Goal: Transaction & Acquisition: Purchase product/service

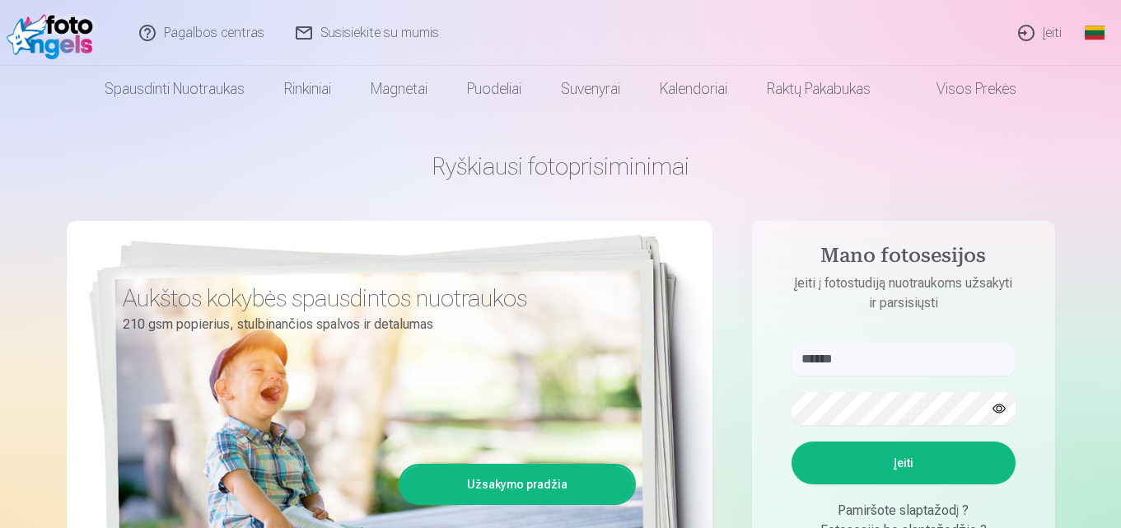
click at [932, 460] on button "Įeiti" at bounding box center [904, 462] width 224 height 43
click at [895, 361] on input "******" at bounding box center [904, 359] width 224 height 33
type input "**********"
click at [903, 450] on button "Įeiti" at bounding box center [904, 462] width 224 height 43
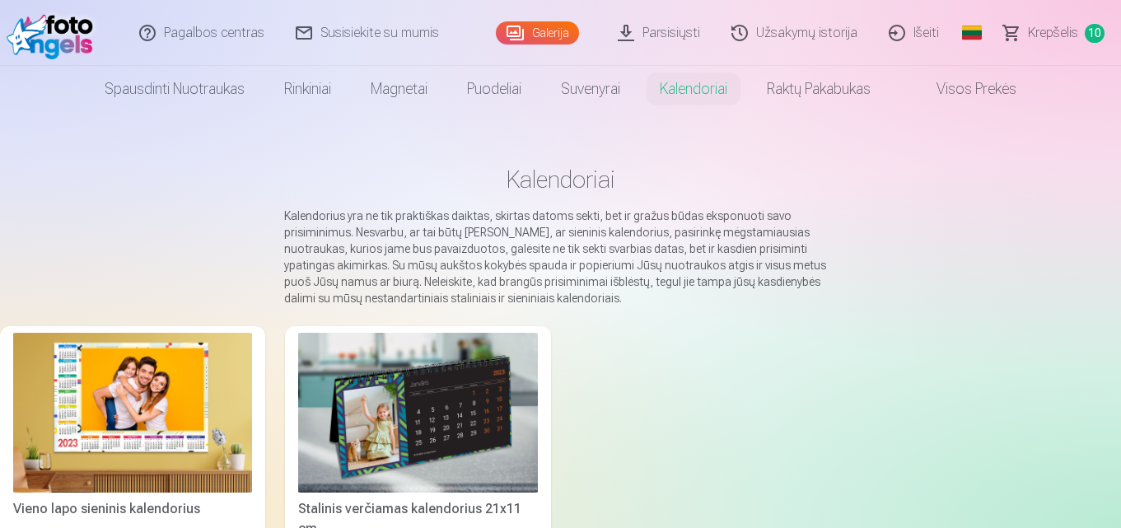
click at [1050, 35] on span "Krepšelis" at bounding box center [1053, 33] width 50 height 20
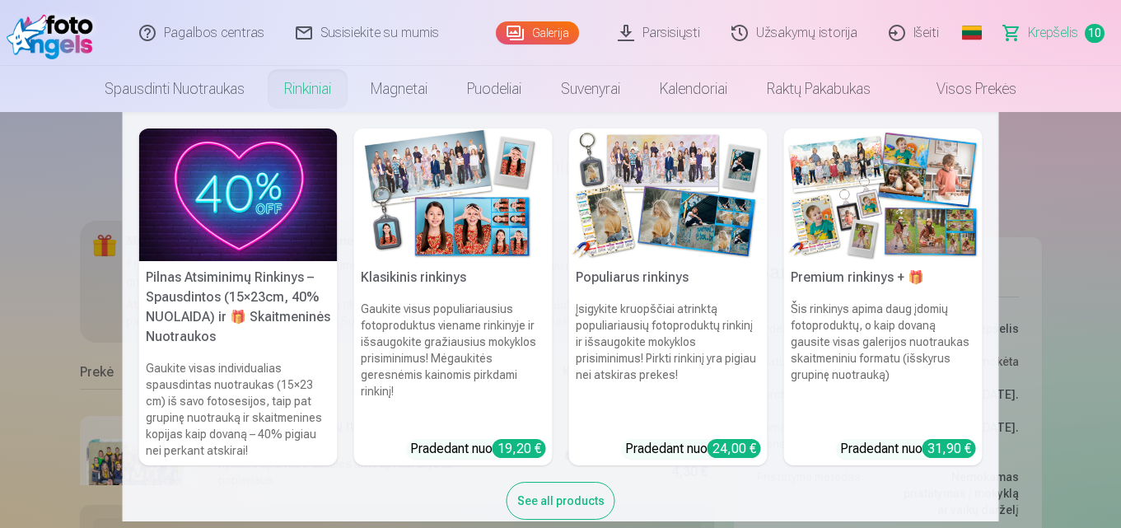
click at [267, 281] on h5 "Pilnas Atsiminimų Rinkinys – Spausdintos (15×23cm, 40% NUOLAIDA) ir 🎁 Skaitmeni…" at bounding box center [238, 307] width 199 height 92
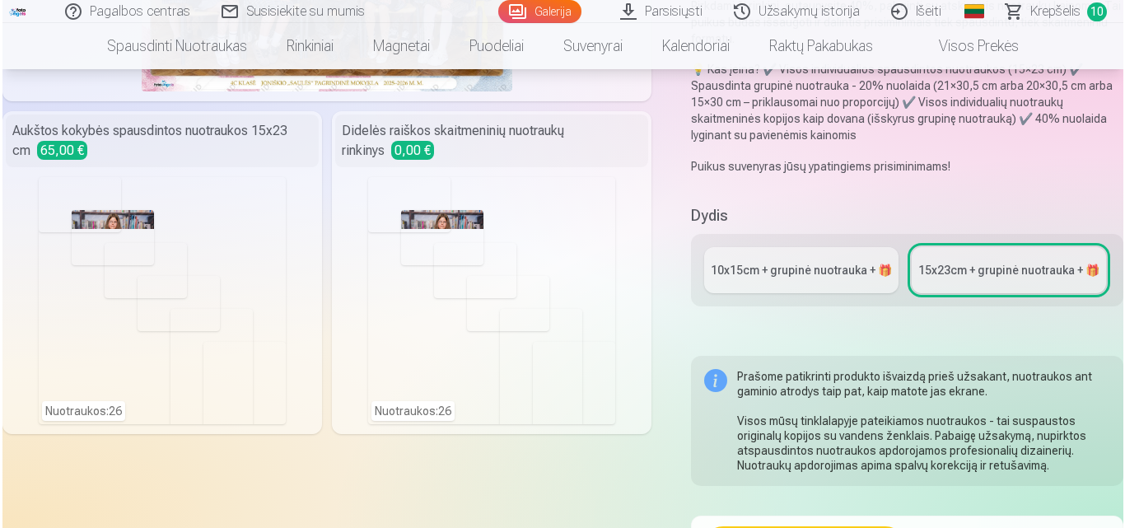
scroll to position [303, 0]
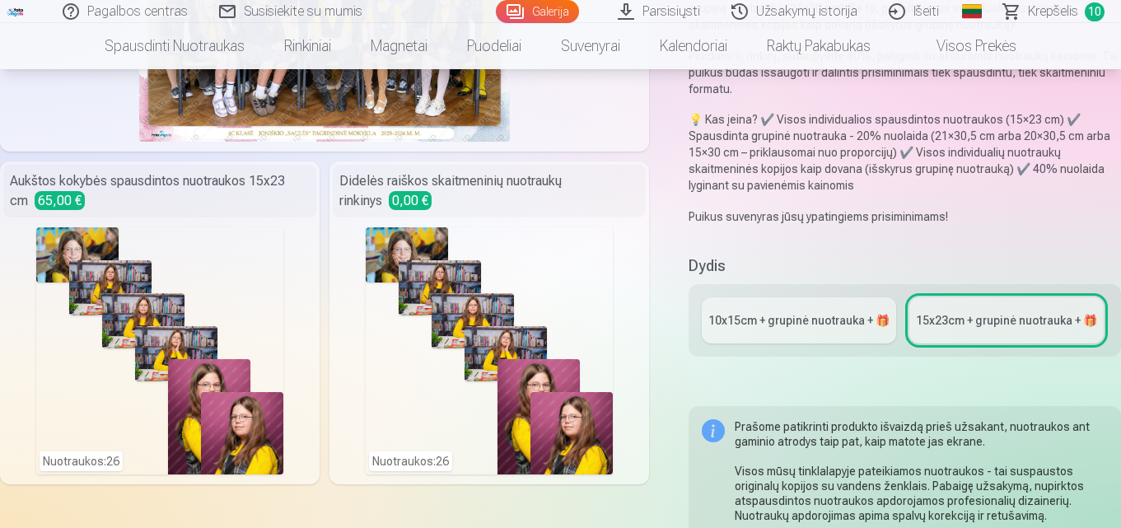
click at [188, 245] on div "Nuotraukos : 26" at bounding box center [159, 350] width 247 height 247
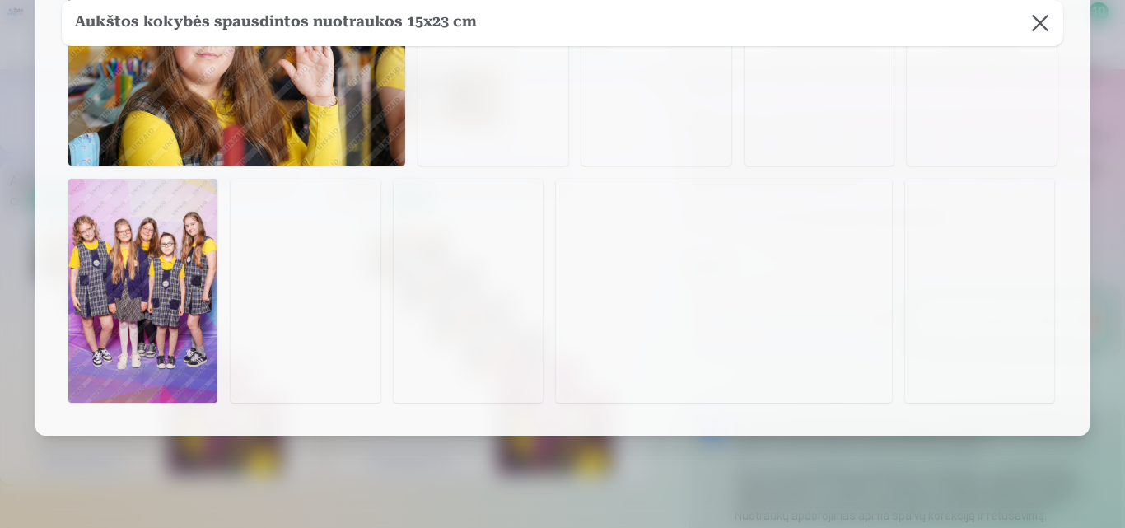
scroll to position [1333, 0]
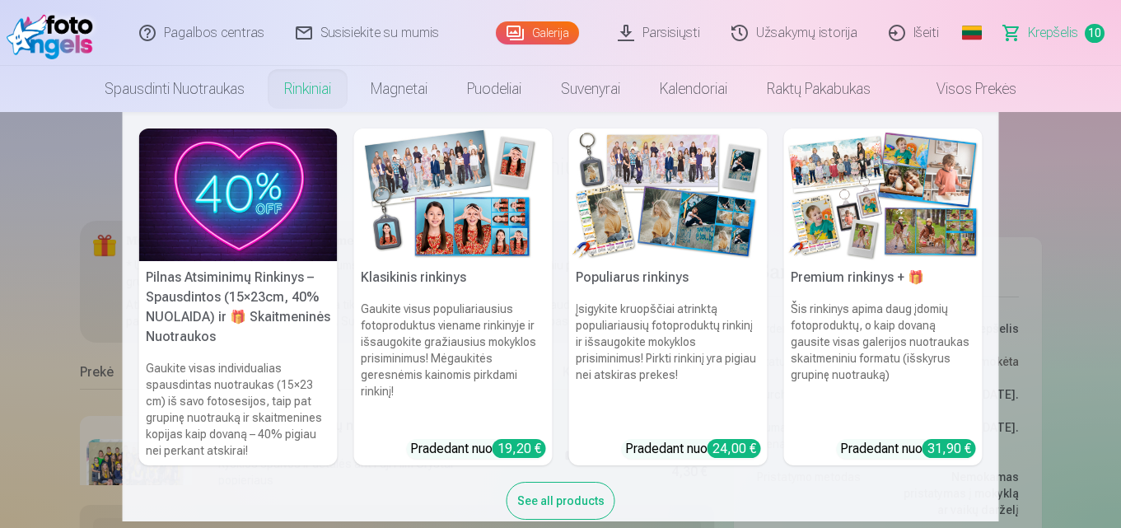
click at [288, 96] on link "Rinkiniai" at bounding box center [307, 89] width 86 height 46
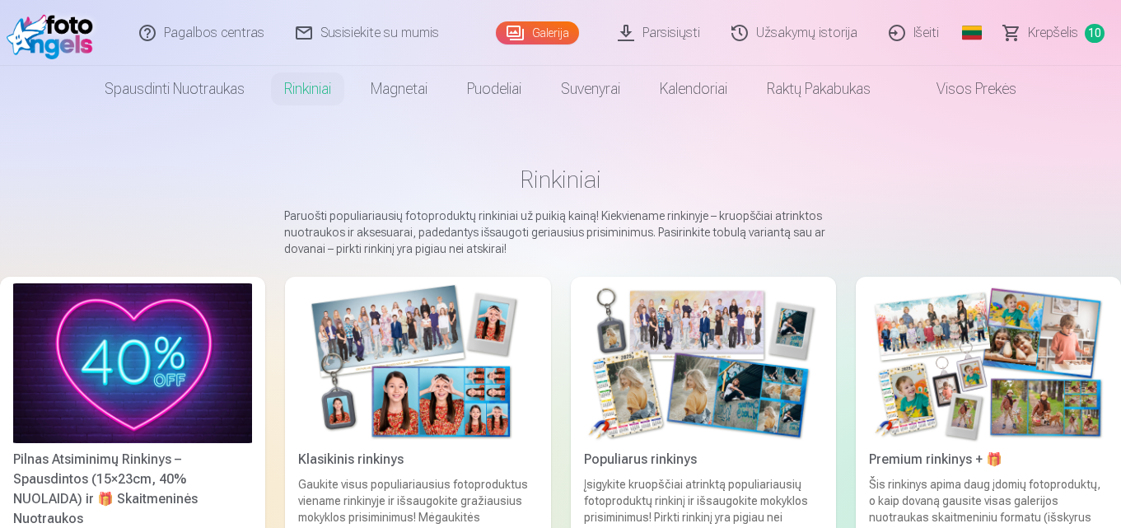
click at [134, 474] on div "Pilnas Atsiminimų Rinkinys – Spausdintos (15×23cm, 40% NUOLAIDA) ir 🎁 Skaitmeni…" at bounding box center [133, 489] width 252 height 79
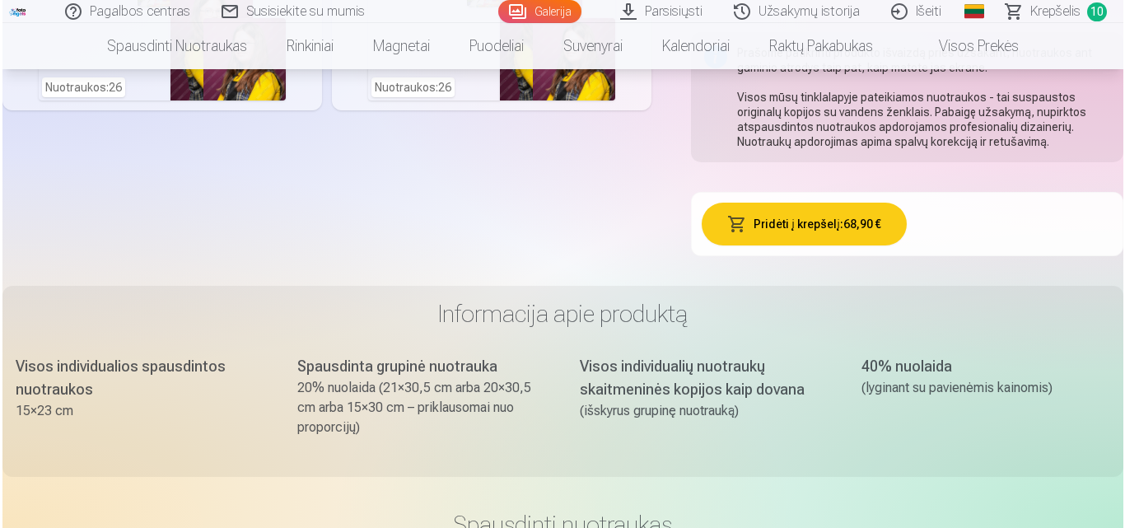
scroll to position [657, 0]
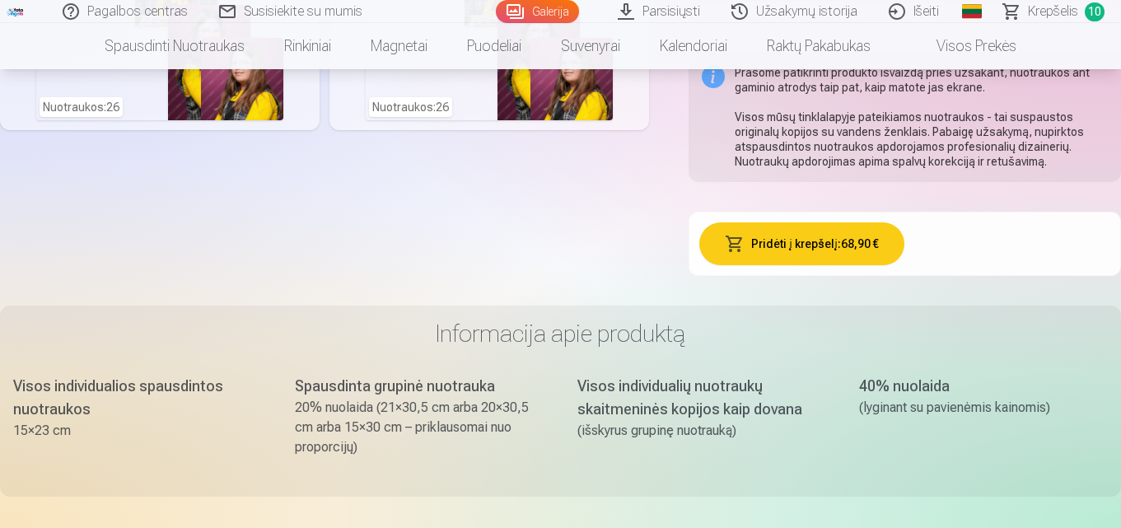
click at [838, 250] on button "Pridėti į krepšelį : 68,90 €" at bounding box center [802, 243] width 206 height 43
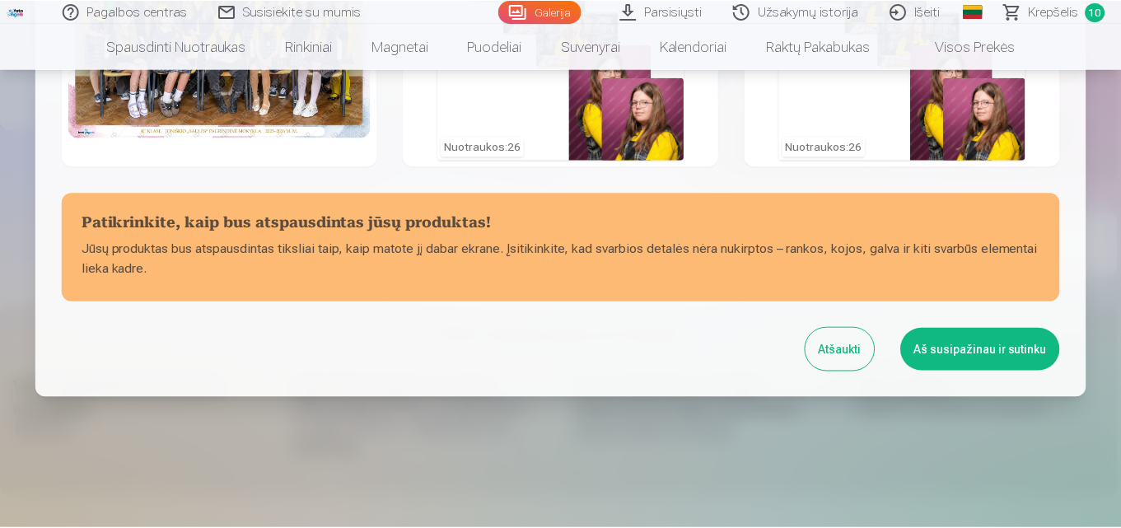
scroll to position [200, 0]
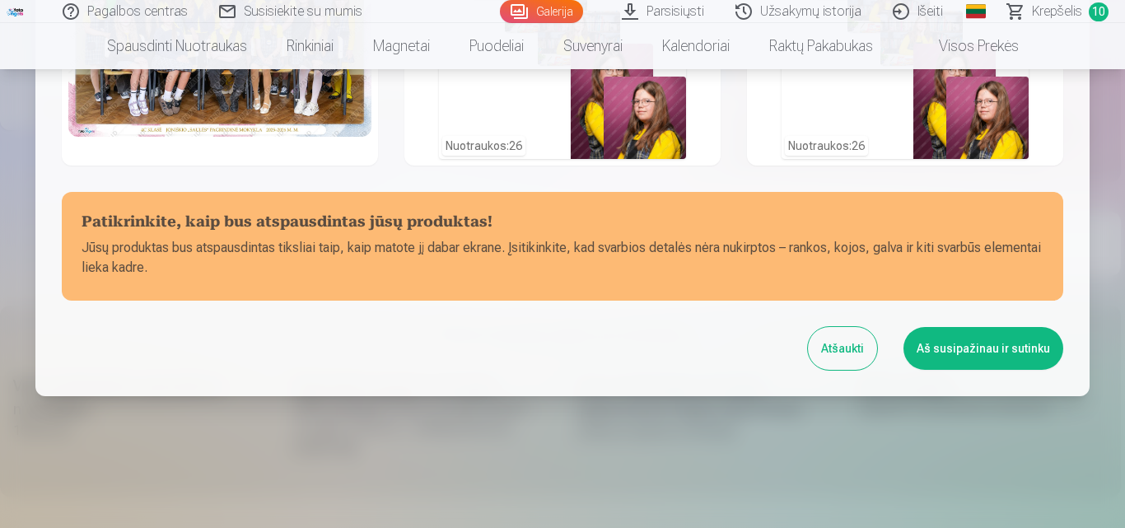
click at [946, 343] on button "Aš susipažinau ir sutinku" at bounding box center [984, 348] width 160 height 43
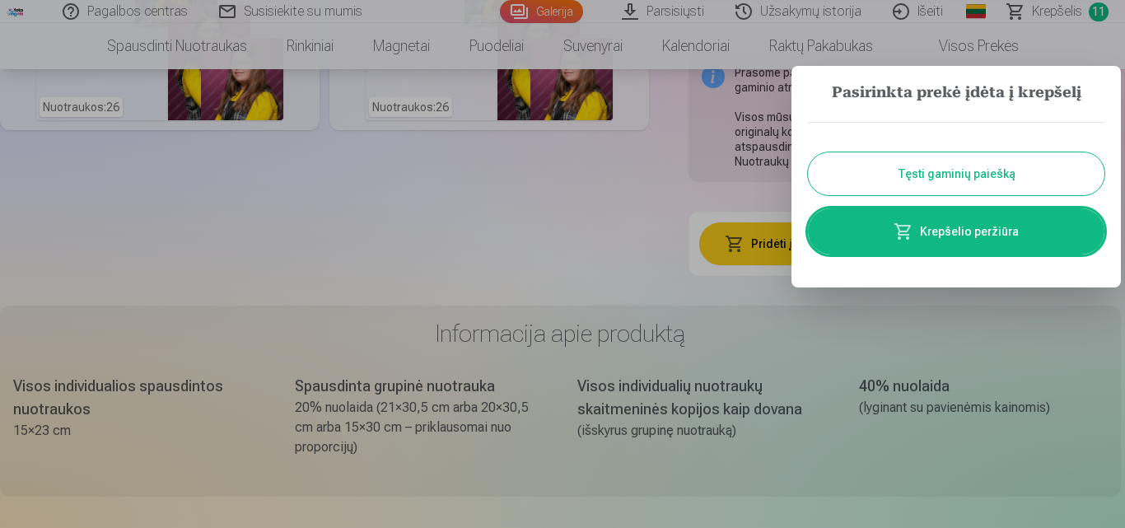
click at [906, 169] on button "Tęsti gaminių paiešką" at bounding box center [956, 173] width 297 height 43
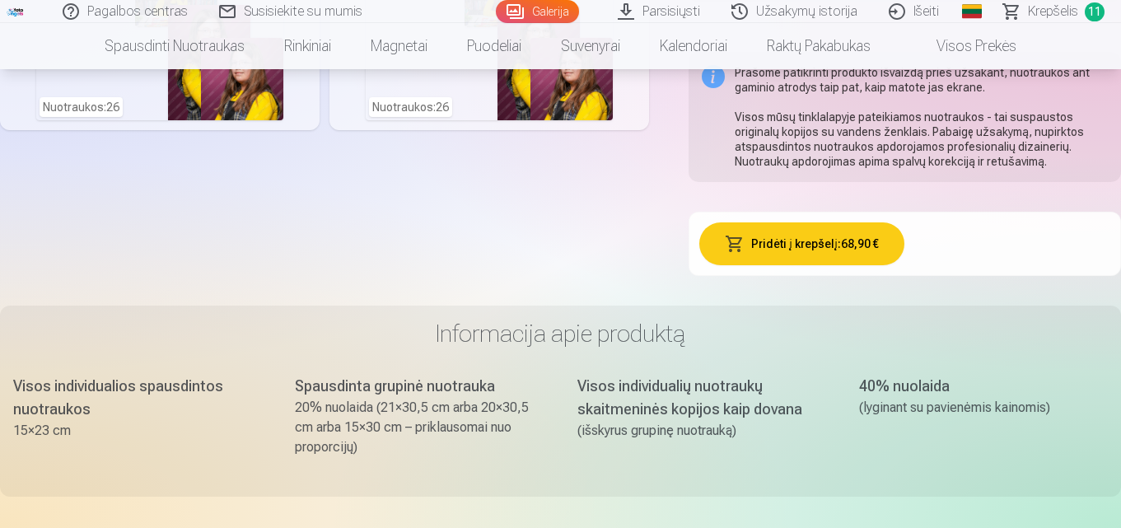
click at [1120, 95] on div "Prašome patikrinti produkto išvaizdą prieš užsakant, nuotraukos ant gaminio atr…" at bounding box center [905, 117] width 432 height 130
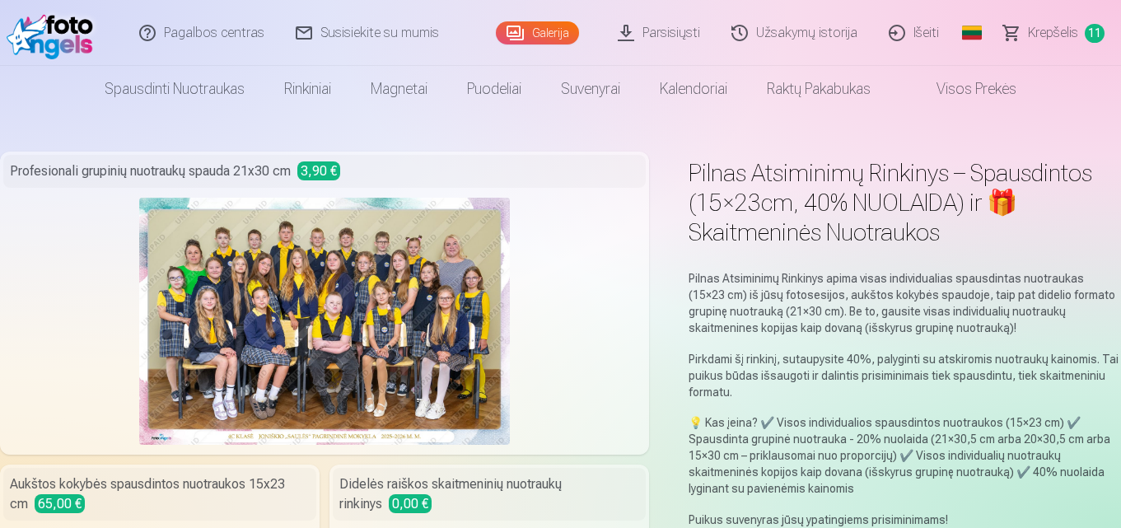
click at [1070, 25] on span "Krepšelis" at bounding box center [1053, 33] width 50 height 20
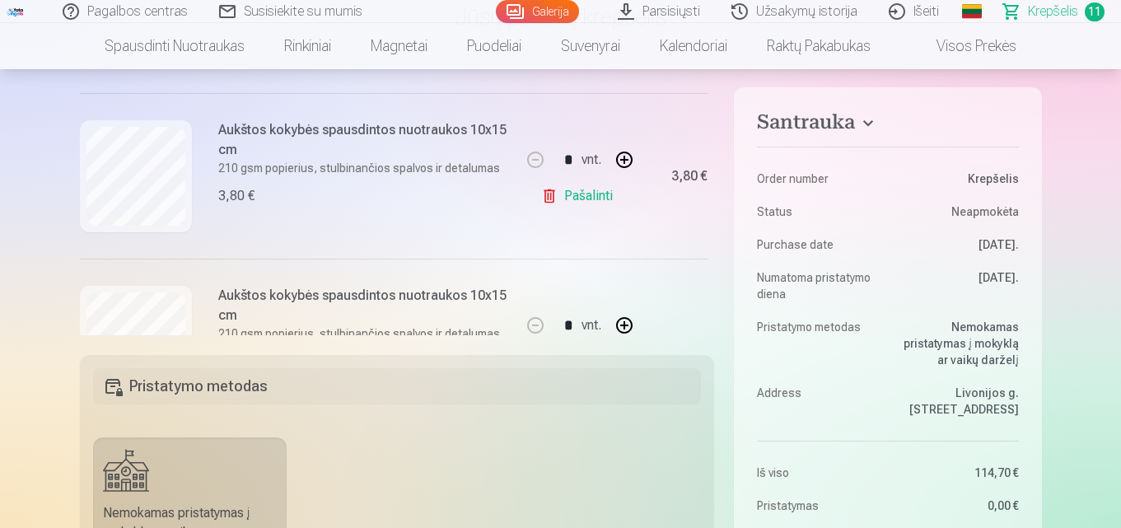
scroll to position [325, 0]
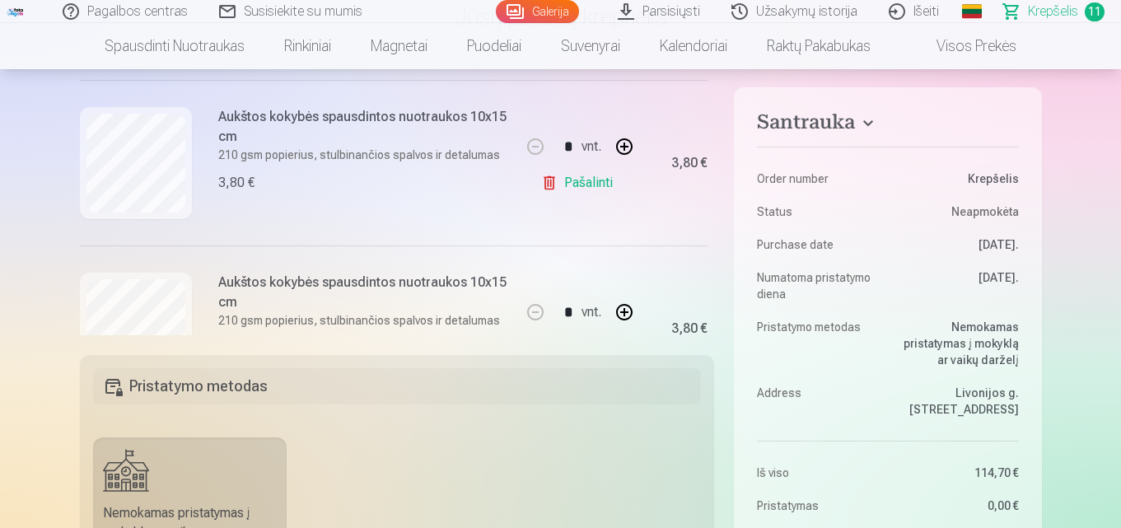
click at [585, 180] on link "Pašalinti" at bounding box center [580, 182] width 78 height 33
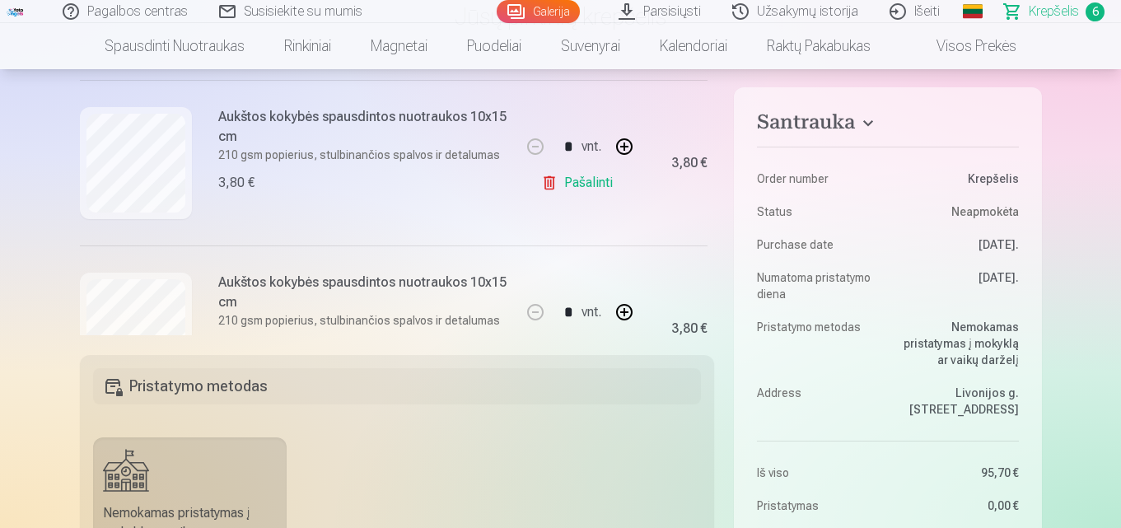
click at [585, 180] on link "Pašalinti" at bounding box center [580, 182] width 78 height 33
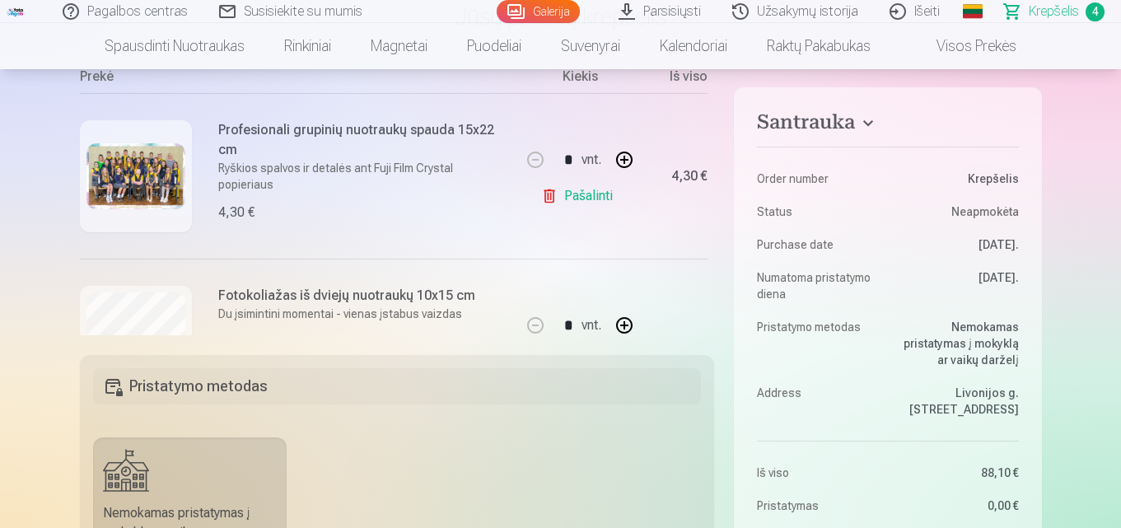
scroll to position [142, 0]
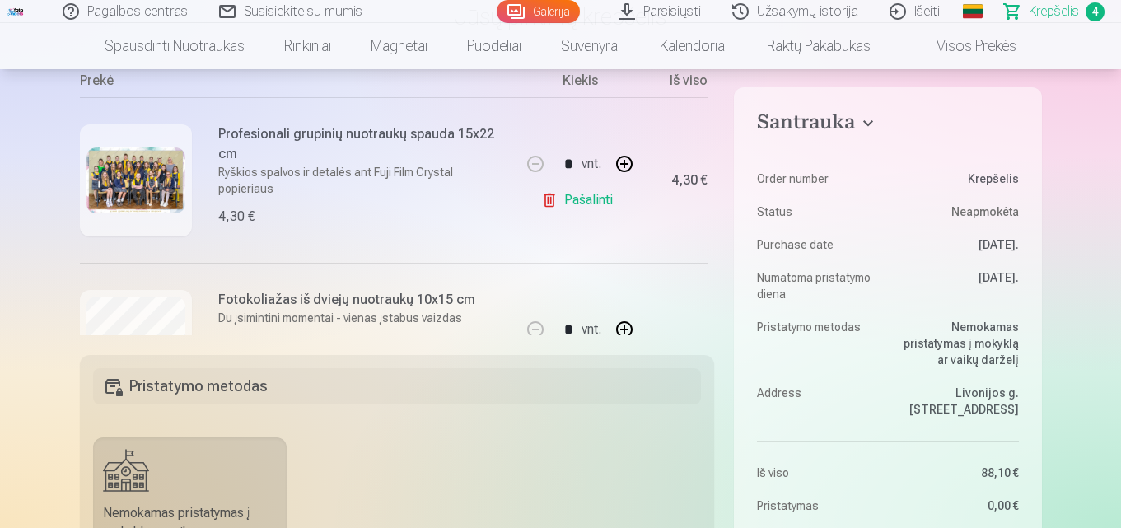
click at [583, 204] on link "Pašalinti" at bounding box center [580, 200] width 78 height 33
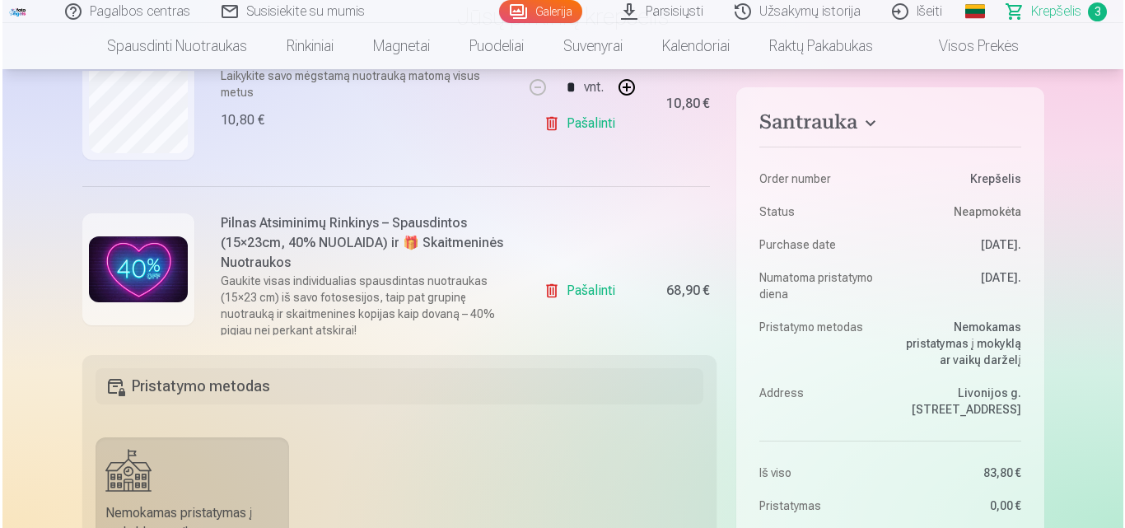
scroll to position [447, 0]
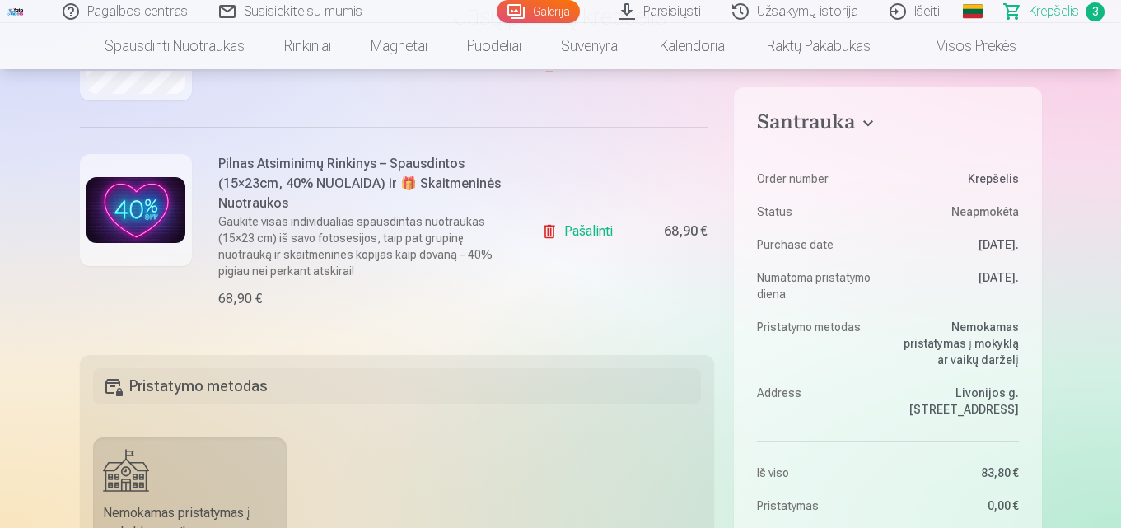
click at [432, 184] on h6 "Pilnas Atsiminimų Rinkinys – Spausdintos (15×23cm, 40% NUOLAIDA) ir 🎁 Skaitmeni…" at bounding box center [363, 183] width 291 height 59
click at [153, 195] on img at bounding box center [135, 210] width 99 height 66
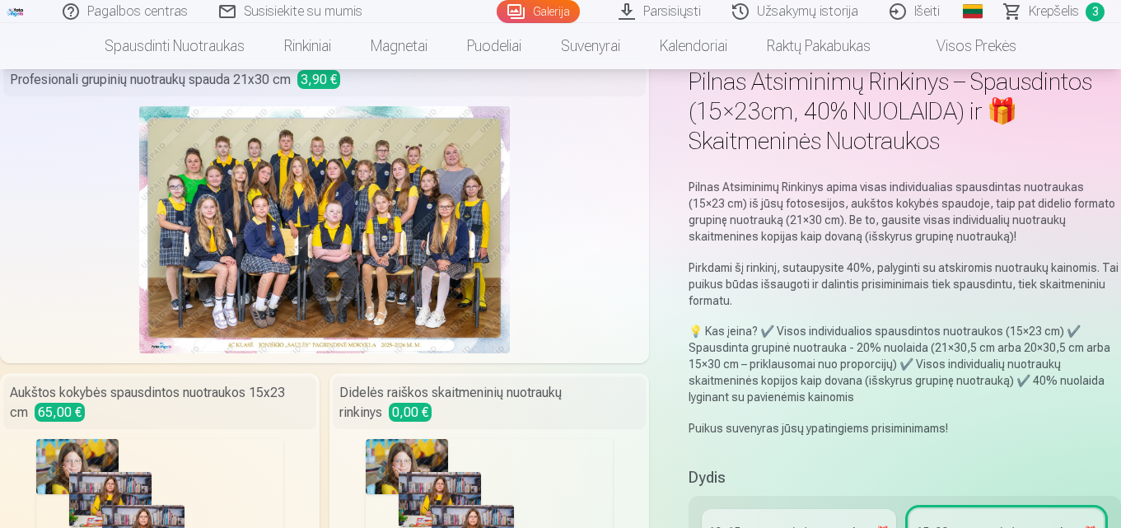
scroll to position [60, 0]
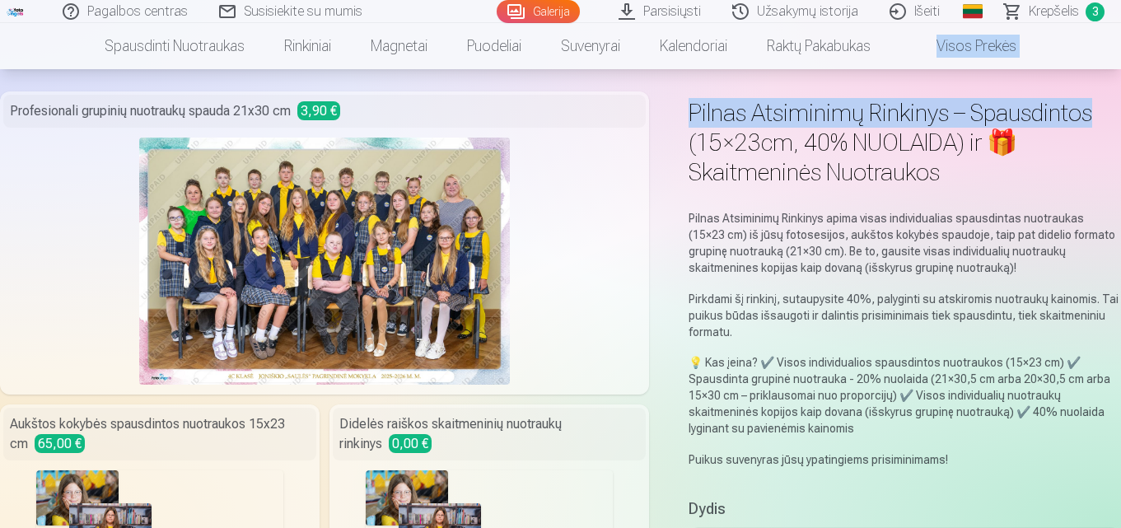
drag, startPoint x: 1120, startPoint y: 40, endPoint x: 1119, endPoint y: 70, distance: 29.7
click at [1105, 44] on nav "Spausdinti nuotraukas Aukštos kokybės spausdintos nuotraukos 210 gsm popierius,…" at bounding box center [560, 46] width 1121 height 46
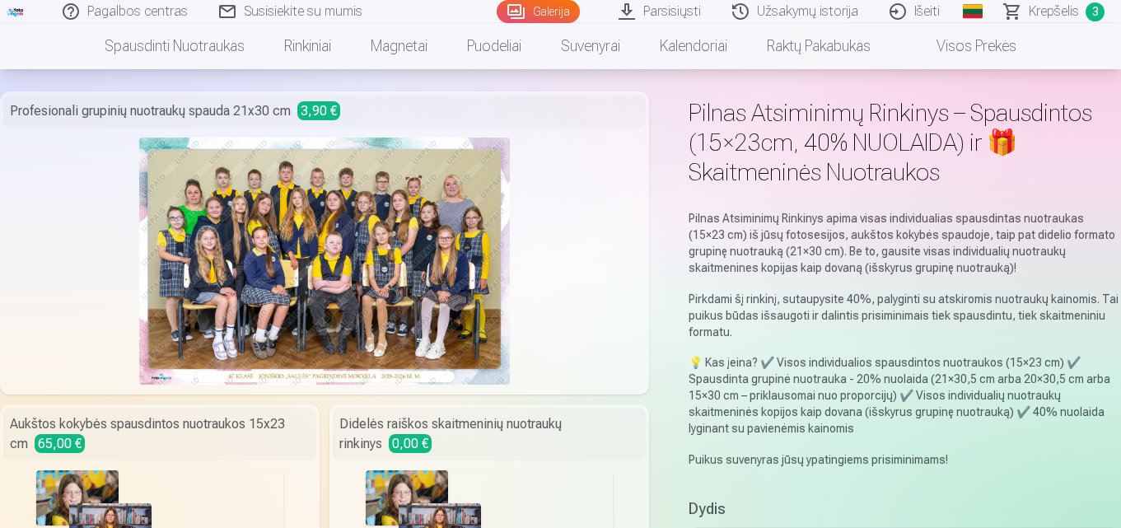
click at [1071, 9] on span "Krepšelis" at bounding box center [1054, 12] width 50 height 20
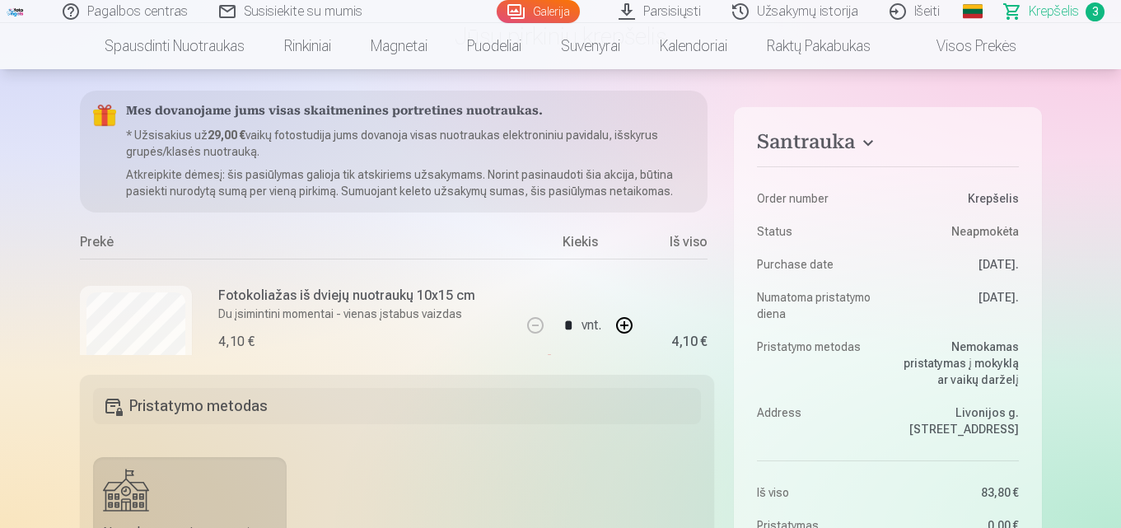
scroll to position [100, 0]
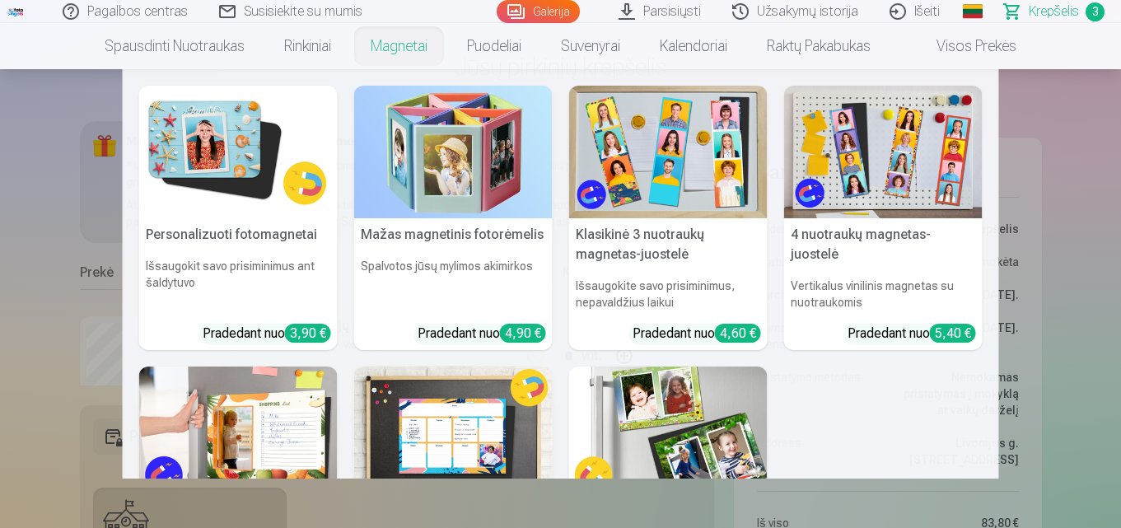
click at [390, 43] on link "Magnetai" at bounding box center [399, 46] width 96 height 46
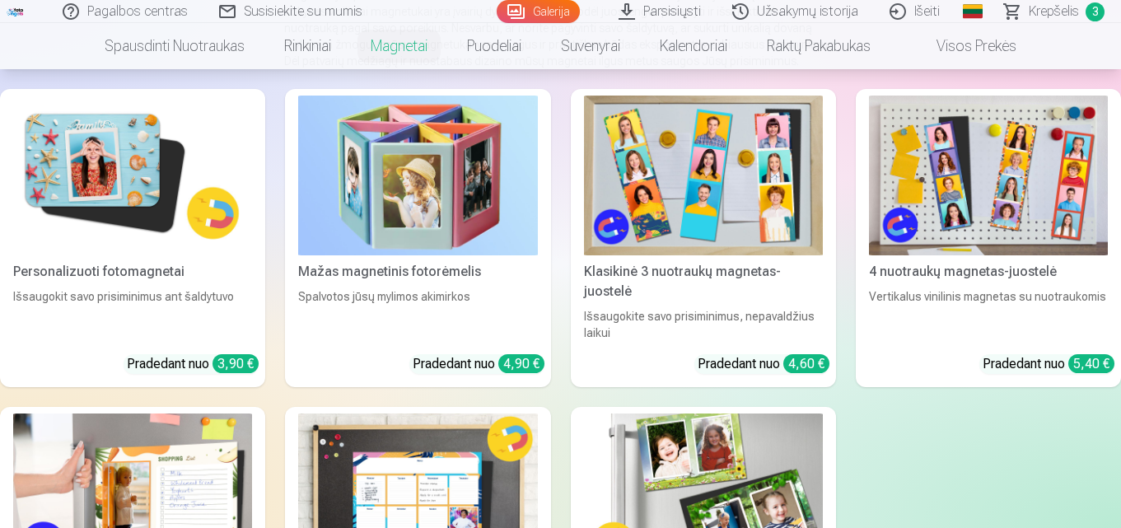
scroll to position [216, 0]
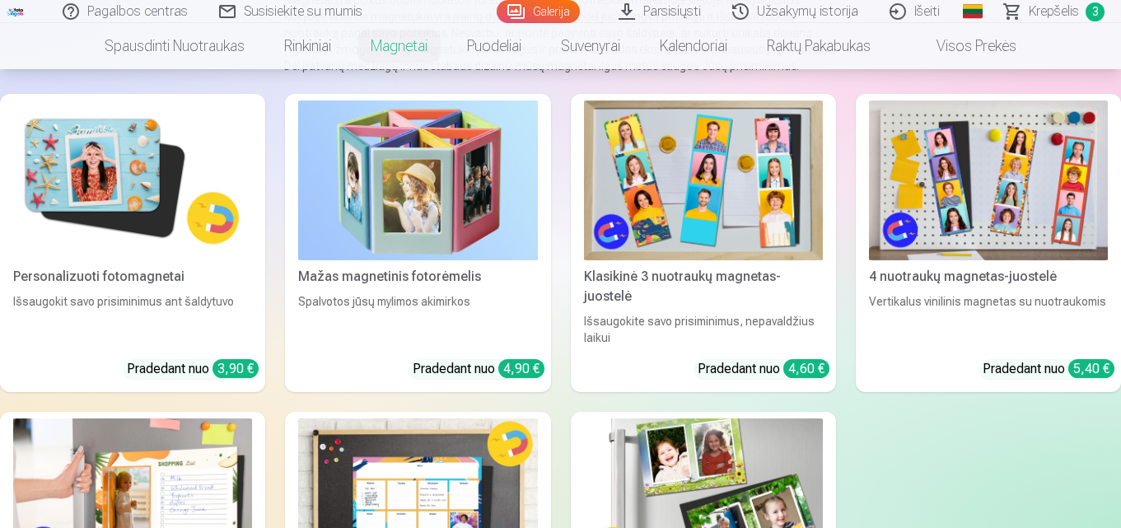
click at [171, 275] on div "Personalizuoti fotomagnetai" at bounding box center [133, 277] width 252 height 20
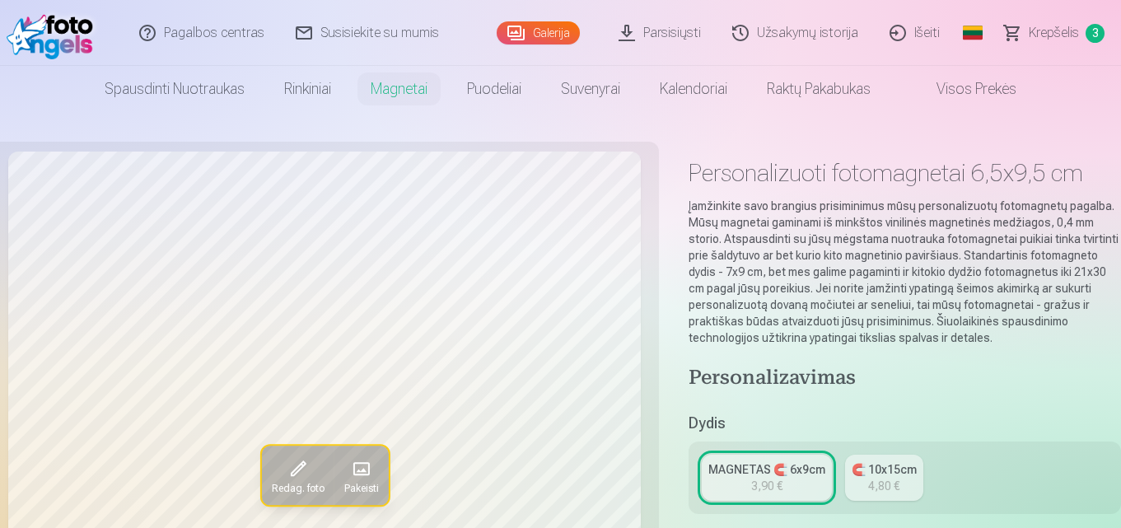
drag, startPoint x: 1120, startPoint y: 18, endPoint x: 1121, endPoint y: 44, distance: 26.4
click at [1120, 44] on html "Pagalbos centras Susisiekite su mumis Galerija Parsisiųsti Užsakymų istorija Iš…" at bounding box center [560, 264] width 1121 height 528
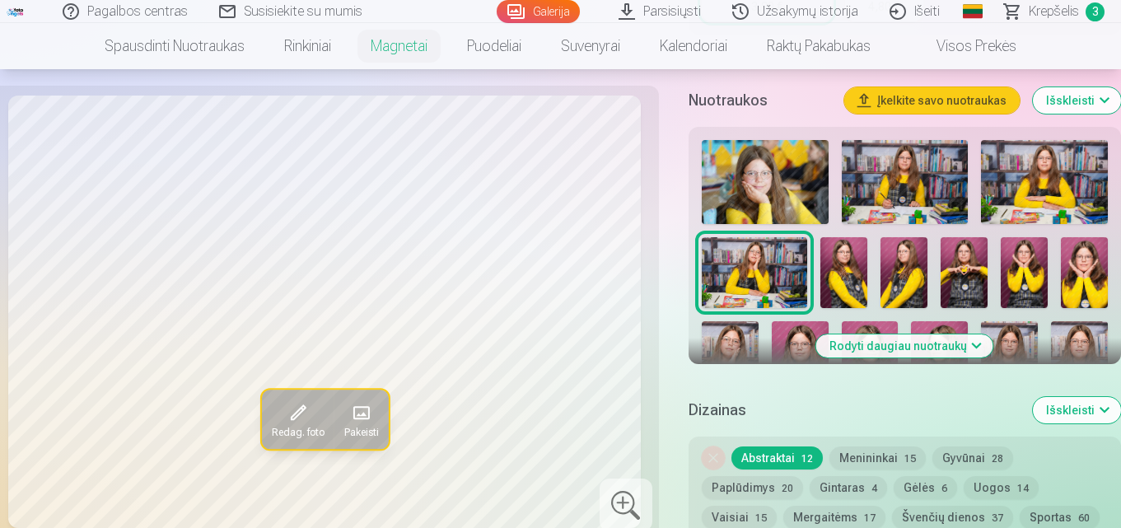
scroll to position [501, 0]
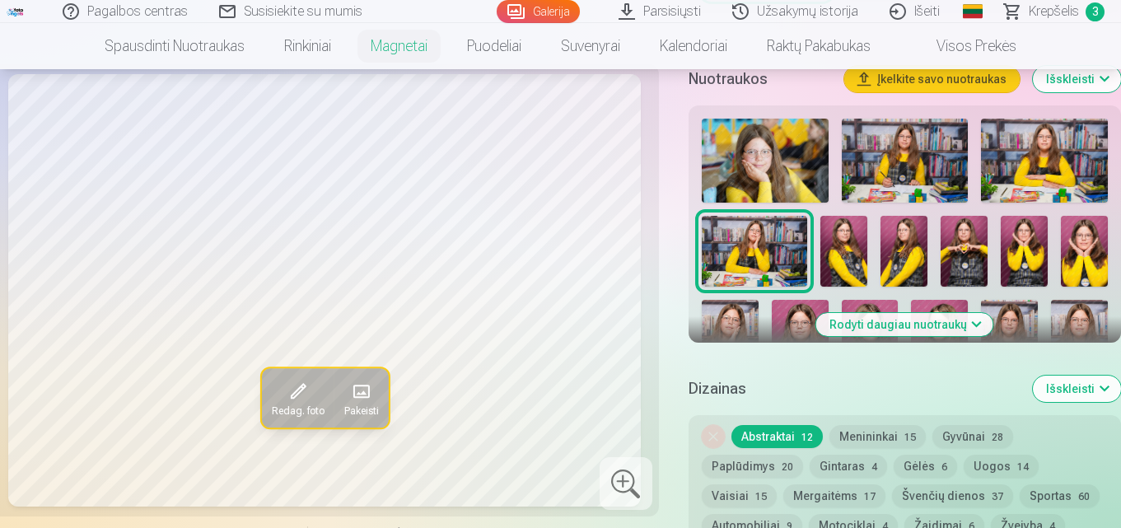
click at [957, 326] on button "Rodyti daugiau nuotraukų" at bounding box center [904, 324] width 177 height 23
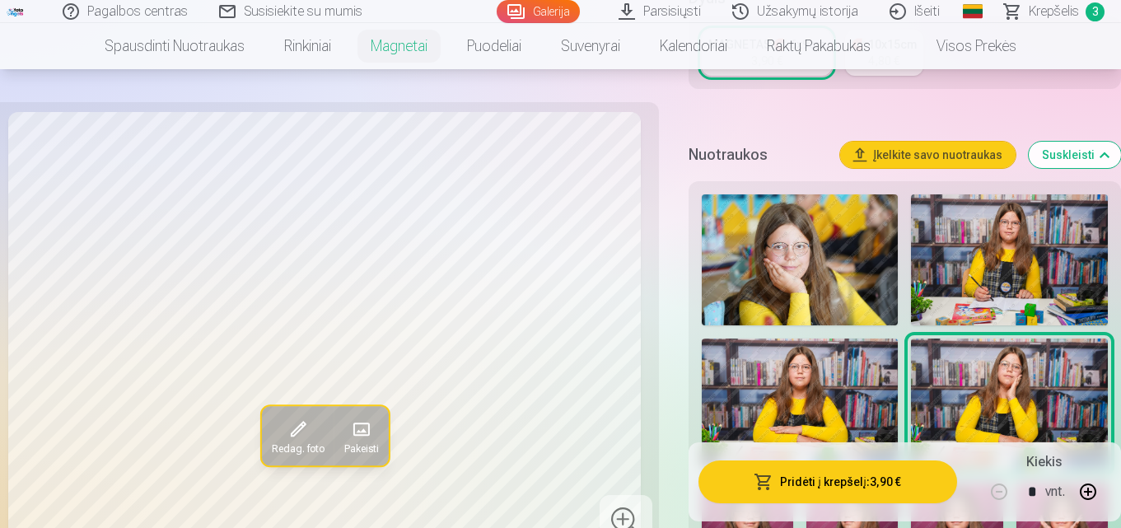
scroll to position [437, 0]
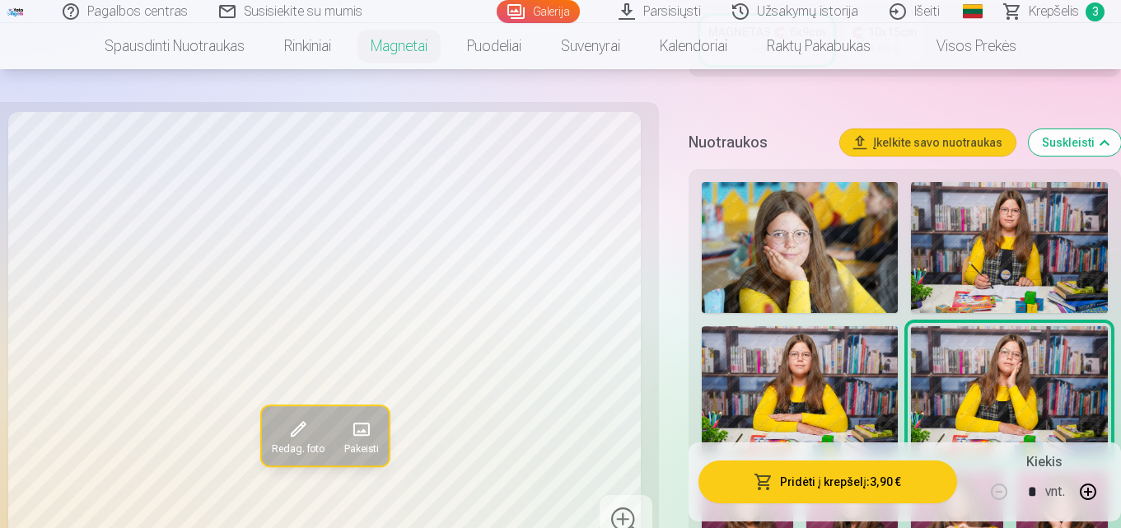
click at [1005, 233] on img at bounding box center [1009, 247] width 197 height 131
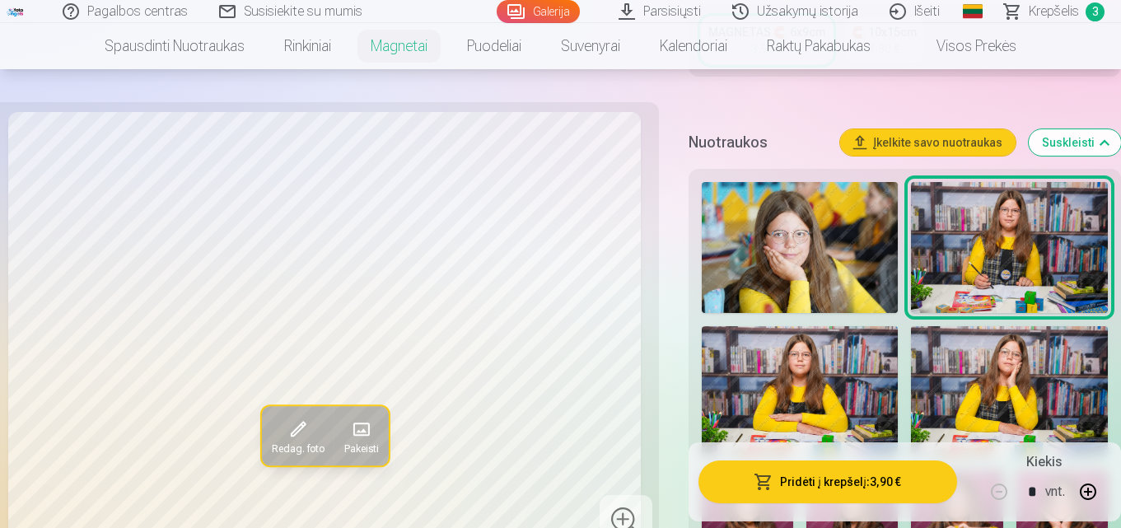
click at [860, 254] on img at bounding box center [800, 247] width 197 height 131
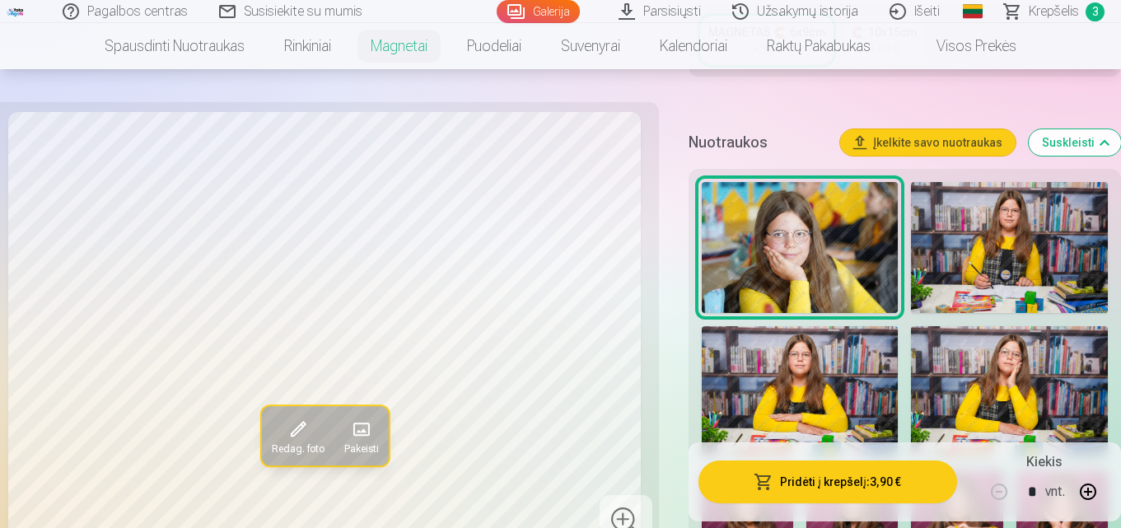
click at [950, 271] on img at bounding box center [1009, 247] width 197 height 131
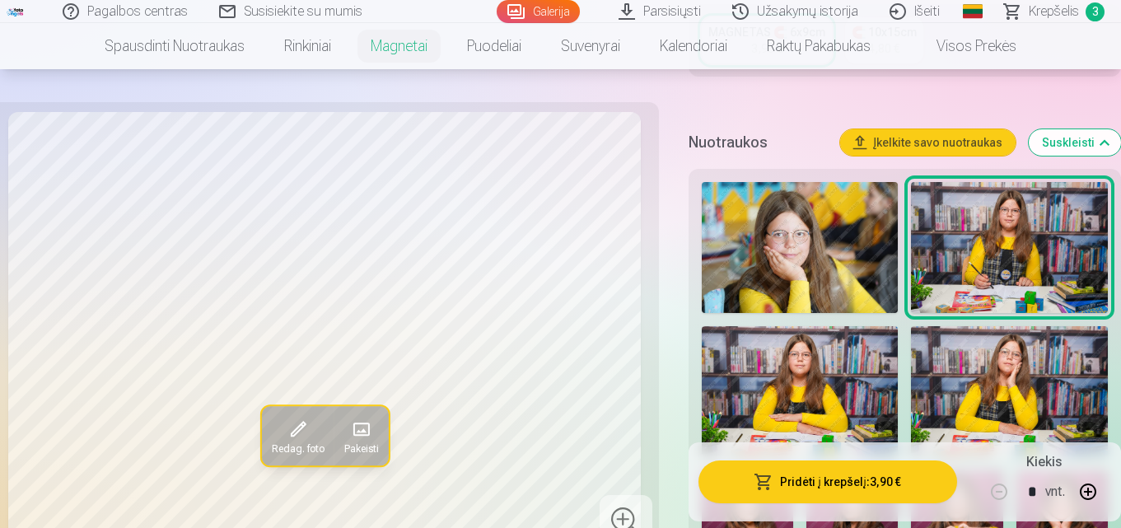
click at [950, 271] on img at bounding box center [1009, 247] width 197 height 131
click at [852, 389] on img at bounding box center [800, 391] width 197 height 131
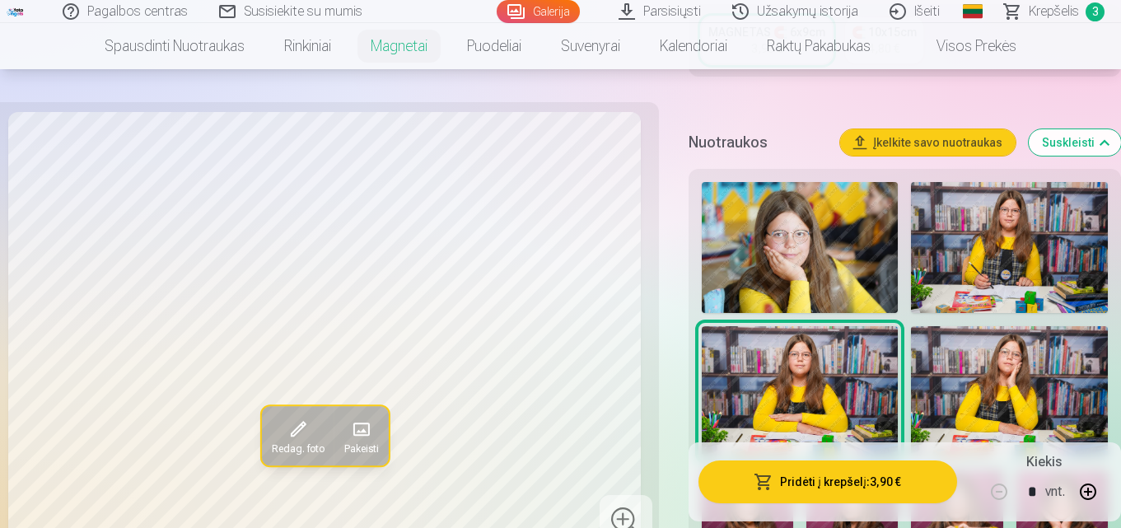
click at [973, 399] on img at bounding box center [1009, 391] width 197 height 131
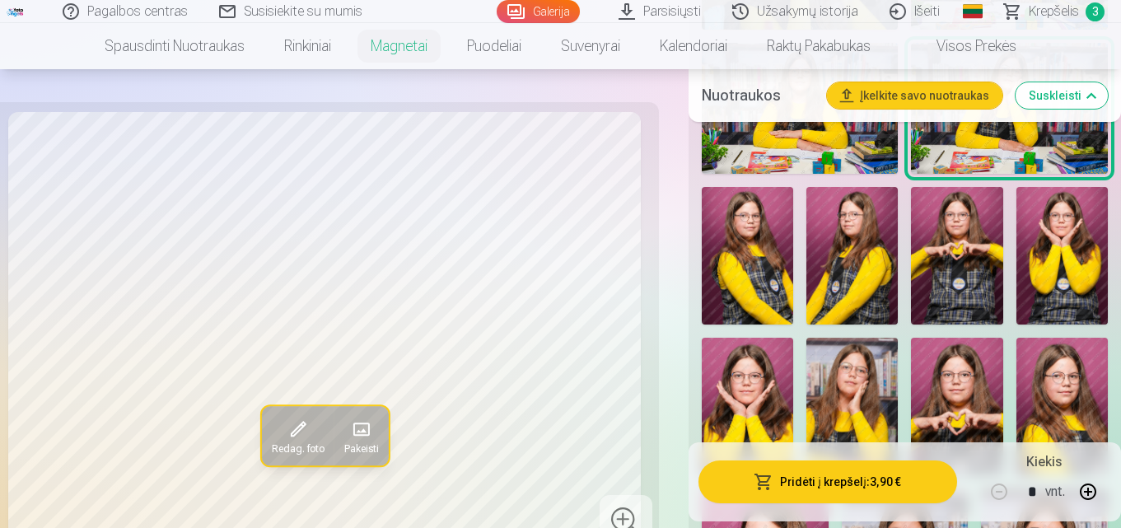
scroll to position [733, 0]
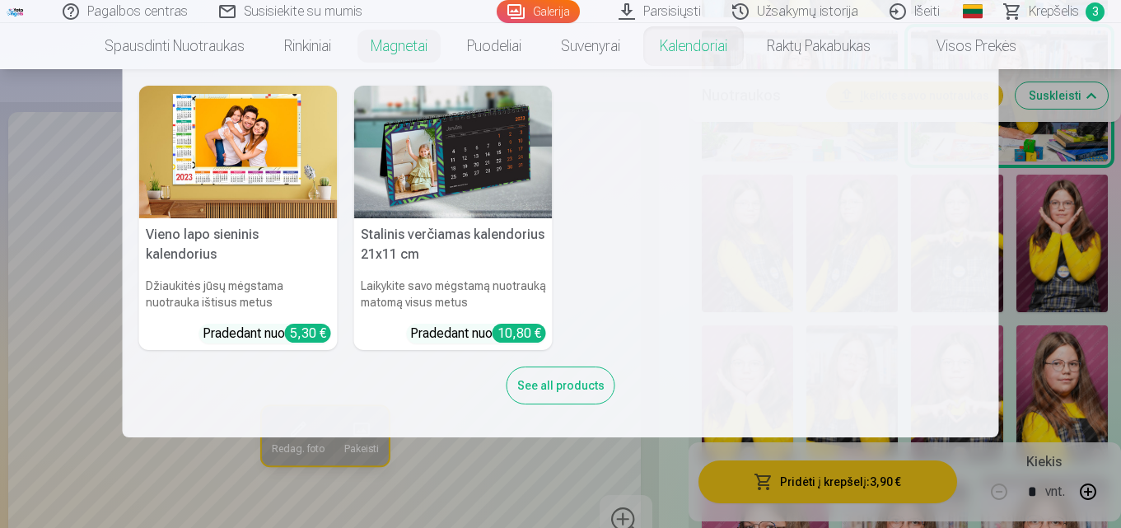
click at [1057, 259] on nav "Vieno lapo sieninis kalendorius Džiaukitės jūsų mėgstama nuotrauka ištisus metu…" at bounding box center [560, 253] width 1121 height 368
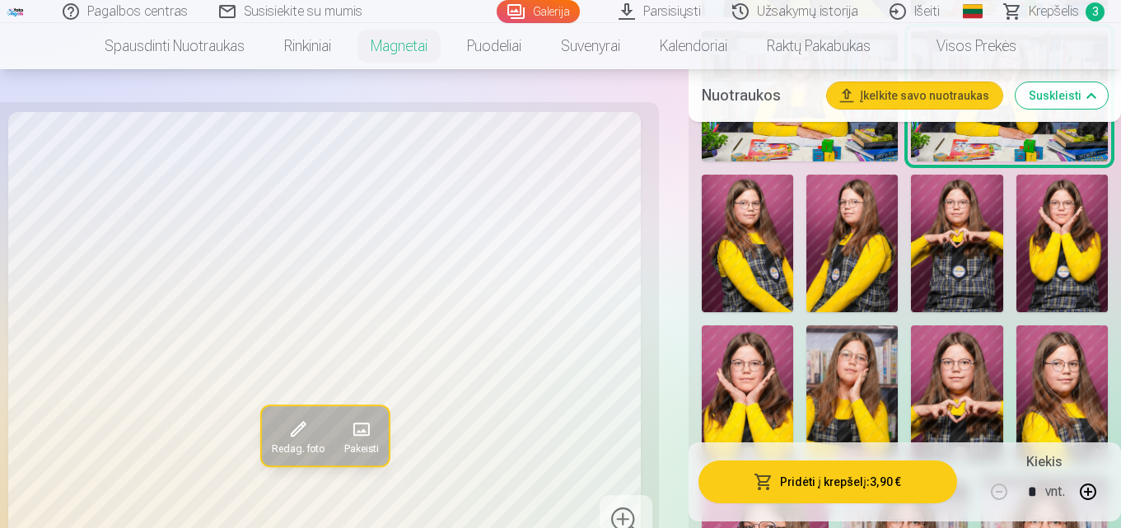
click at [1057, 259] on img at bounding box center [1061, 244] width 91 height 138
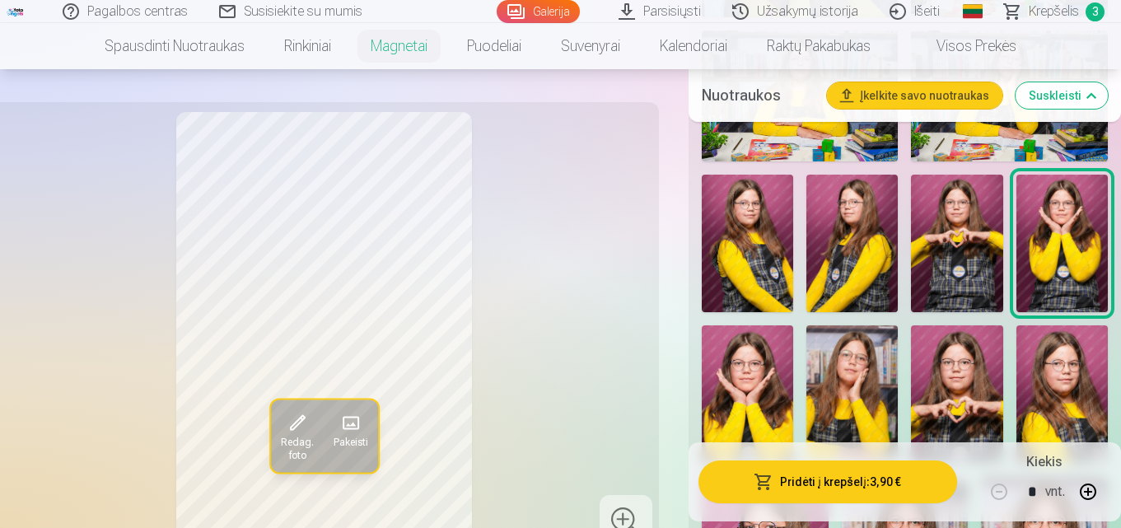
click at [944, 284] on img at bounding box center [956, 244] width 91 height 138
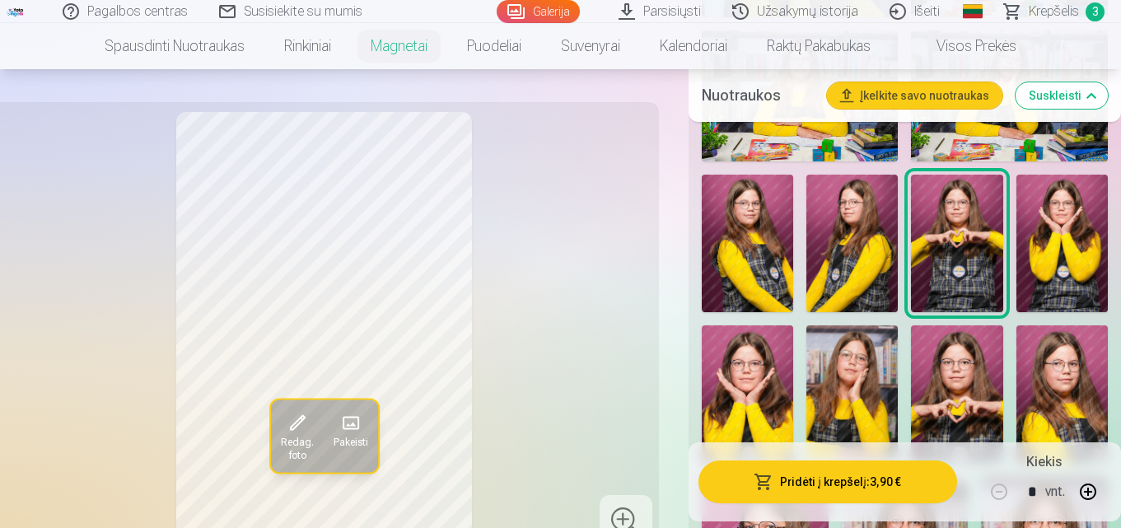
click at [864, 279] on img at bounding box center [851, 244] width 91 height 138
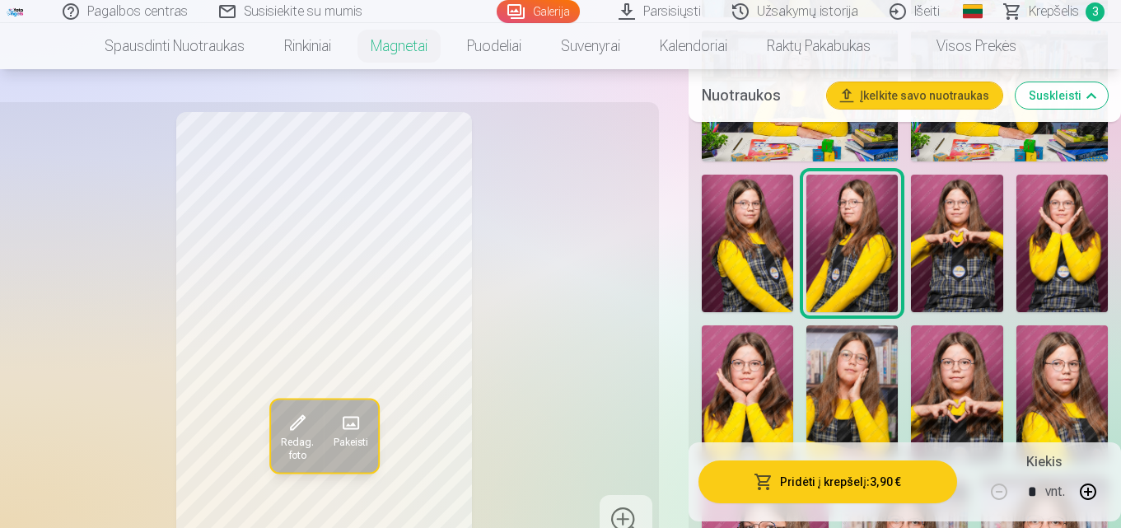
click at [723, 274] on img at bounding box center [747, 244] width 91 height 138
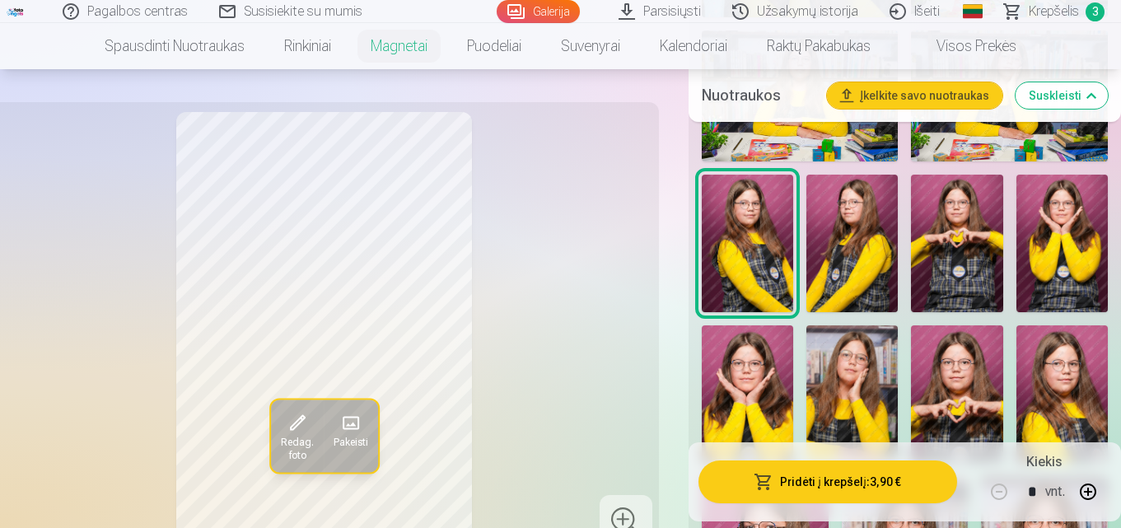
click at [733, 349] on img at bounding box center [747, 394] width 91 height 138
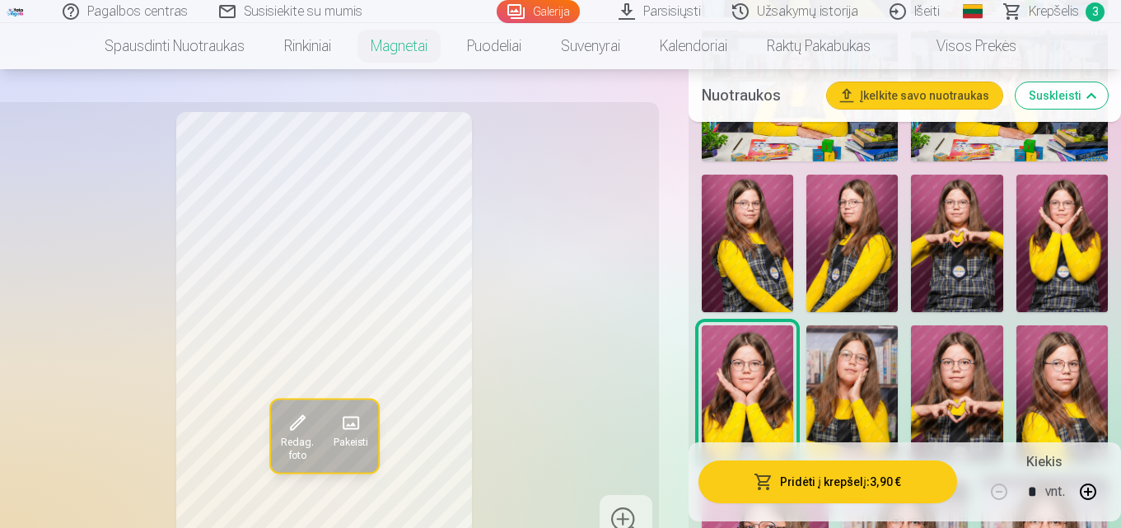
click at [868, 416] on img at bounding box center [851, 394] width 91 height 138
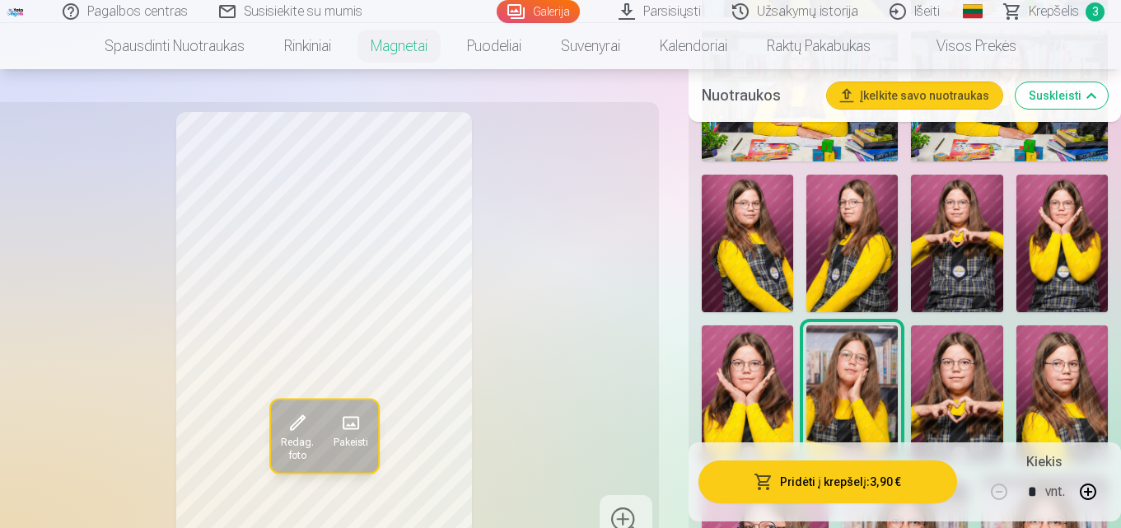
click at [951, 402] on img at bounding box center [956, 394] width 91 height 138
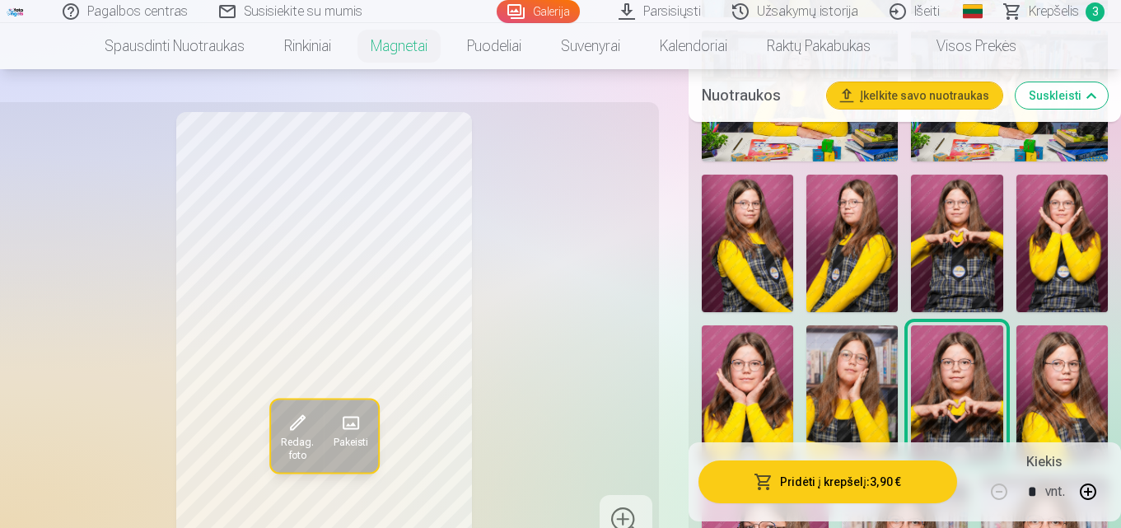
click at [1070, 416] on img at bounding box center [1061, 394] width 91 height 138
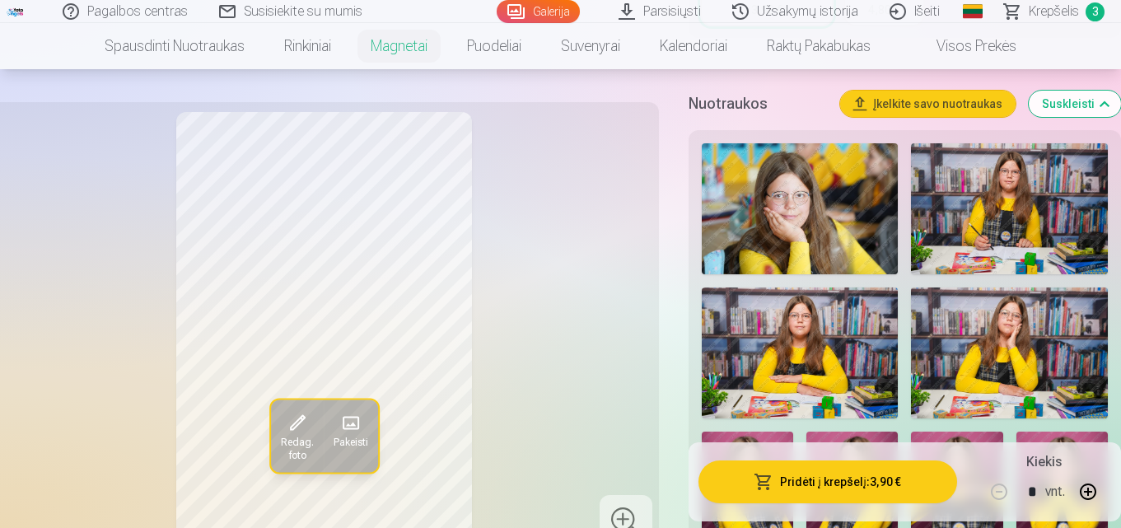
scroll to position [464, 0]
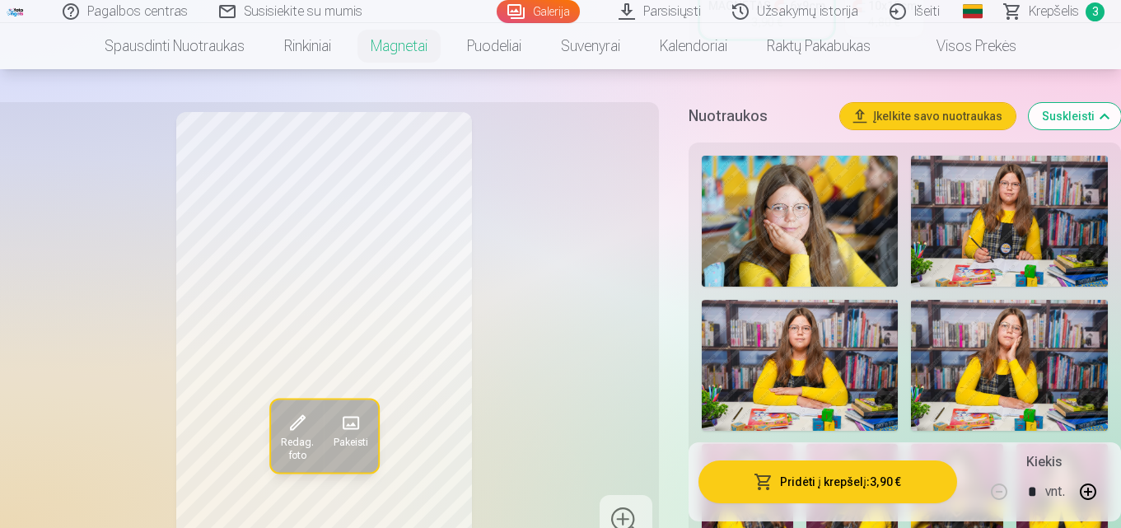
click at [788, 219] on img at bounding box center [800, 221] width 197 height 131
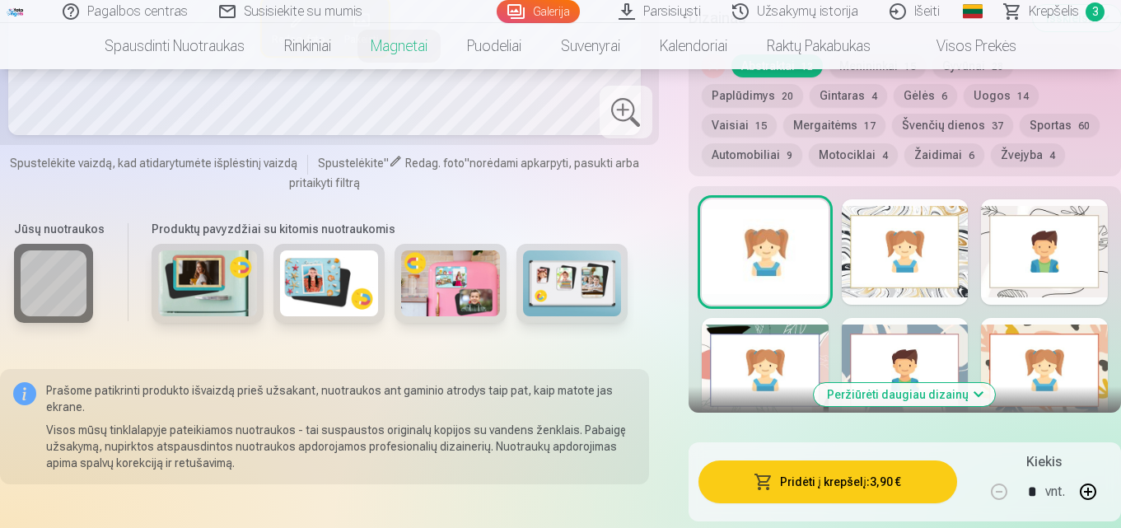
scroll to position [2072, 0]
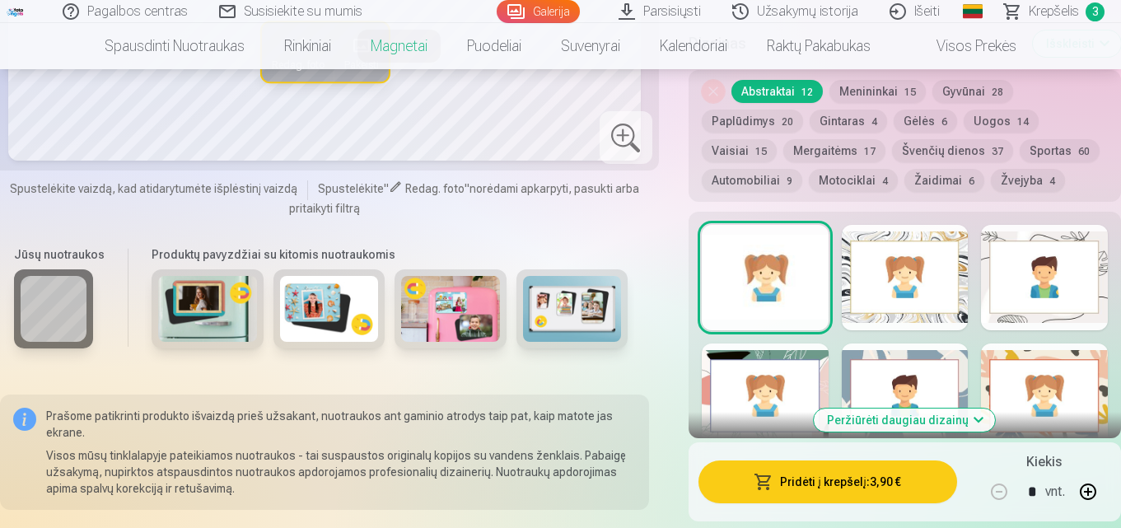
click at [904, 233] on div at bounding box center [905, 277] width 127 height 105
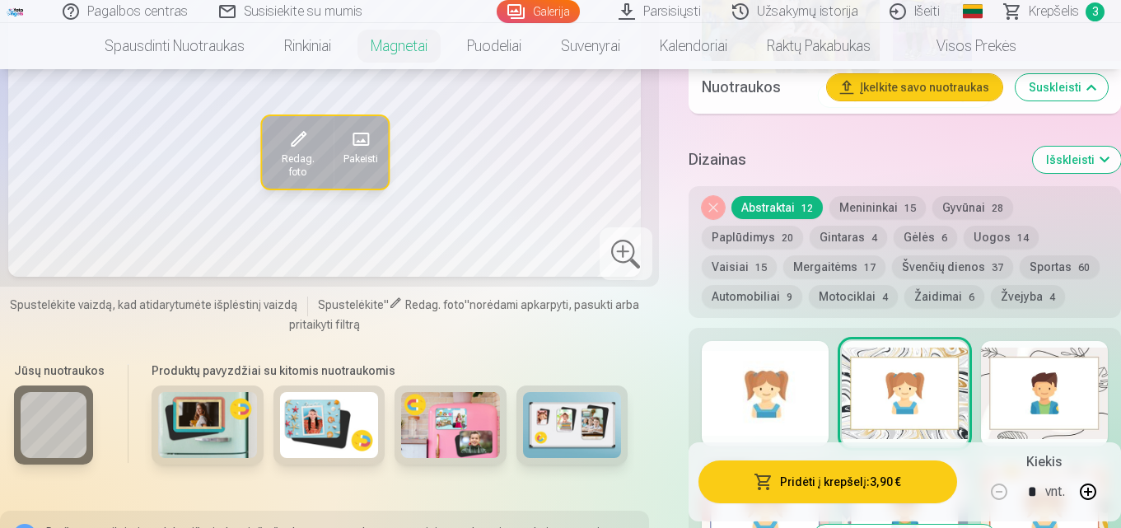
scroll to position [1981, 0]
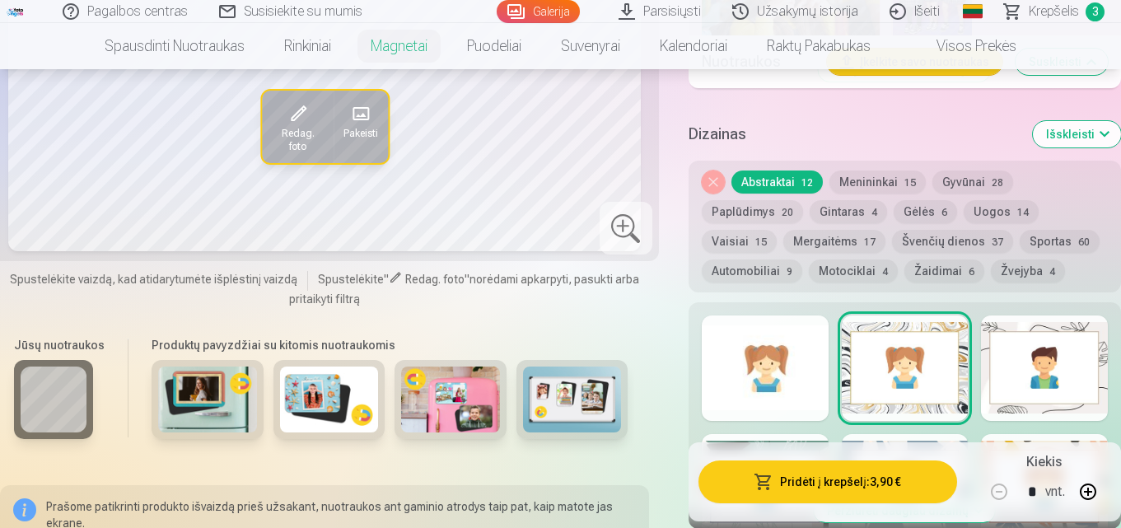
click at [1044, 325] on div at bounding box center [1044, 367] width 127 height 105
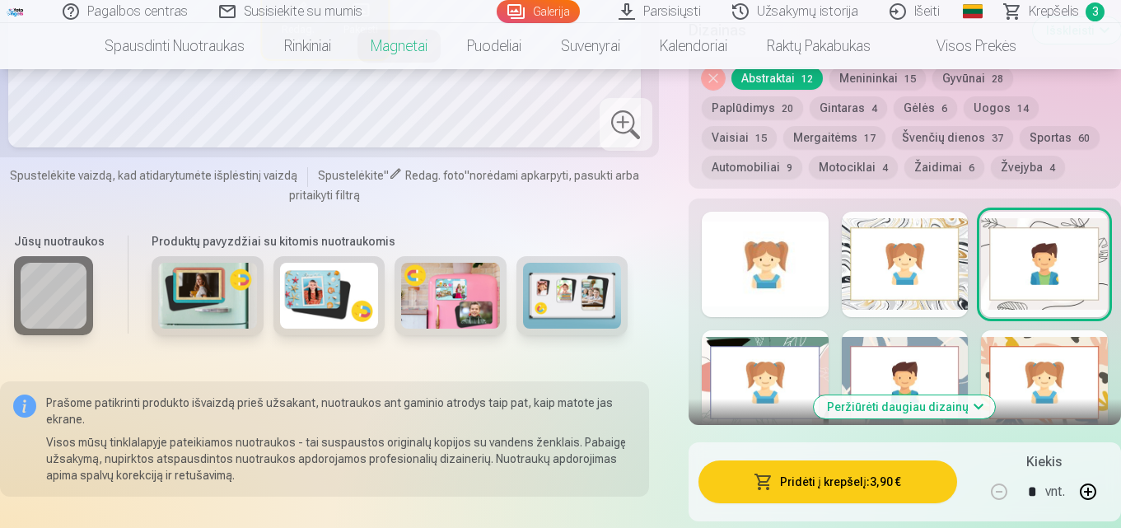
scroll to position [2123, 0]
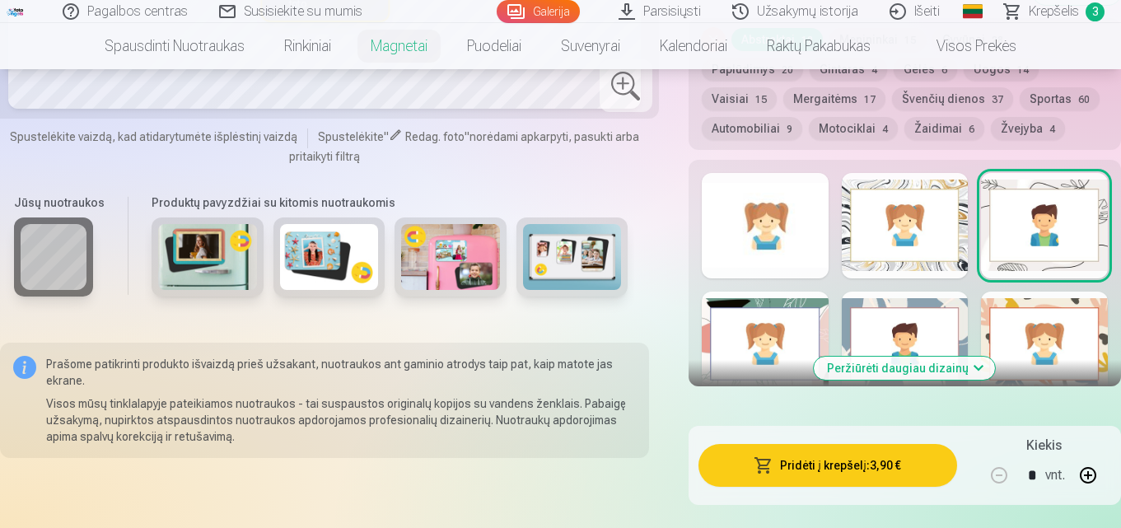
click at [934, 374] on button "Peržiūrėti daugiau dizainų" at bounding box center [904, 368] width 181 height 23
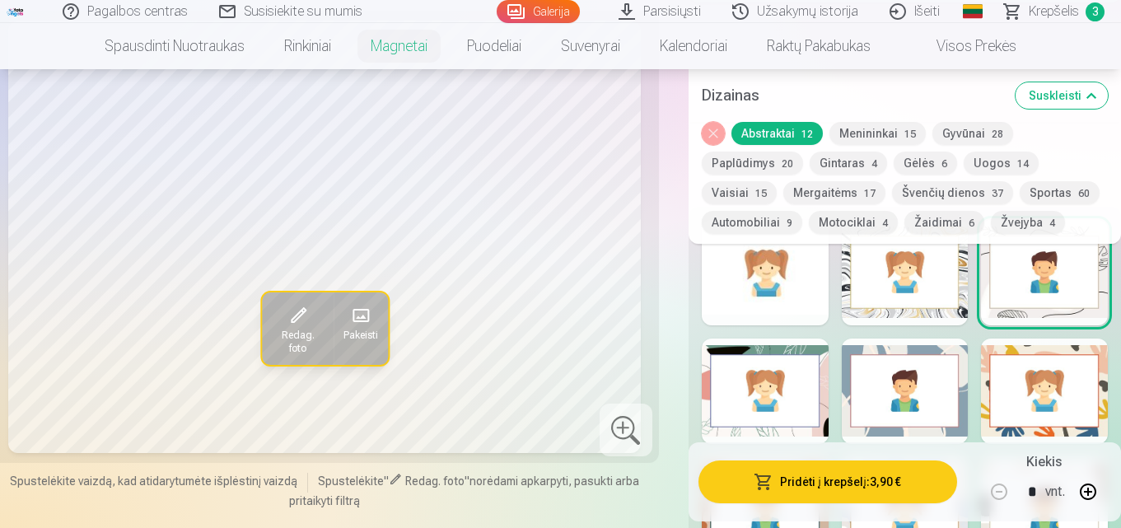
scroll to position [2027, 0]
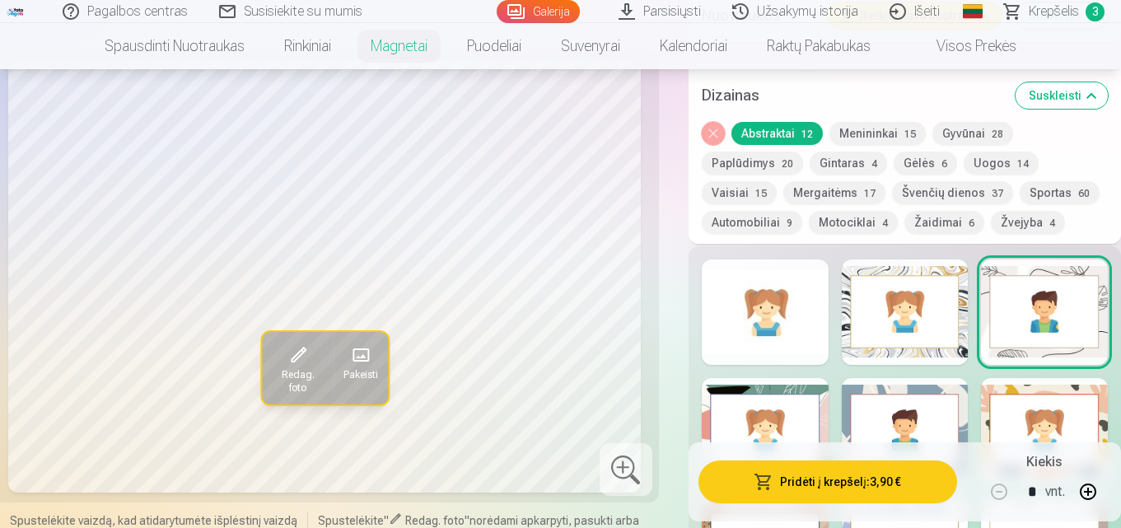
click at [927, 168] on button "Gėlės 6" at bounding box center [925, 163] width 63 height 23
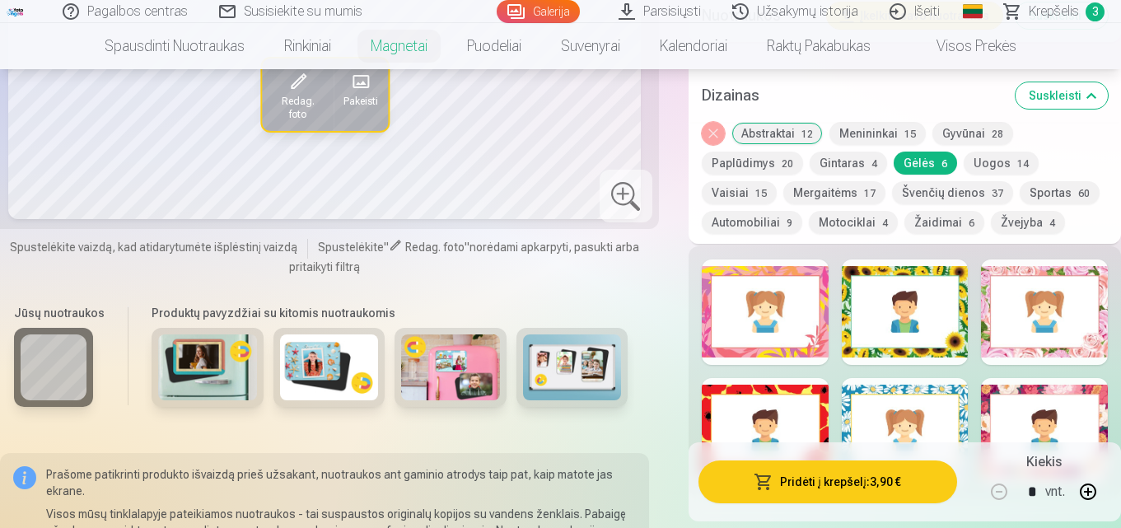
click at [974, 170] on button "Uogos 14" at bounding box center [1001, 163] width 75 height 23
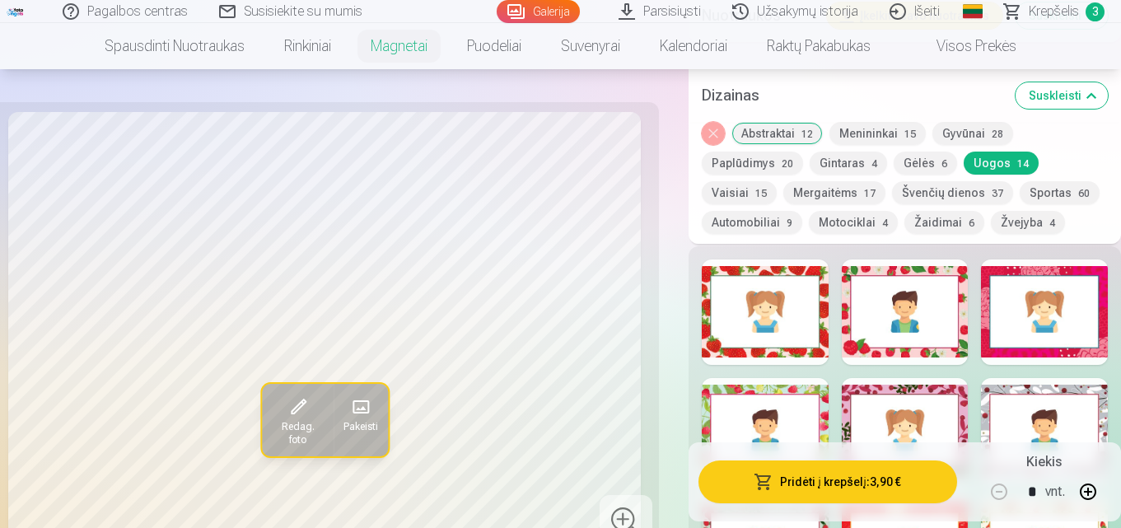
click at [777, 181] on button "Vaisiai 15" at bounding box center [739, 192] width 75 height 23
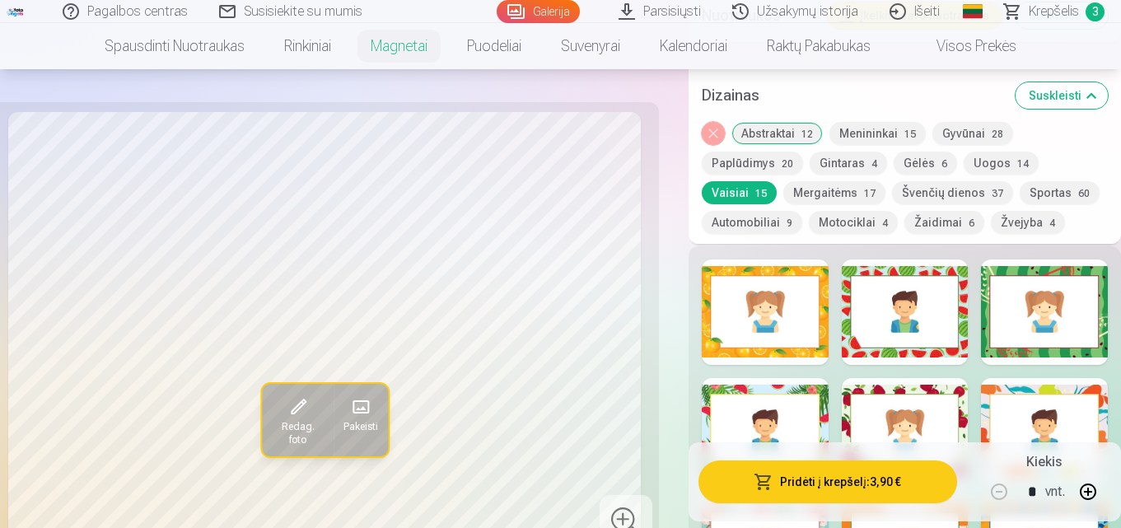
click at [864, 195] on span "17" at bounding box center [870, 194] width 12 height 12
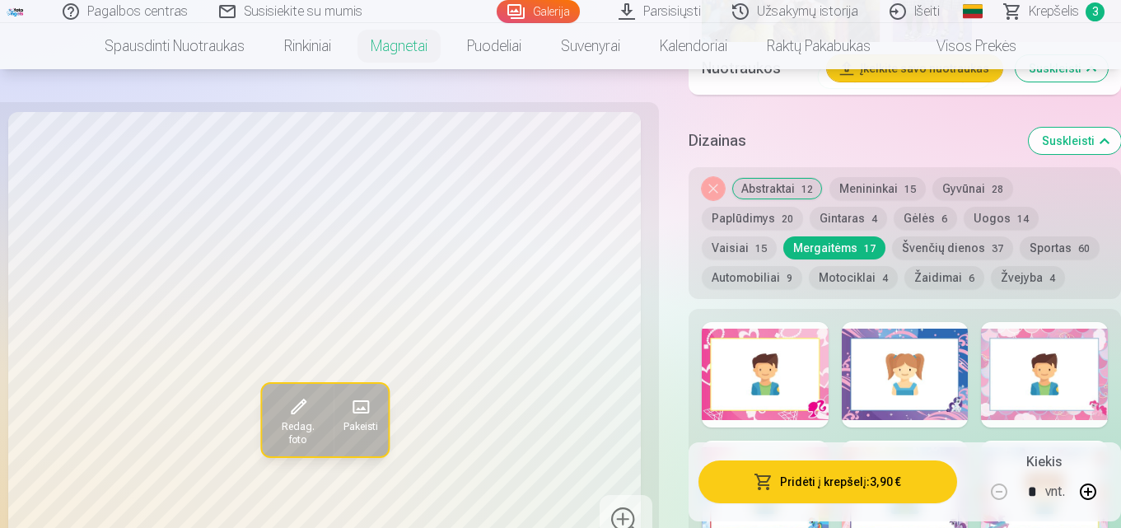
scroll to position [1947, 0]
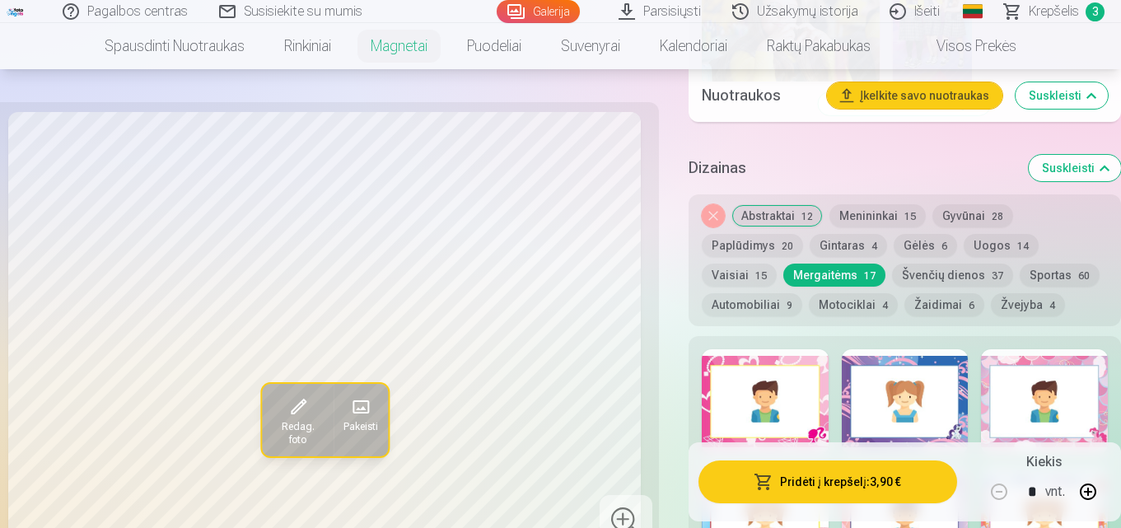
click at [846, 249] on button "Gintaras 4" at bounding box center [848, 245] width 77 height 23
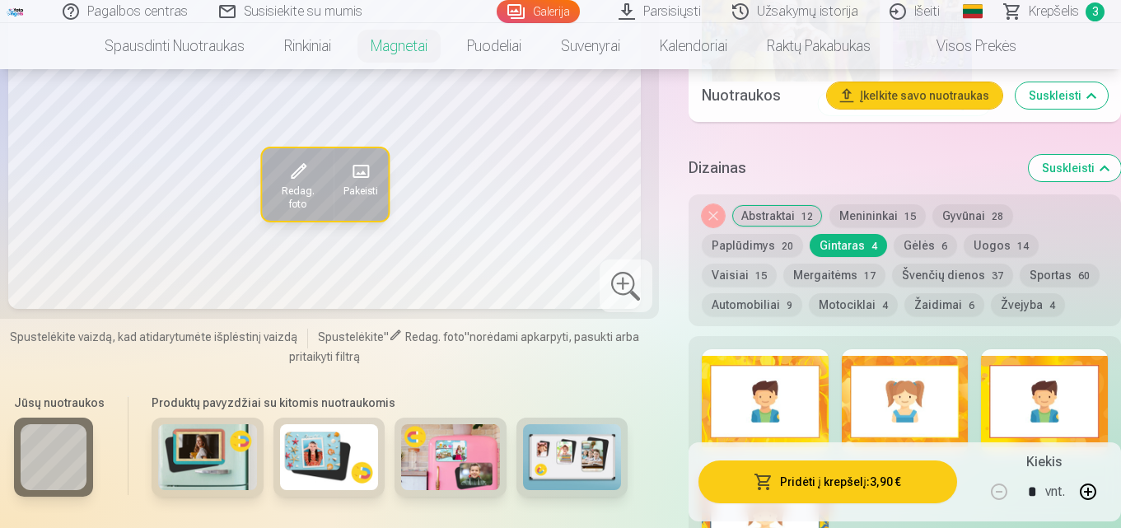
click at [774, 241] on button "Paplūdimys 20" at bounding box center [752, 245] width 101 height 23
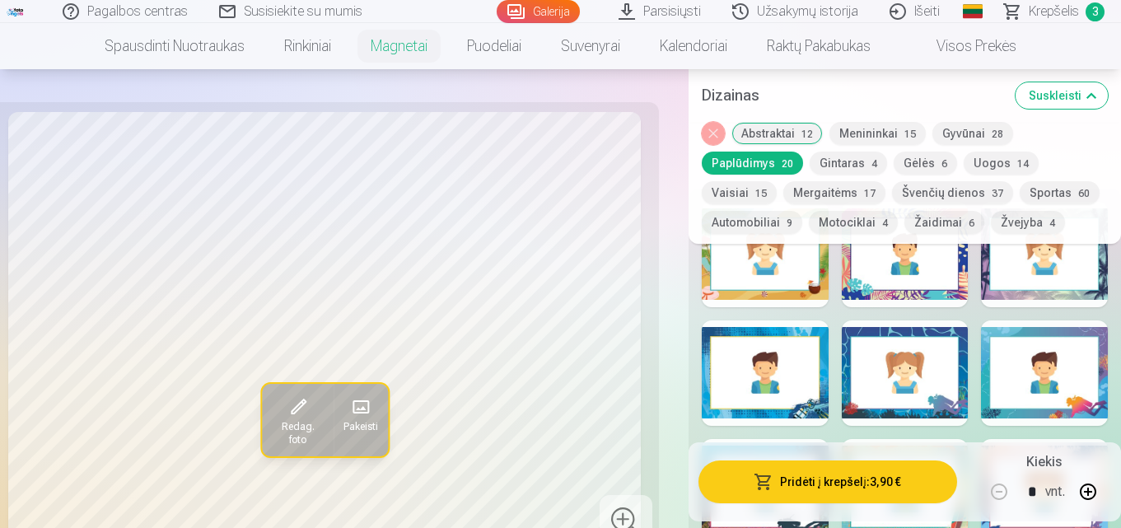
scroll to position [2057, 0]
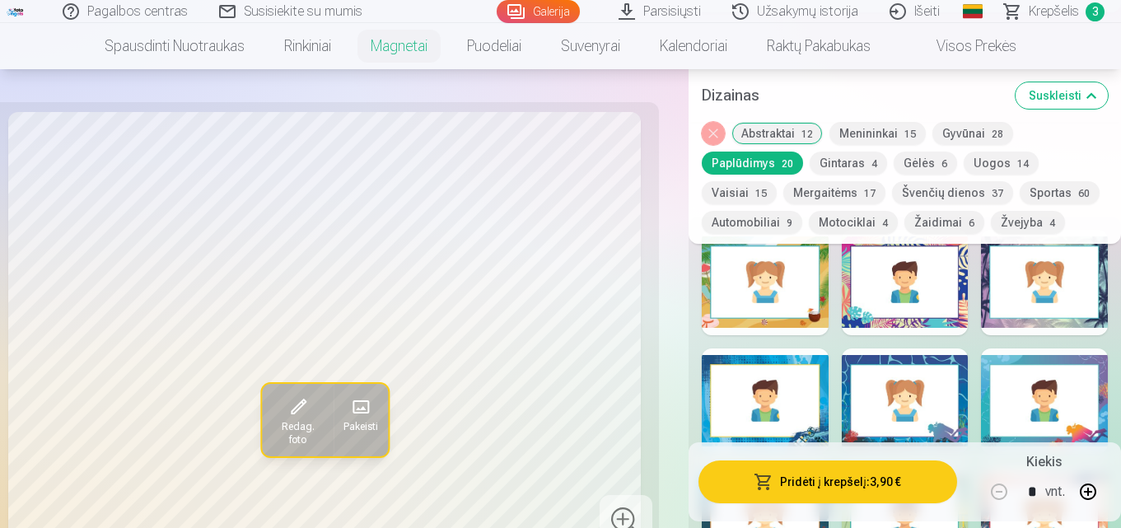
click at [902, 166] on button "Gėlės 6" at bounding box center [925, 163] width 63 height 23
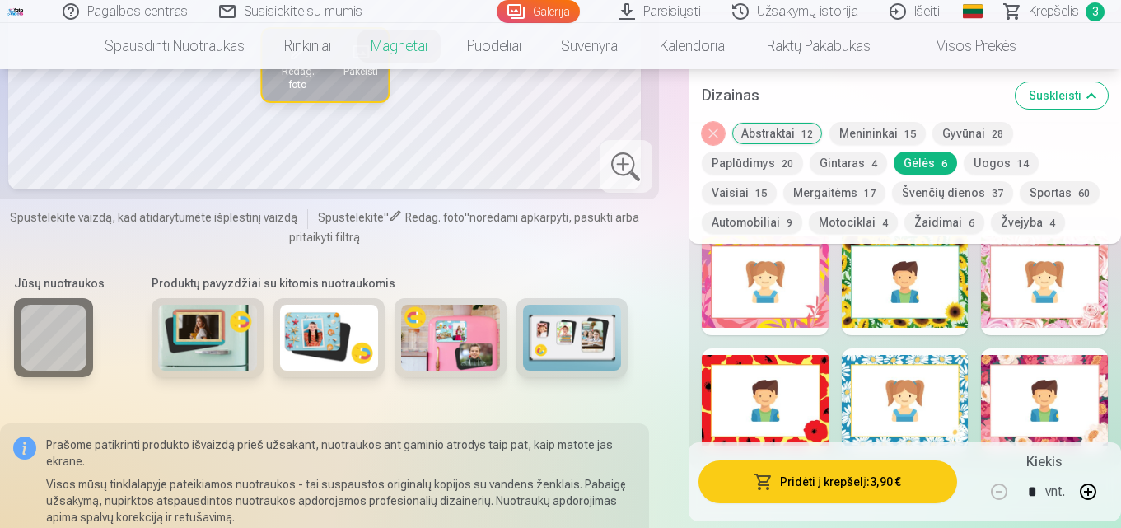
click at [1002, 333] on div at bounding box center [905, 342] width 432 height 250
click at [1007, 318] on div at bounding box center [1044, 282] width 127 height 105
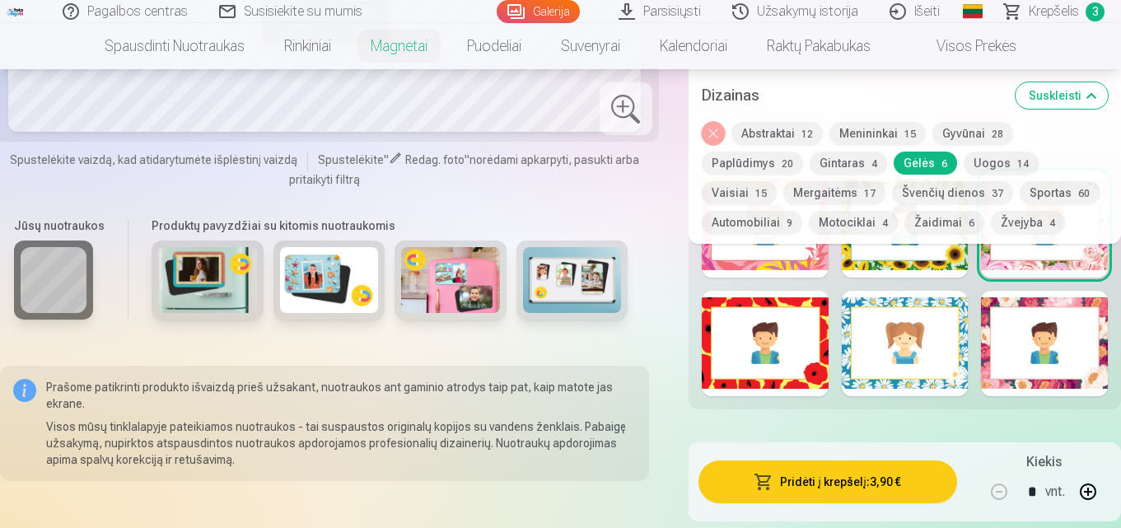
scroll to position [2153, 0]
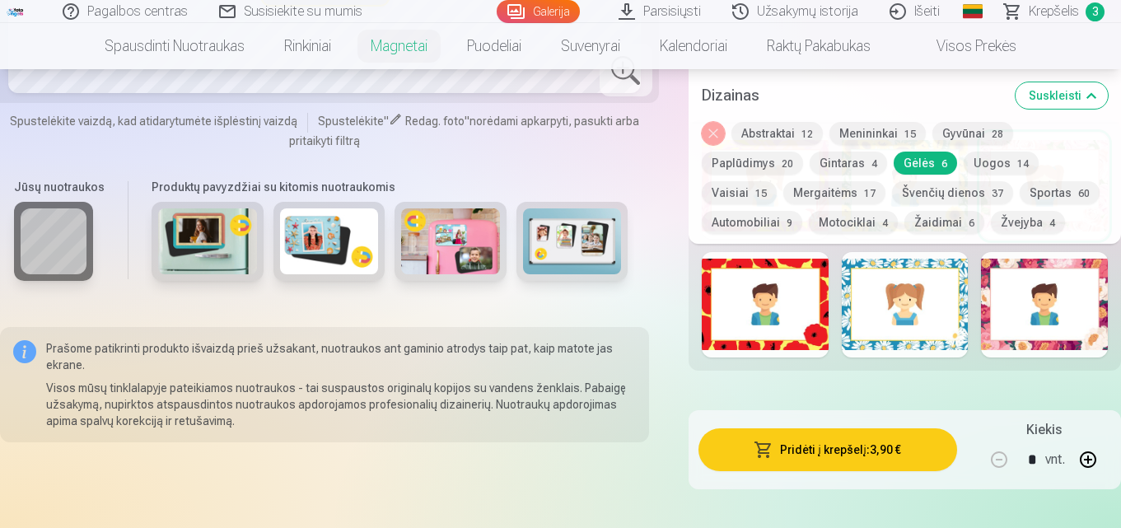
click at [999, 264] on div at bounding box center [1044, 304] width 127 height 105
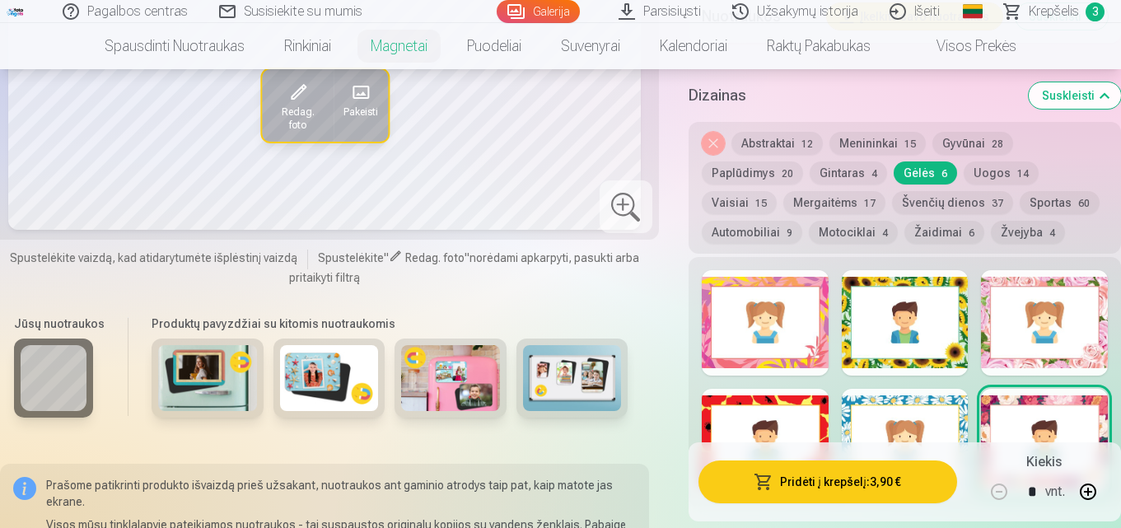
scroll to position [2089, 0]
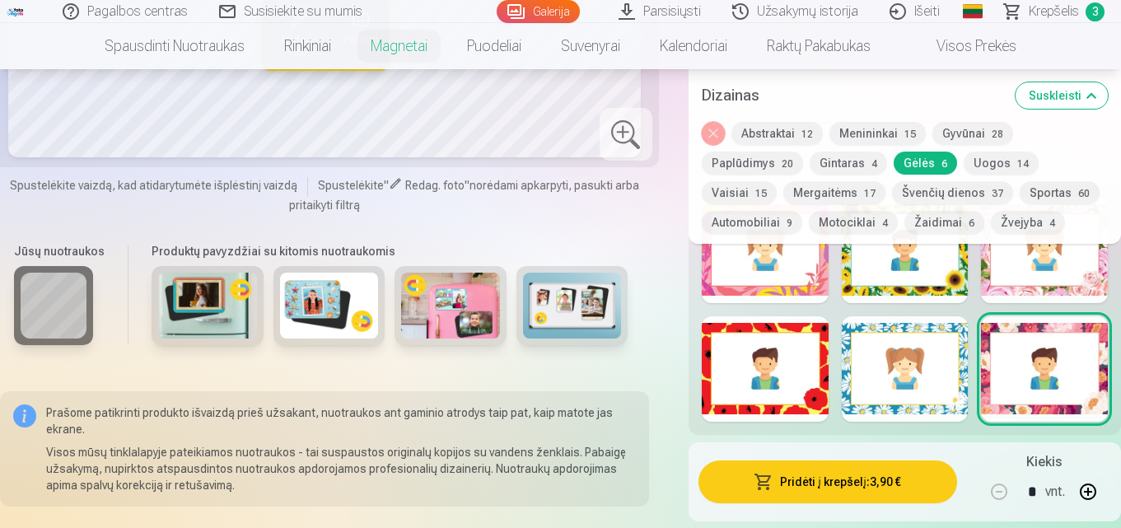
click at [945, 292] on div at bounding box center [905, 250] width 127 height 105
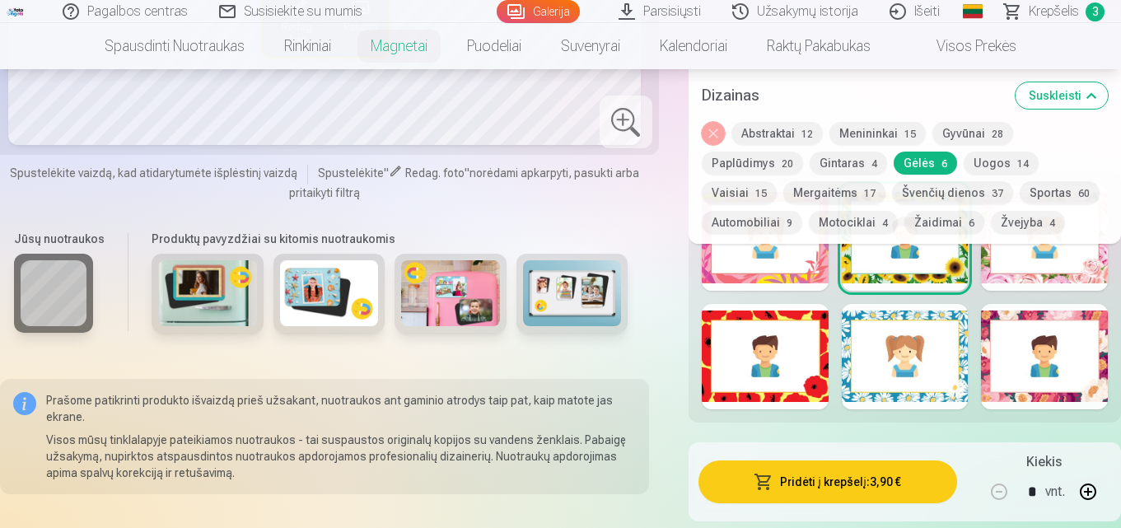
scroll to position [2076, 0]
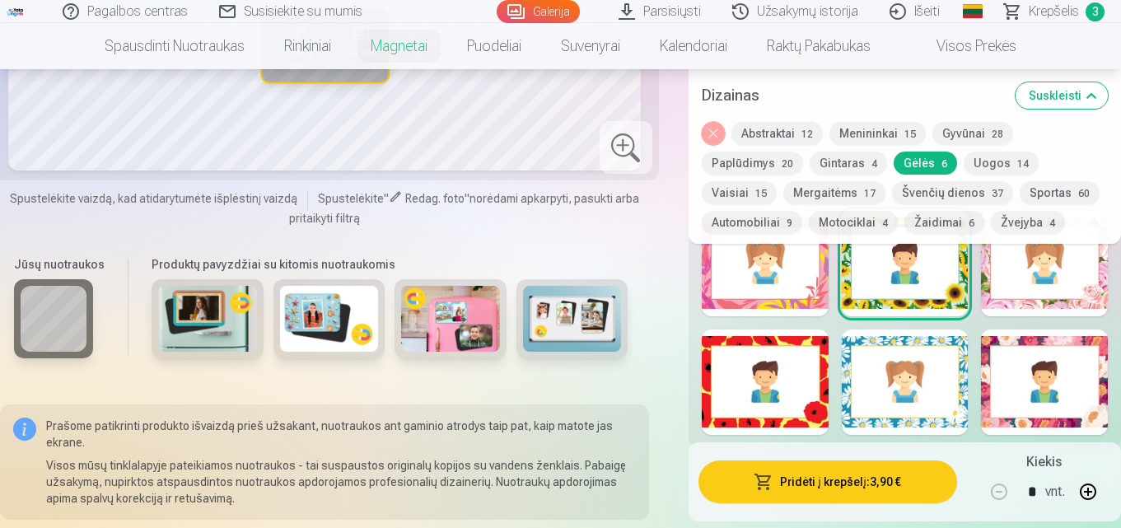
click at [779, 422] on div at bounding box center [765, 381] width 127 height 105
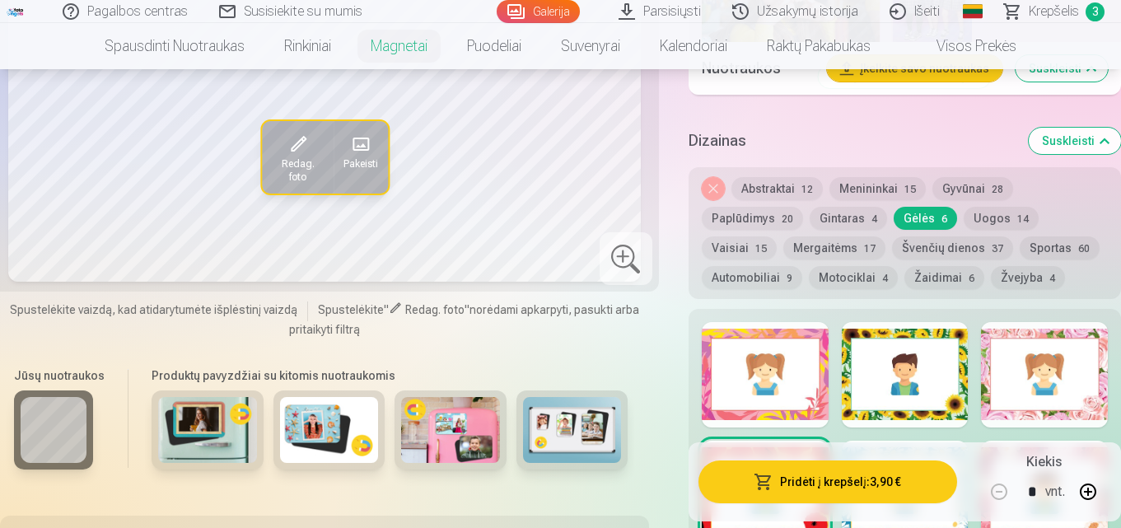
scroll to position [1988, 0]
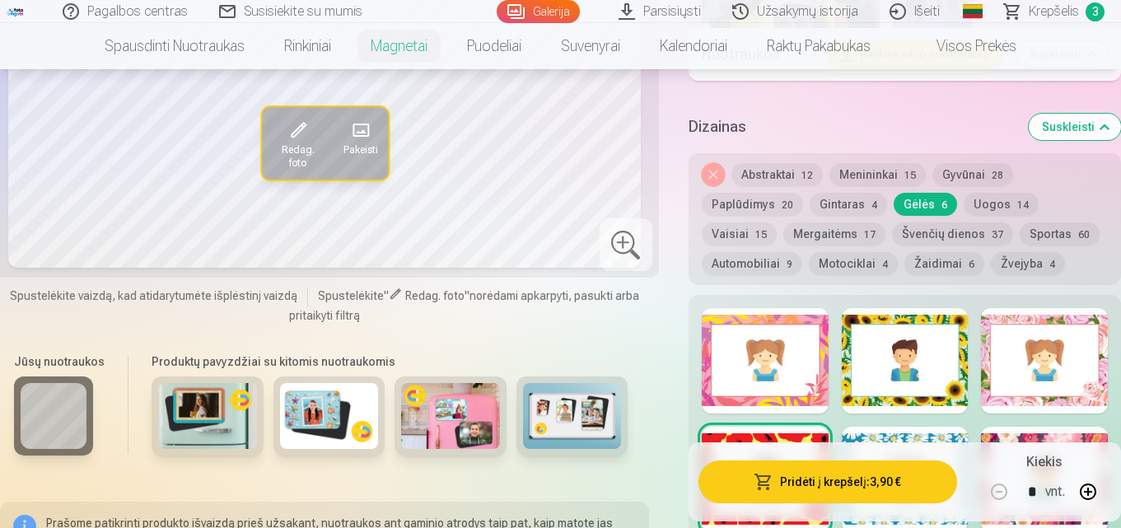
click at [1061, 321] on div at bounding box center [1044, 360] width 127 height 105
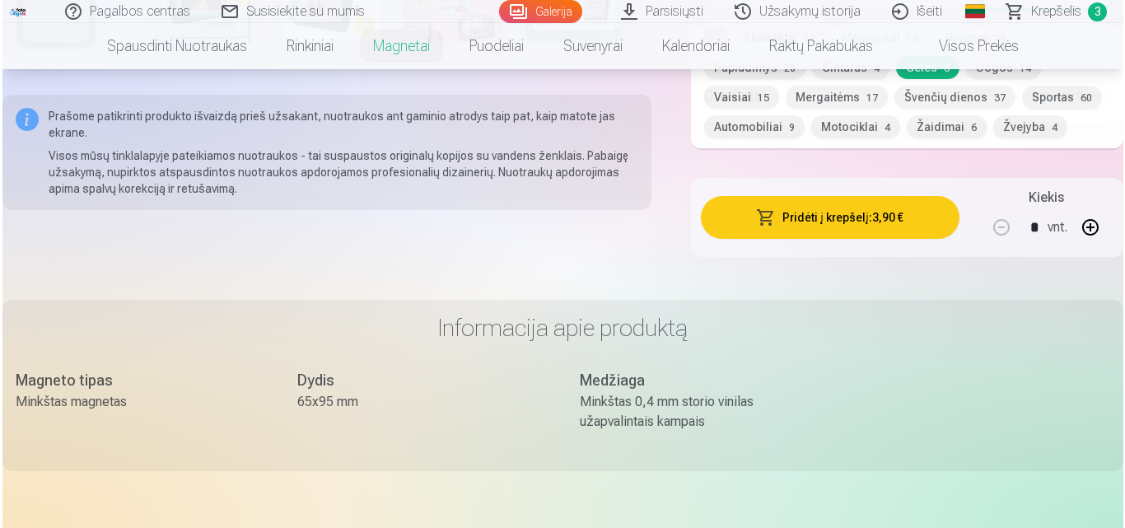
scroll to position [2410, 0]
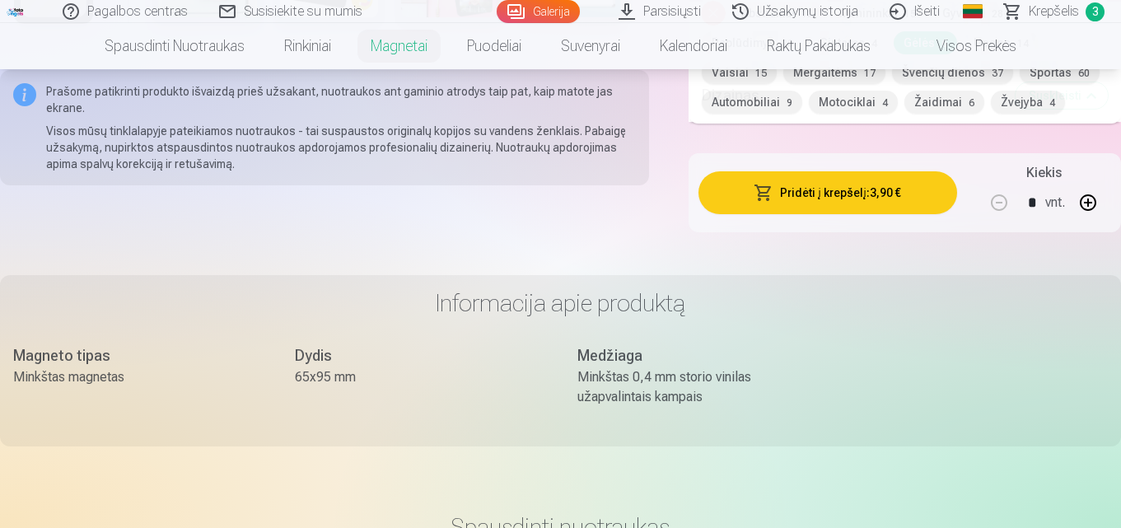
click at [857, 189] on button "Pridėti į krepšelį : 3,90 €" at bounding box center [827, 192] width 259 height 43
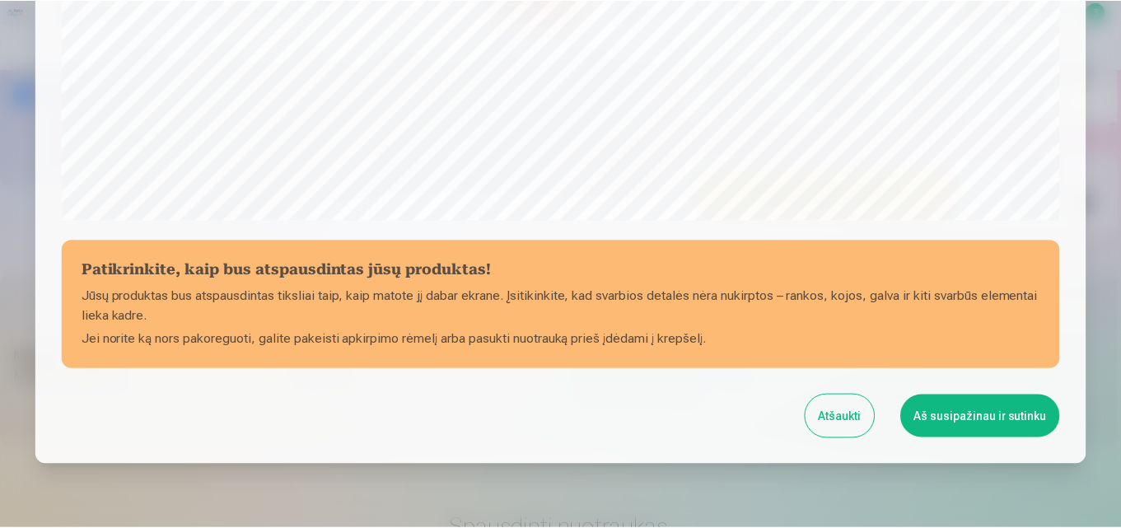
scroll to position [592, 0]
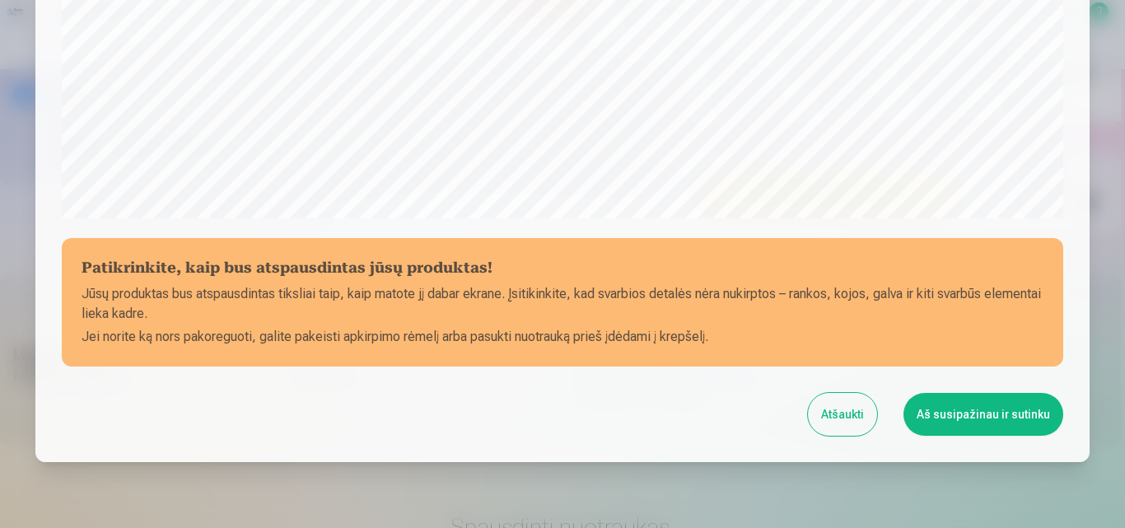
click at [1044, 410] on button "Aš susipažinau ir sutinku" at bounding box center [984, 414] width 160 height 43
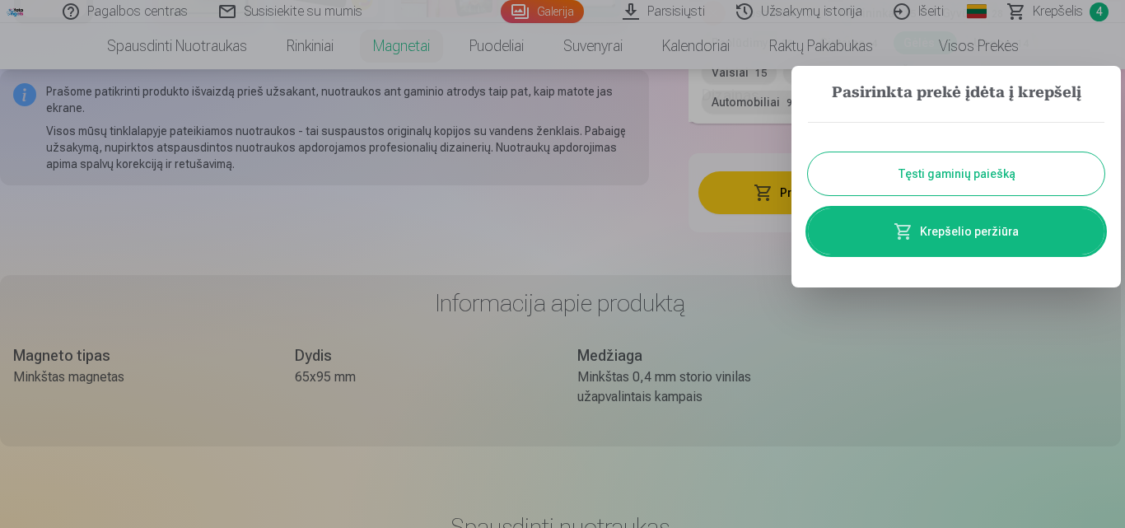
click at [938, 172] on button "Tęsti gaminių paiešką" at bounding box center [956, 173] width 297 height 43
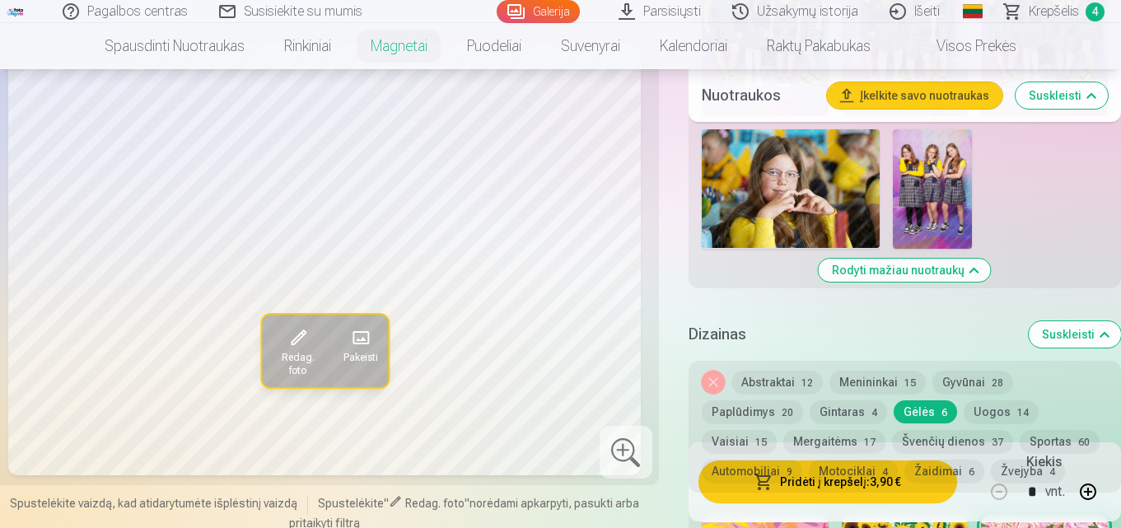
scroll to position [1742, 0]
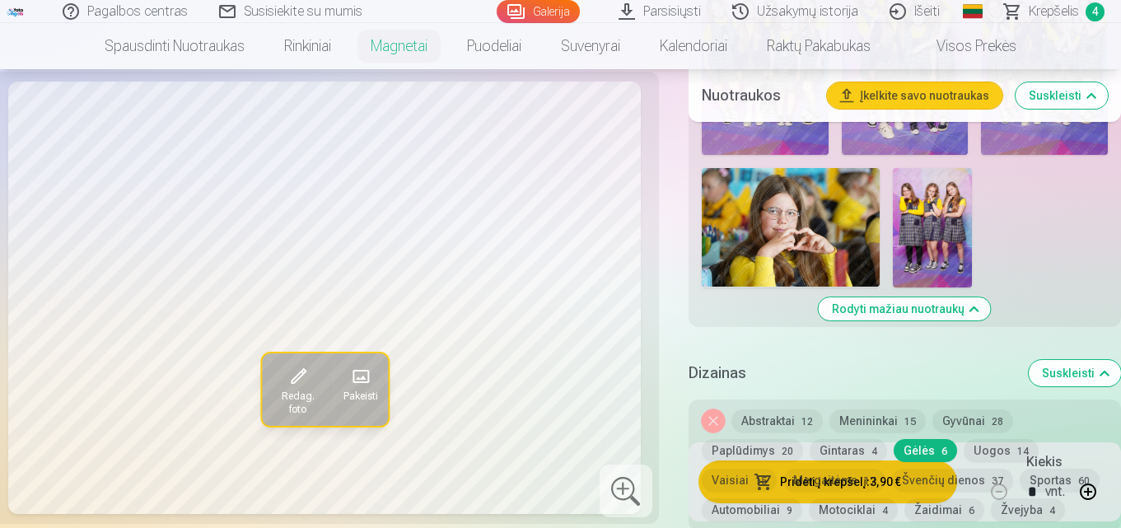
click at [1069, 11] on span "Krepšelis" at bounding box center [1054, 12] width 50 height 20
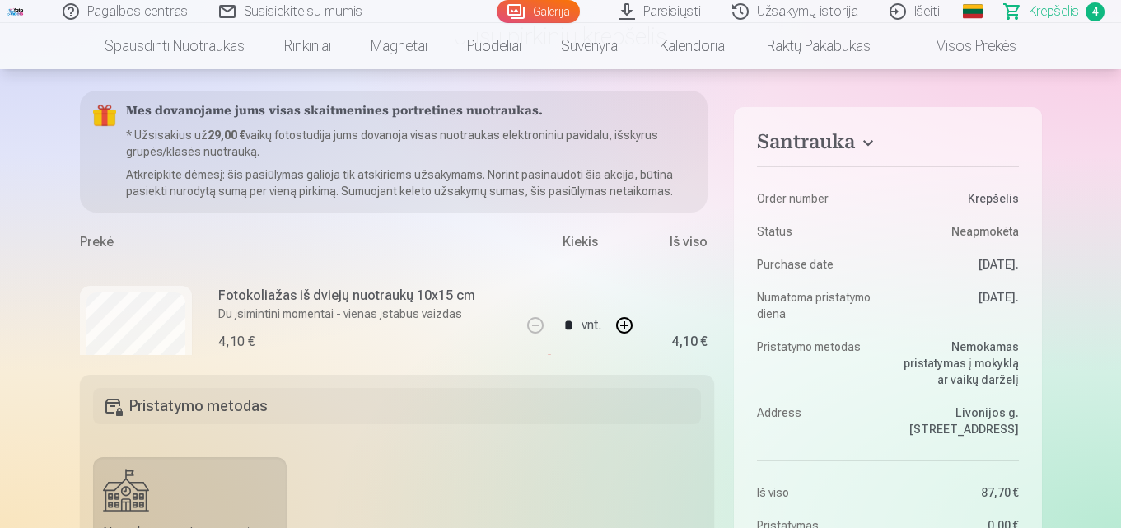
scroll to position [190, 0]
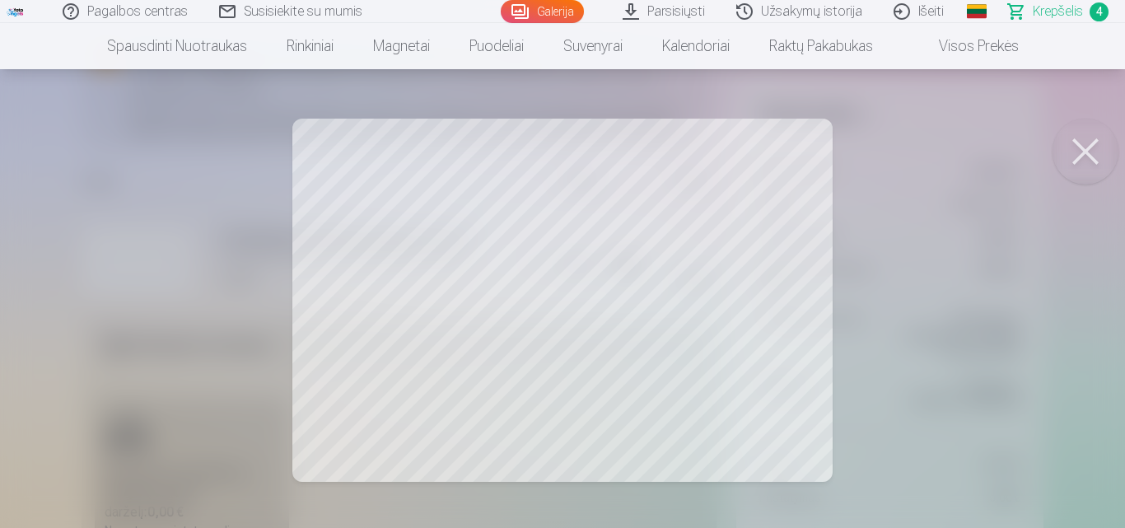
click at [1095, 149] on button at bounding box center [1086, 152] width 66 height 66
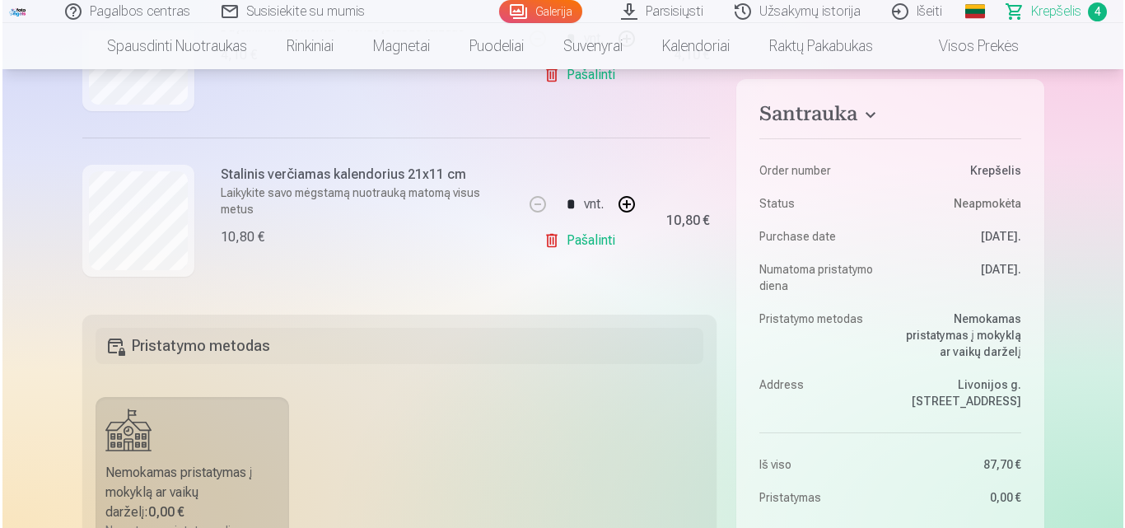
scroll to position [232, 0]
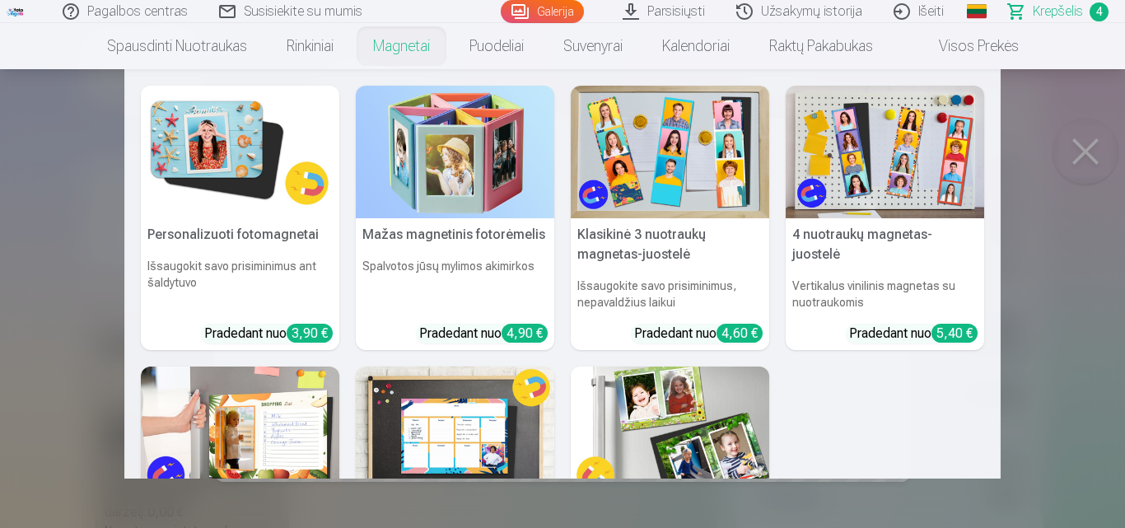
click at [401, 48] on link "Magnetai" at bounding box center [401, 46] width 96 height 46
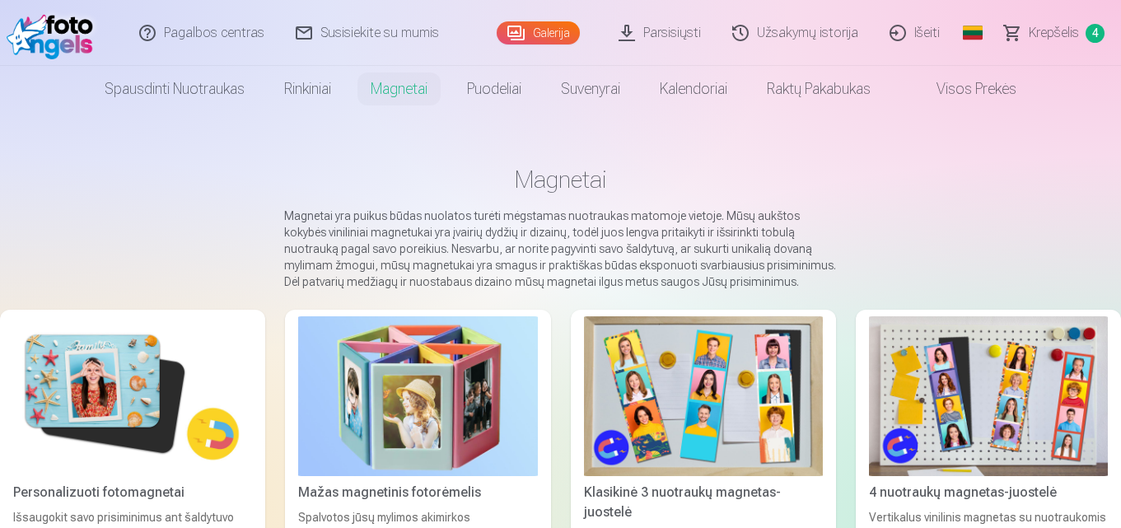
click at [708, 404] on img at bounding box center [703, 396] width 239 height 160
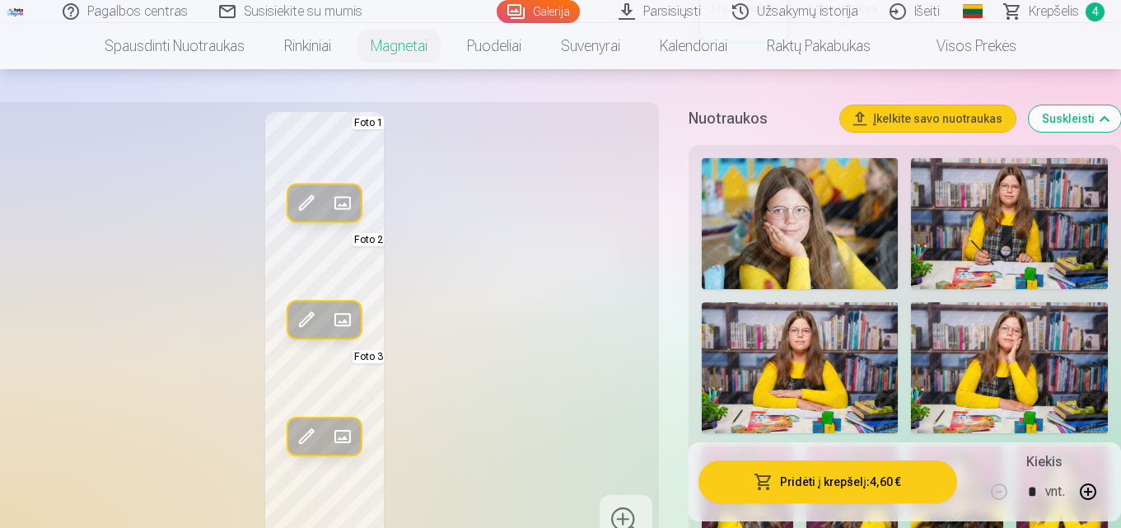
scroll to position [507, 0]
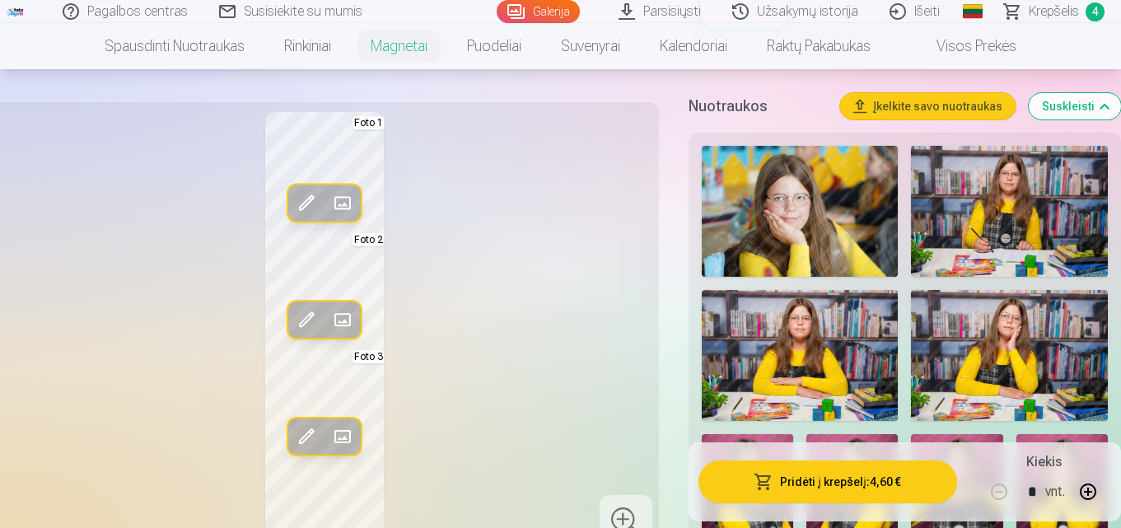
click at [849, 220] on img at bounding box center [800, 211] width 197 height 131
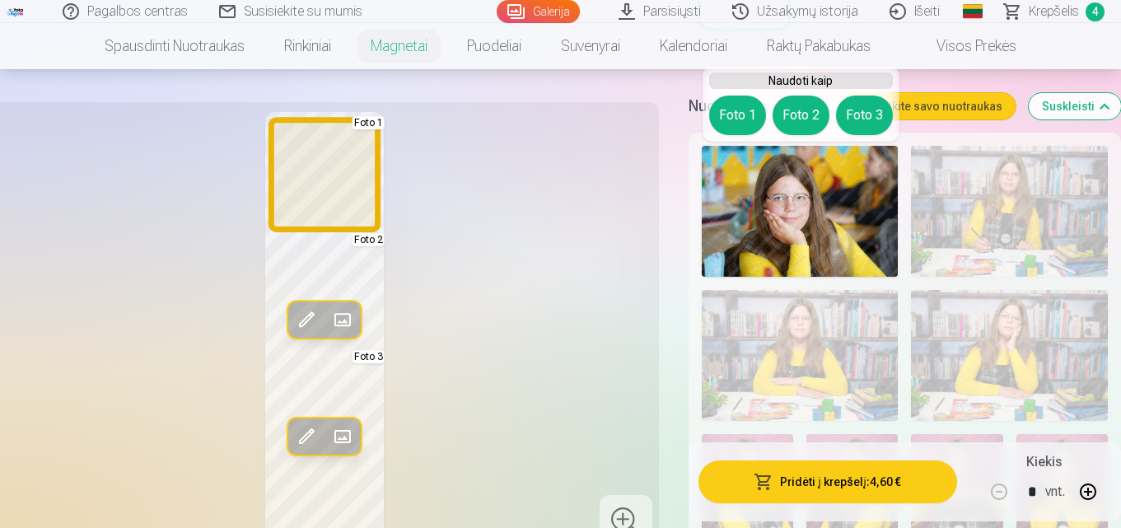
click at [748, 118] on button "Foto 1" at bounding box center [737, 116] width 57 height 40
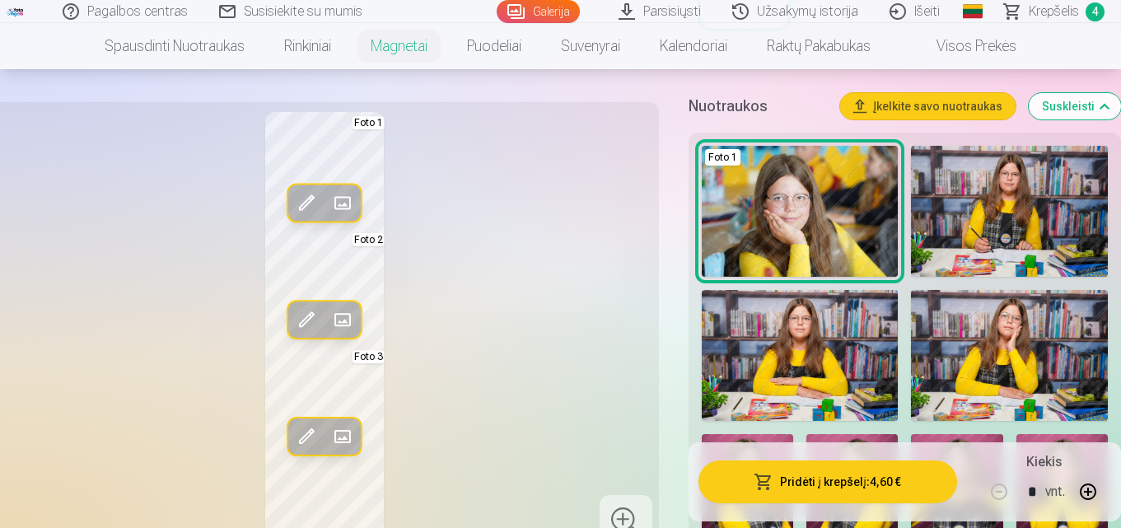
click at [1000, 255] on img at bounding box center [1009, 211] width 197 height 131
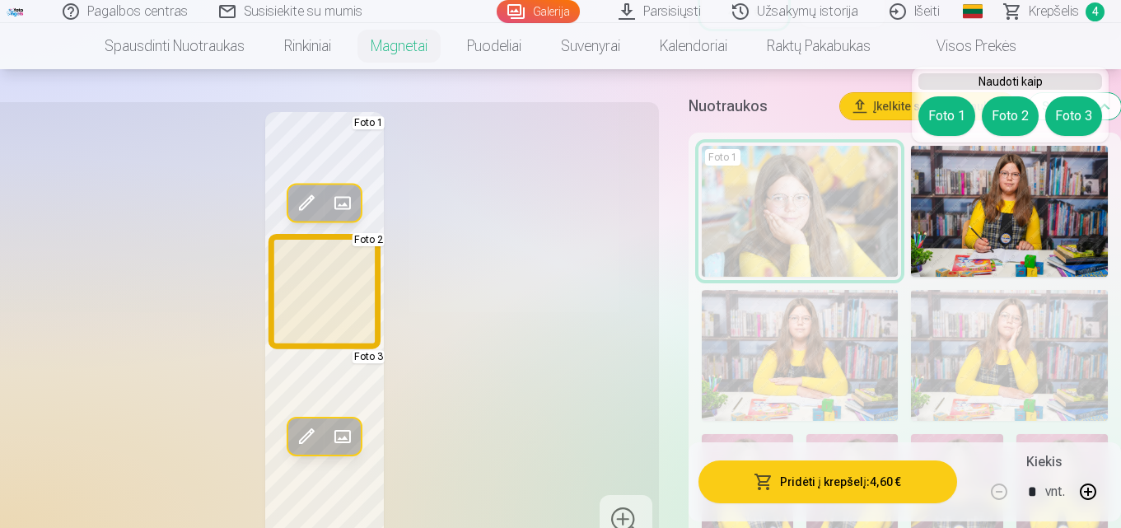
click at [1009, 113] on button "Foto 2" at bounding box center [1010, 116] width 57 height 40
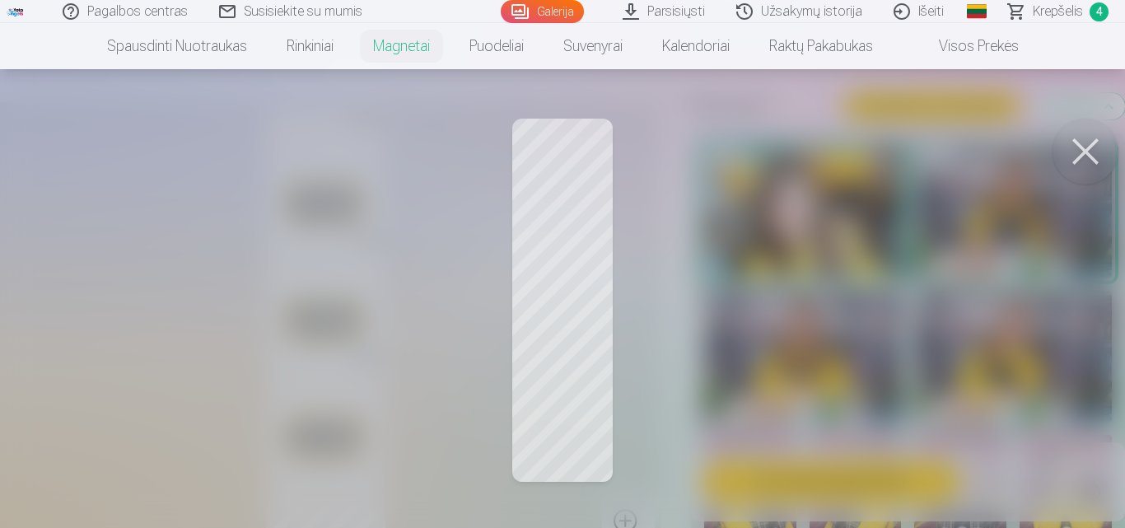
click at [1080, 164] on button at bounding box center [1086, 152] width 66 height 66
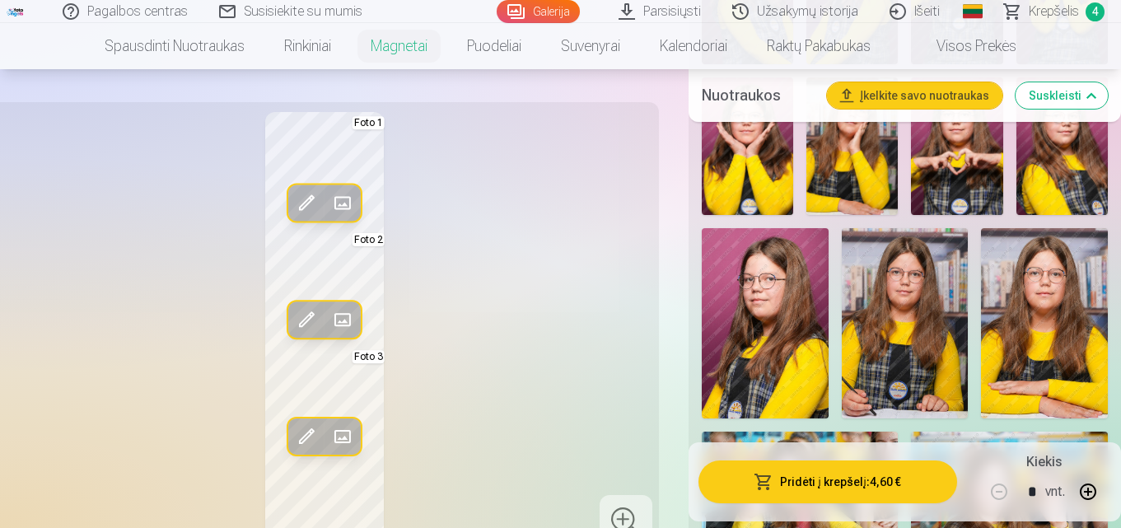
scroll to position [1039, 0]
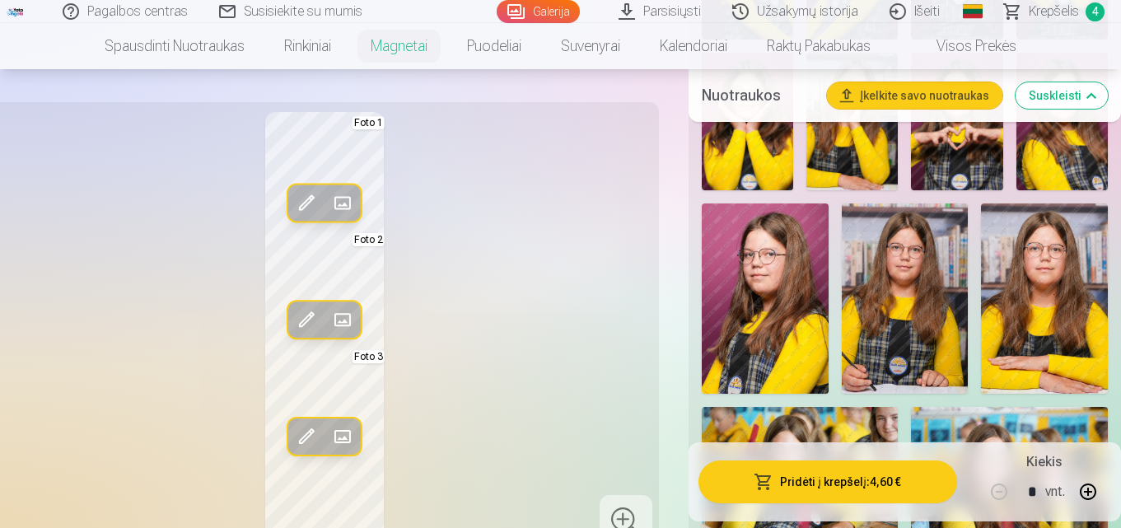
click at [732, 267] on img at bounding box center [765, 298] width 127 height 190
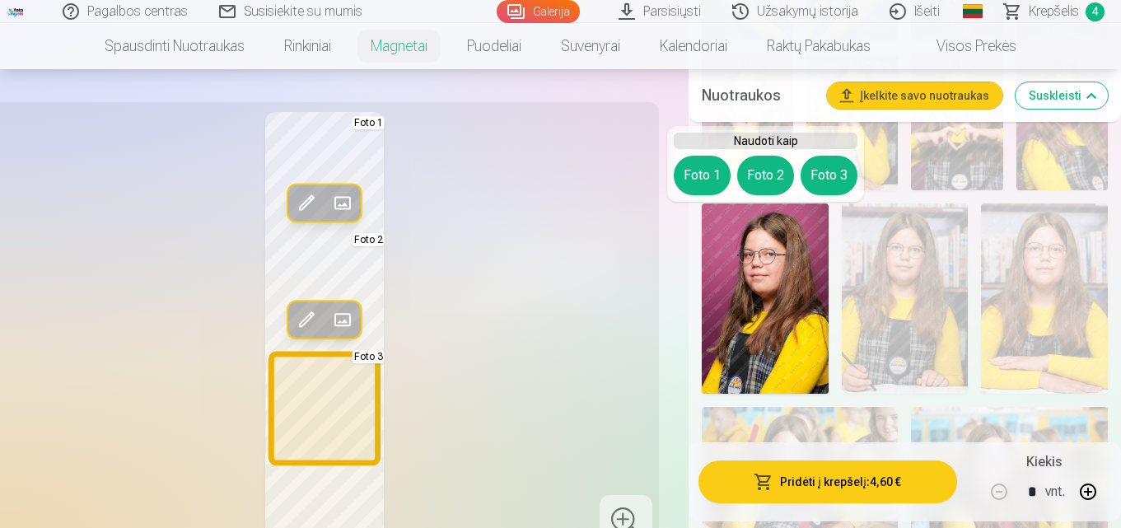
click at [838, 171] on button "Foto 3" at bounding box center [829, 176] width 57 height 40
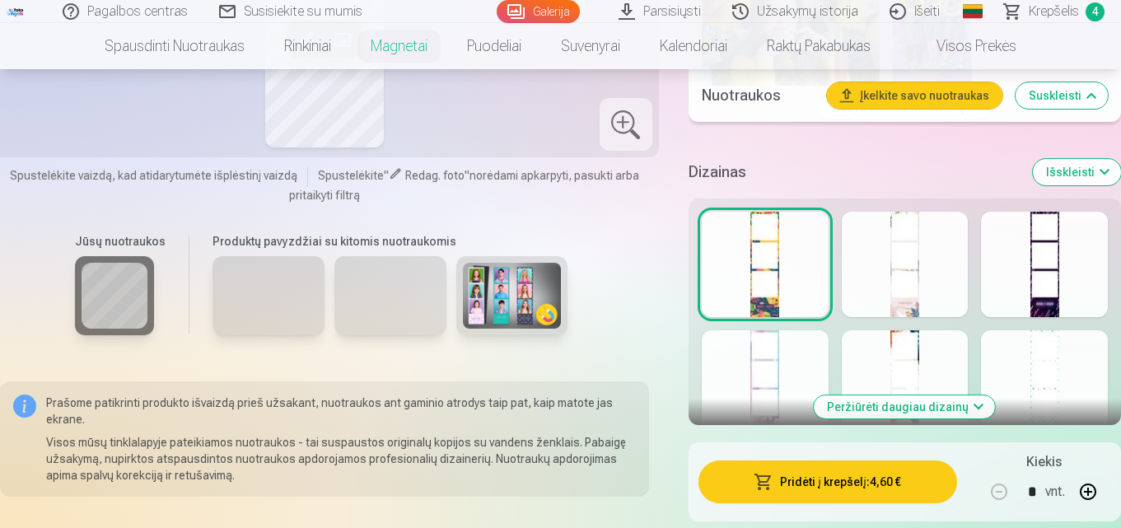
scroll to position [1989, 0]
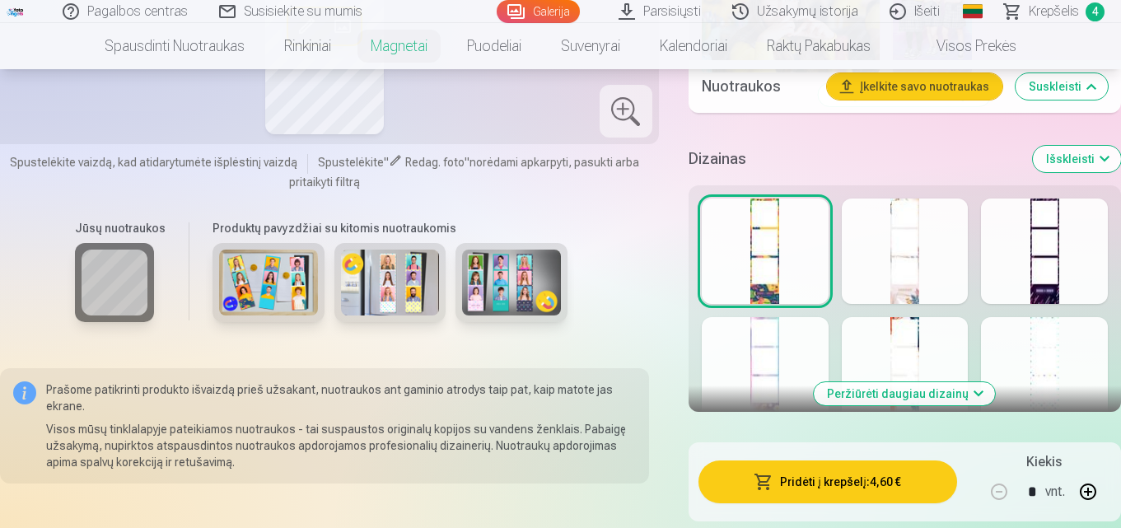
click at [901, 302] on div "Peržiūrėti daugiau dizainų" at bounding box center [905, 298] width 432 height 227
click at [906, 293] on div at bounding box center [905, 251] width 127 height 105
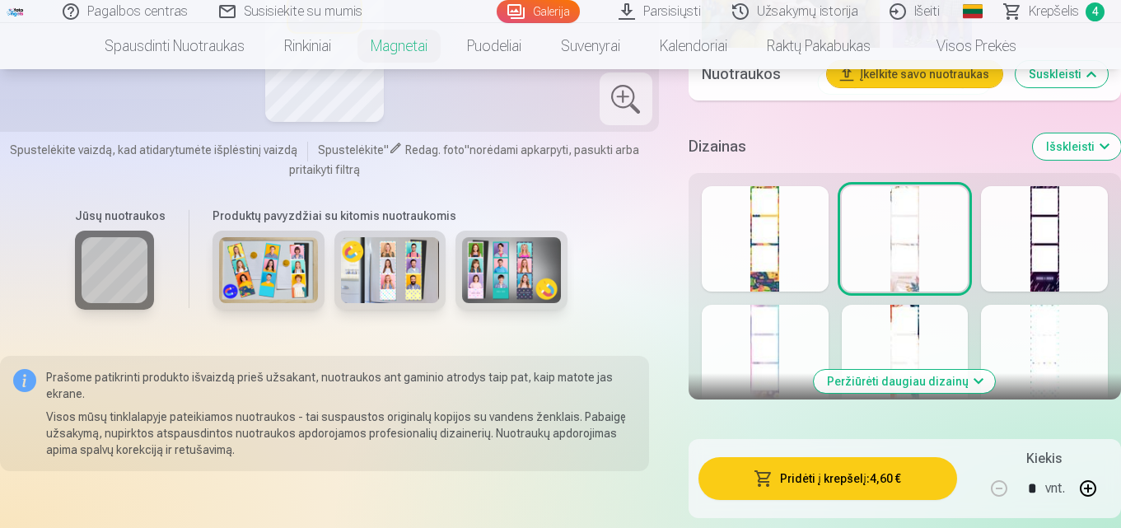
scroll to position [2014, 0]
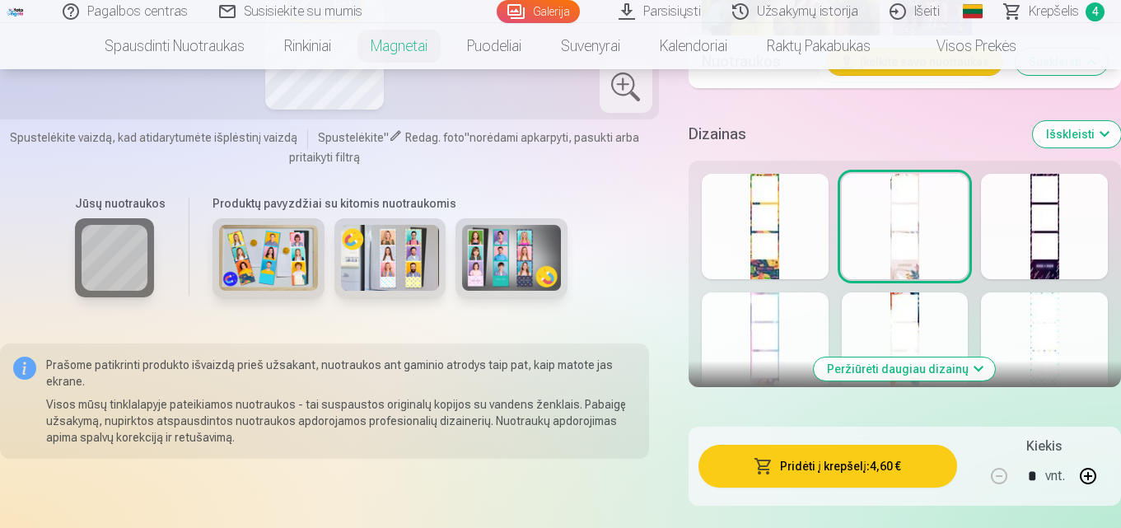
click at [1049, 263] on div at bounding box center [1044, 226] width 127 height 105
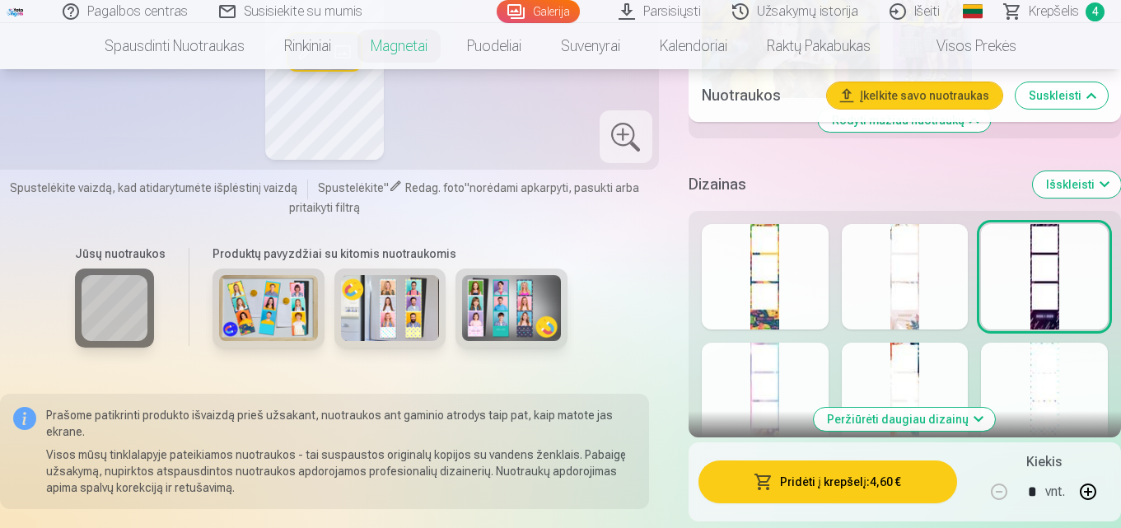
scroll to position [1989, 0]
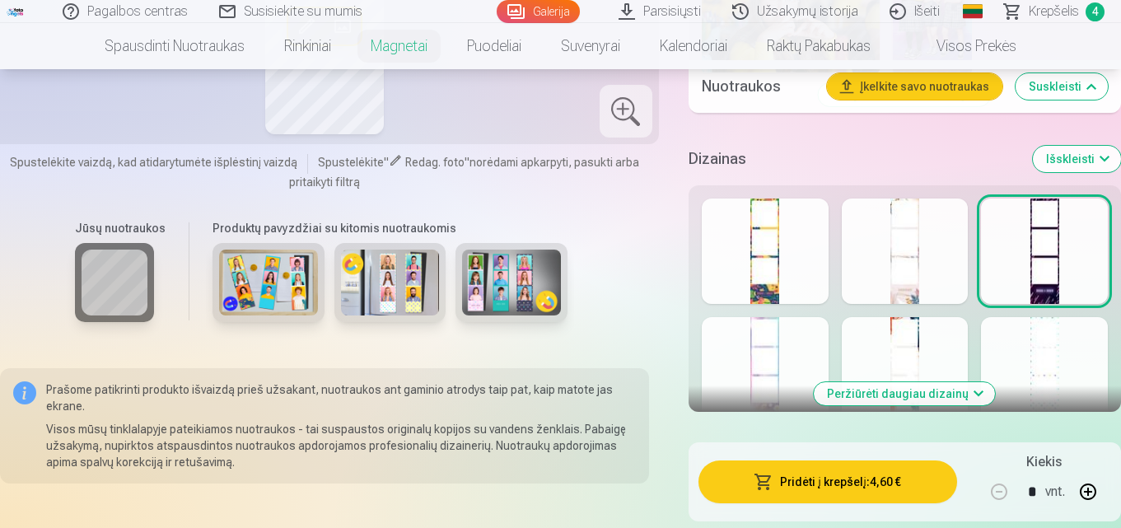
click at [768, 289] on div at bounding box center [765, 251] width 127 height 105
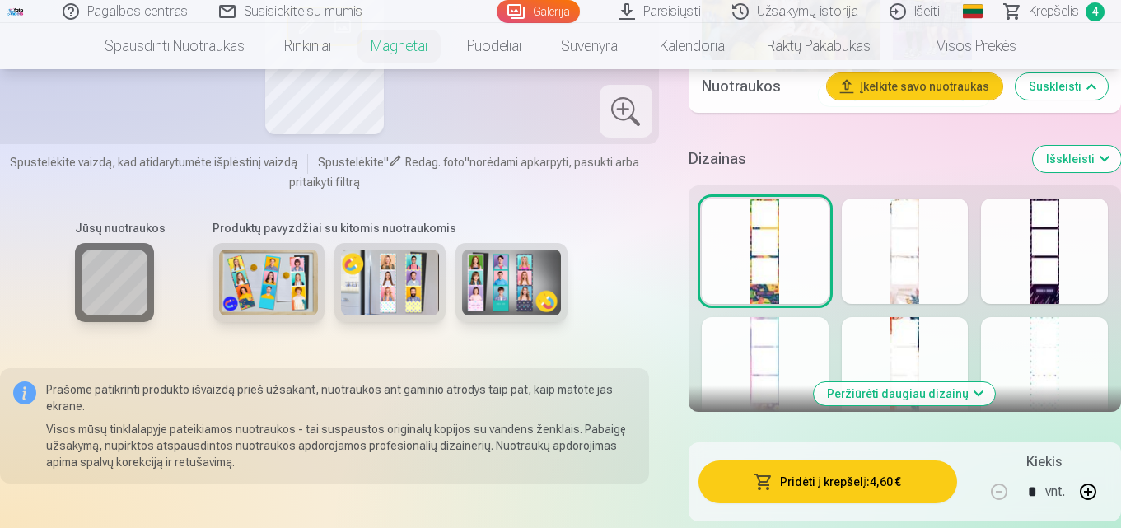
scroll to position [2052, 0]
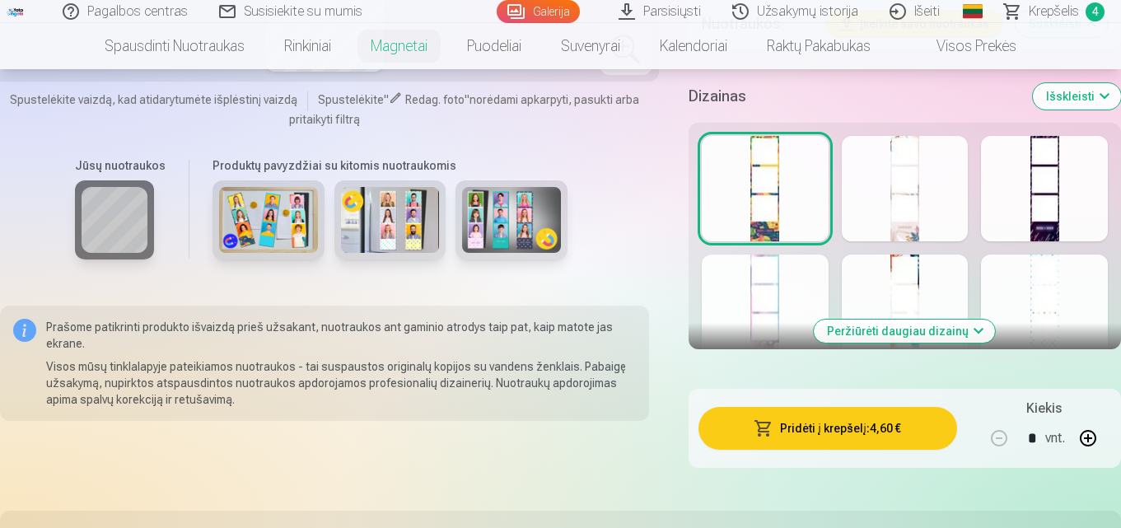
click at [1026, 273] on div at bounding box center [1044, 307] width 127 height 105
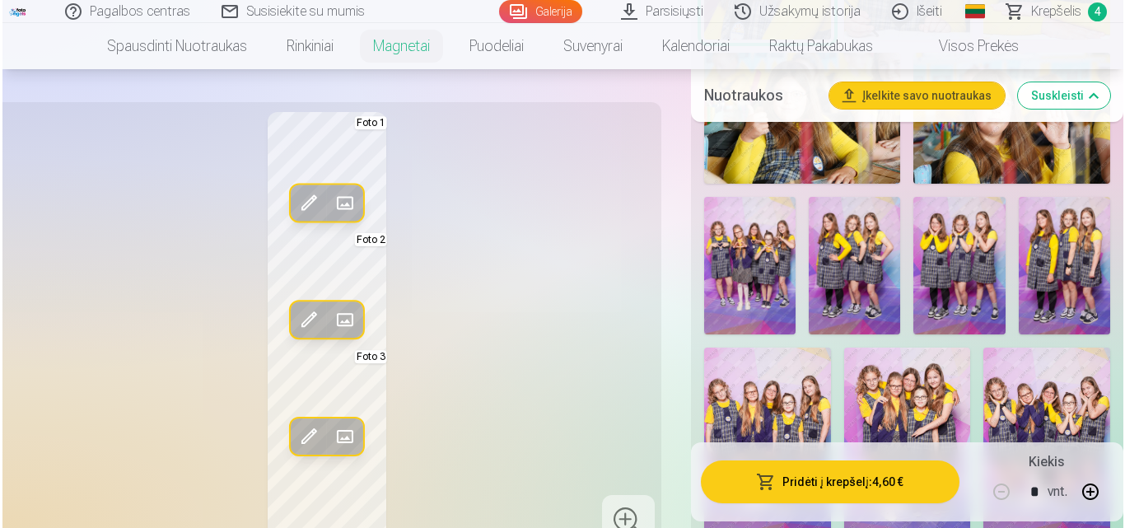
scroll to position [1381, 0]
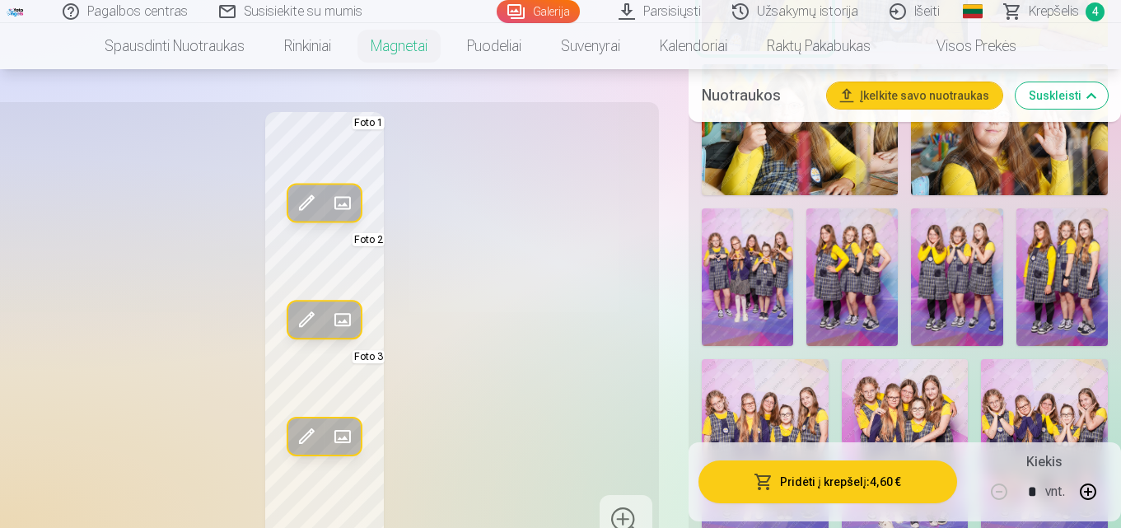
click at [906, 483] on button "Pridėti į krepšelį : 4,60 €" at bounding box center [827, 481] width 259 height 43
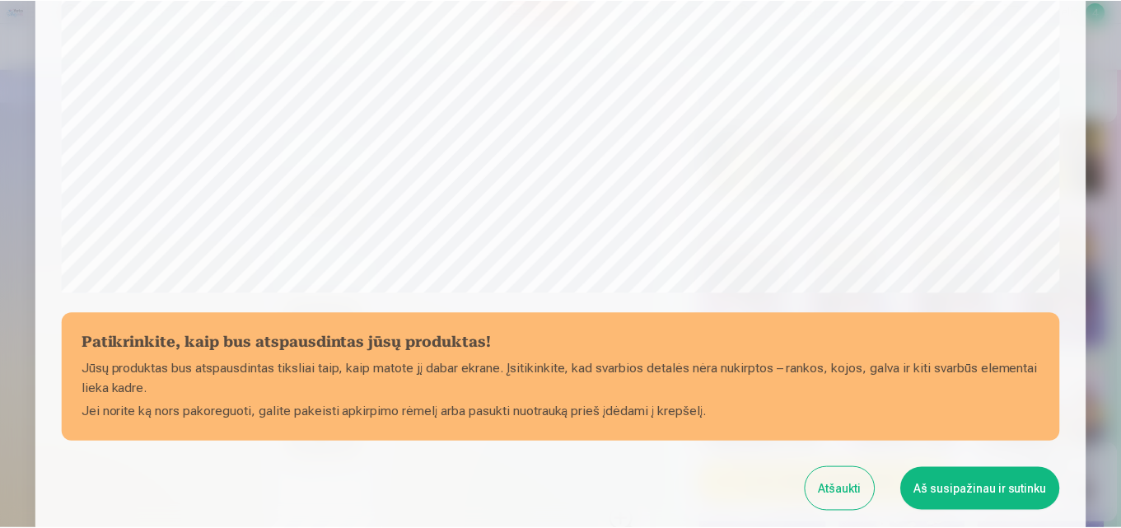
scroll to position [658, 0]
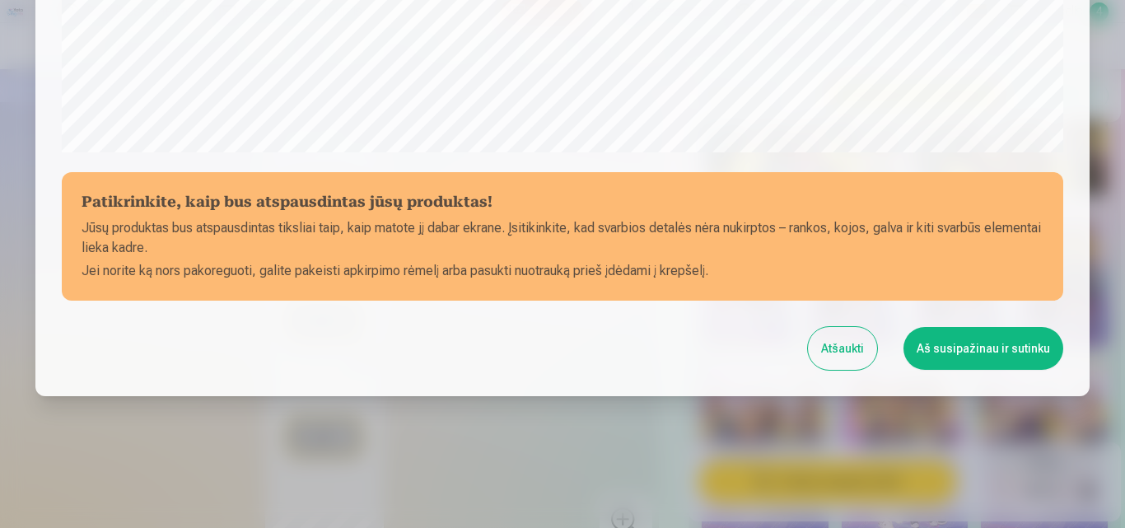
click at [953, 344] on button "Aš susipažinau ir sutinku" at bounding box center [984, 348] width 160 height 43
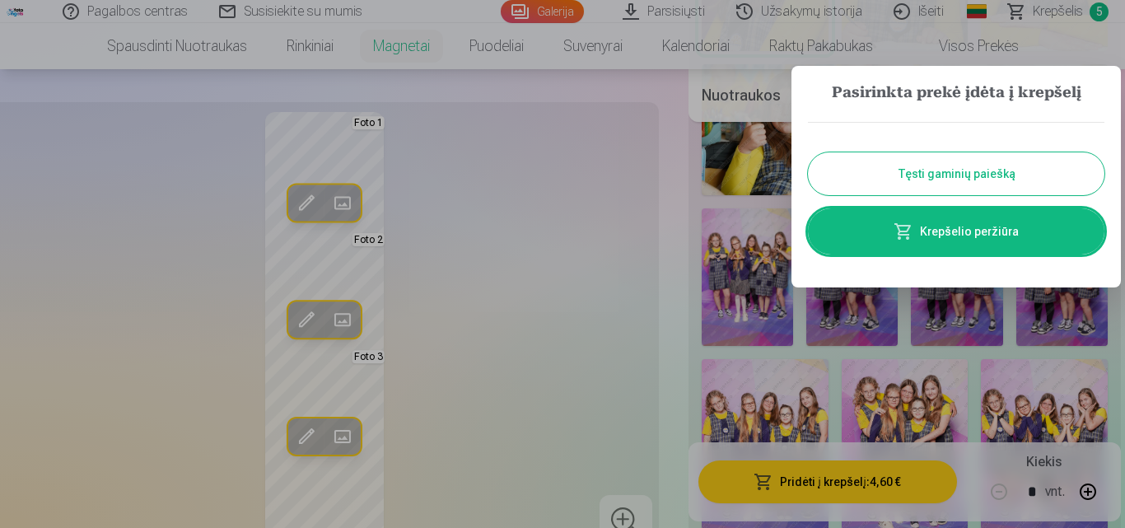
click at [939, 169] on button "Tęsti gaminių paiešką" at bounding box center [956, 173] width 297 height 43
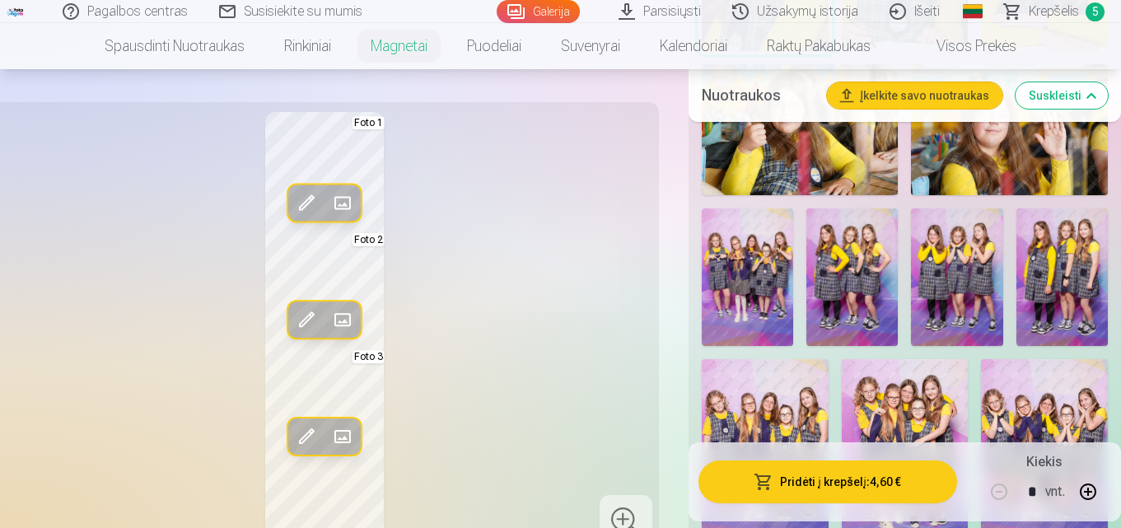
click at [1056, 11] on span "Krepšelis" at bounding box center [1054, 12] width 50 height 20
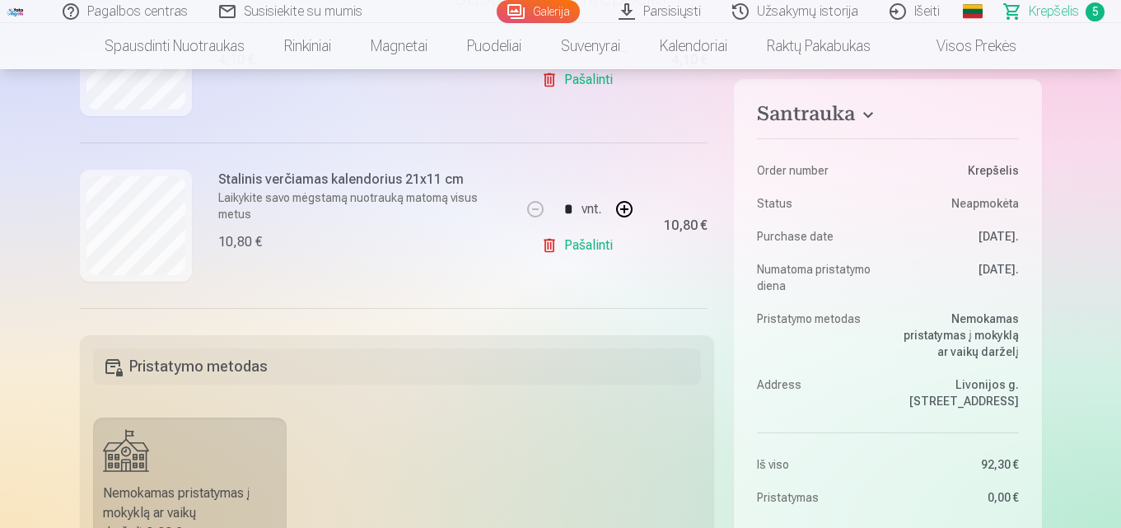
scroll to position [253, 0]
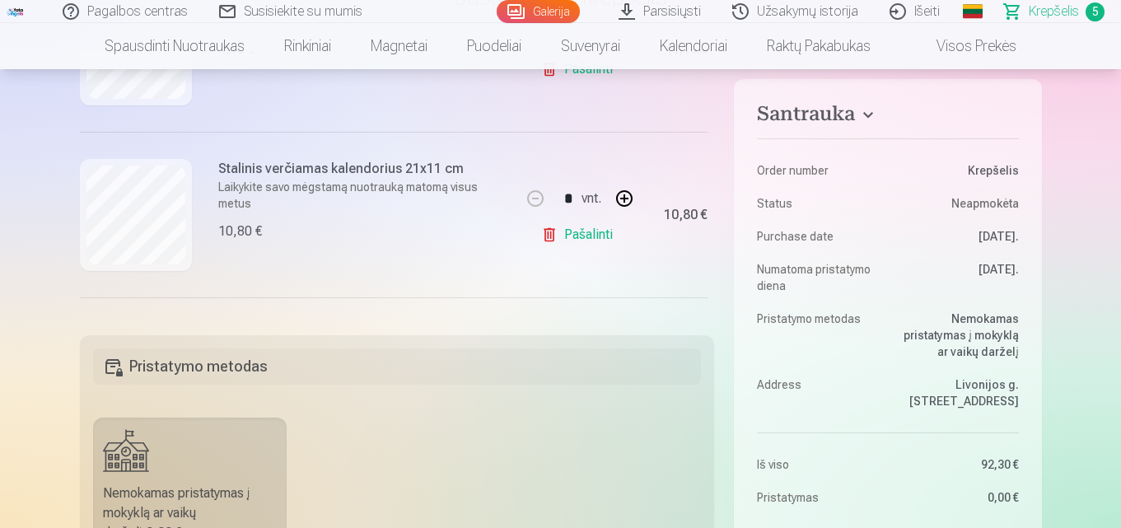
click at [595, 236] on link "Pašalinti" at bounding box center [580, 234] width 78 height 33
click at [566, 236] on link "Pašalinti" at bounding box center [580, 234] width 78 height 33
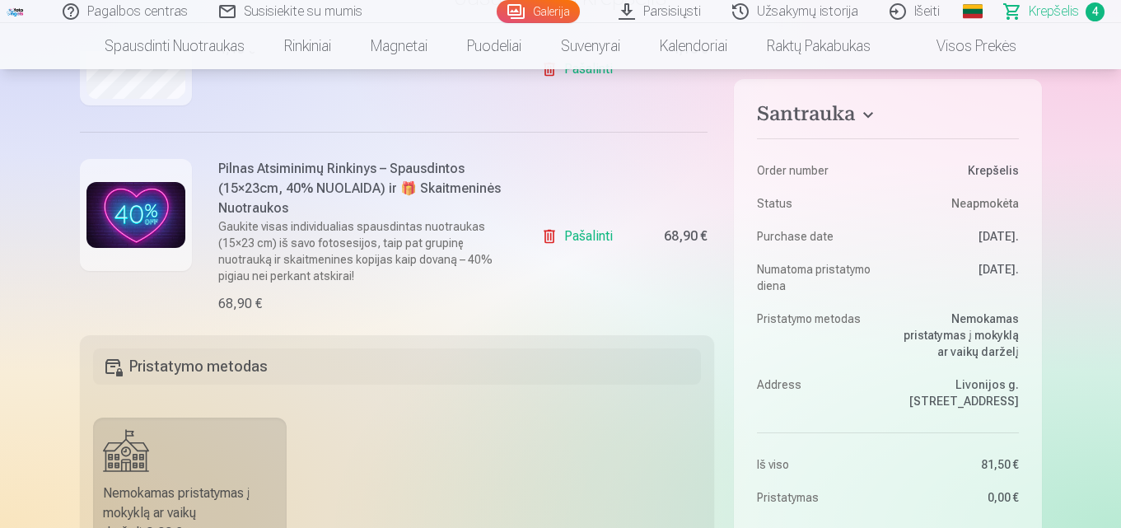
drag, startPoint x: 714, startPoint y: 186, endPoint x: 712, endPoint y: 170, distance: 16.6
click at [712, 170] on div "Mes dovanojame jums visas skaitmenines portretines nuotraukas. * Užsisakius už …" at bounding box center [397, 183] width 635 height 264
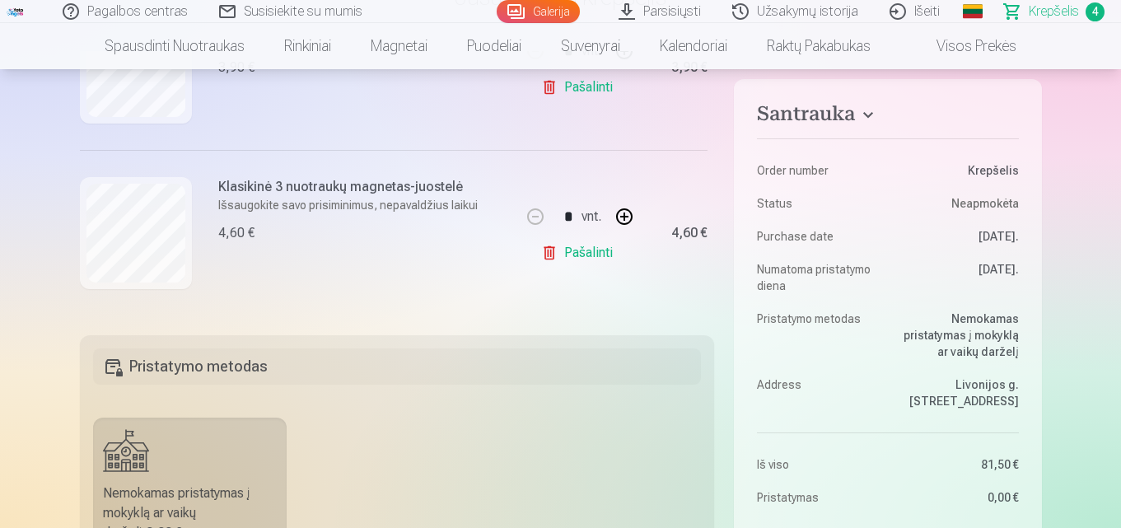
scroll to position [613, 0]
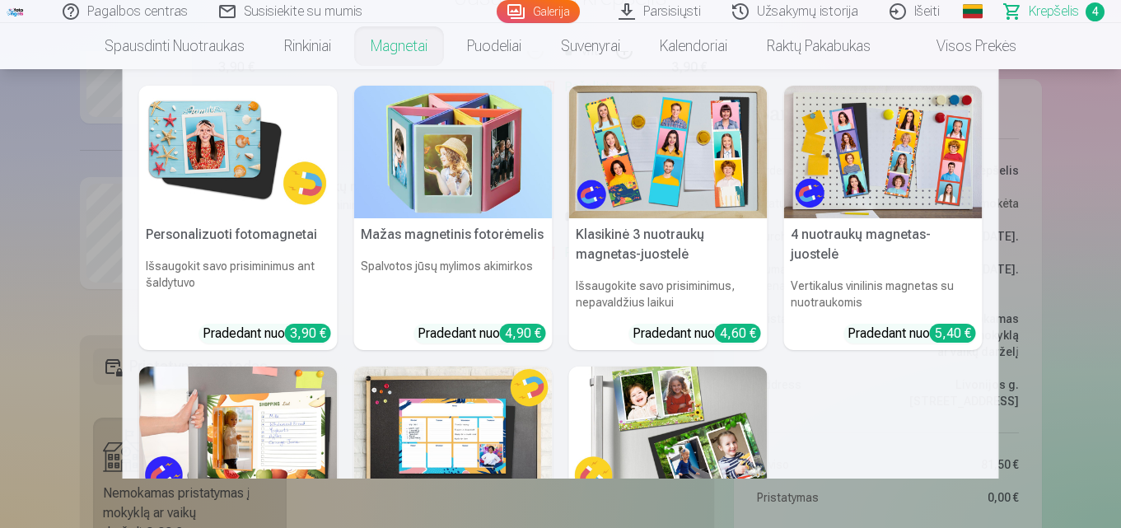
click at [403, 46] on link "Magnetai" at bounding box center [399, 46] width 96 height 46
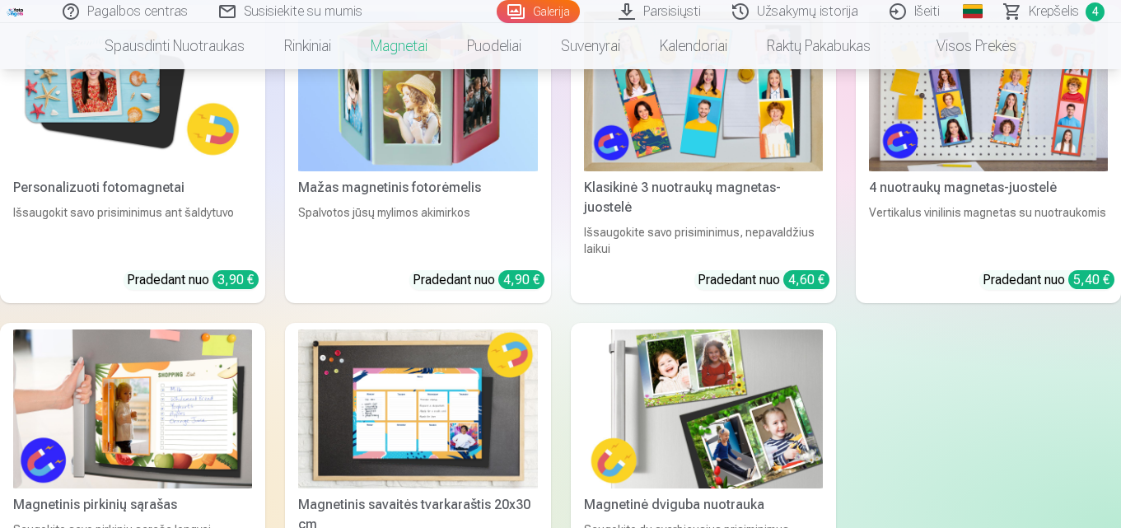
scroll to position [306, 0]
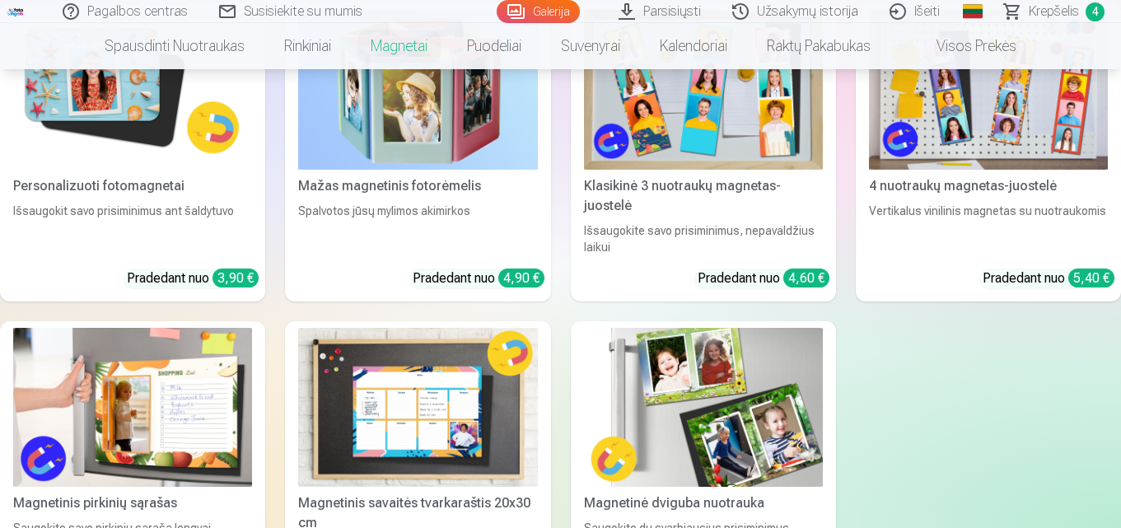
click at [749, 186] on div "Klasikinė 3 nuotraukų magnetas-juostelė" at bounding box center [703, 196] width 252 height 40
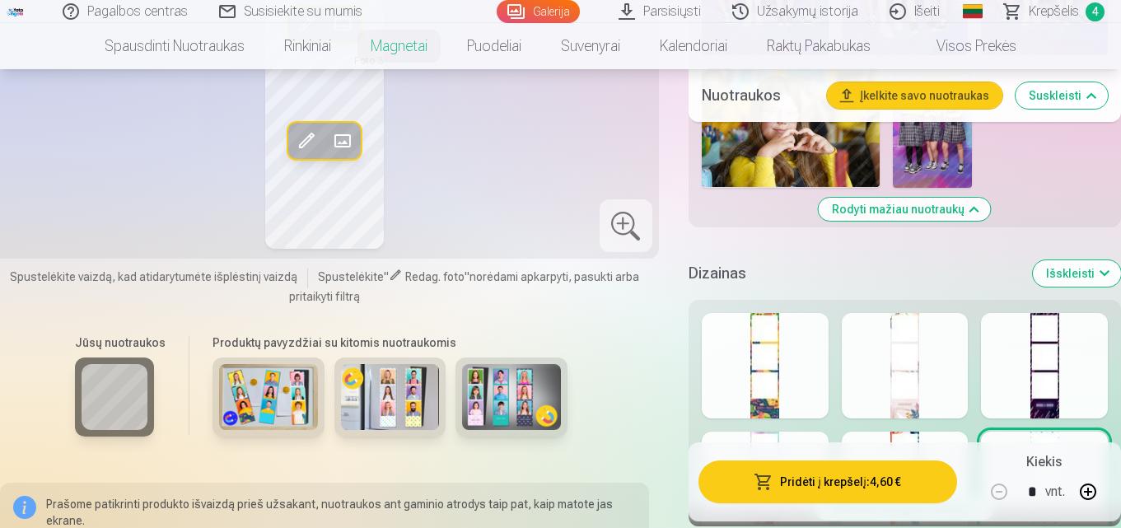
scroll to position [1888, 0]
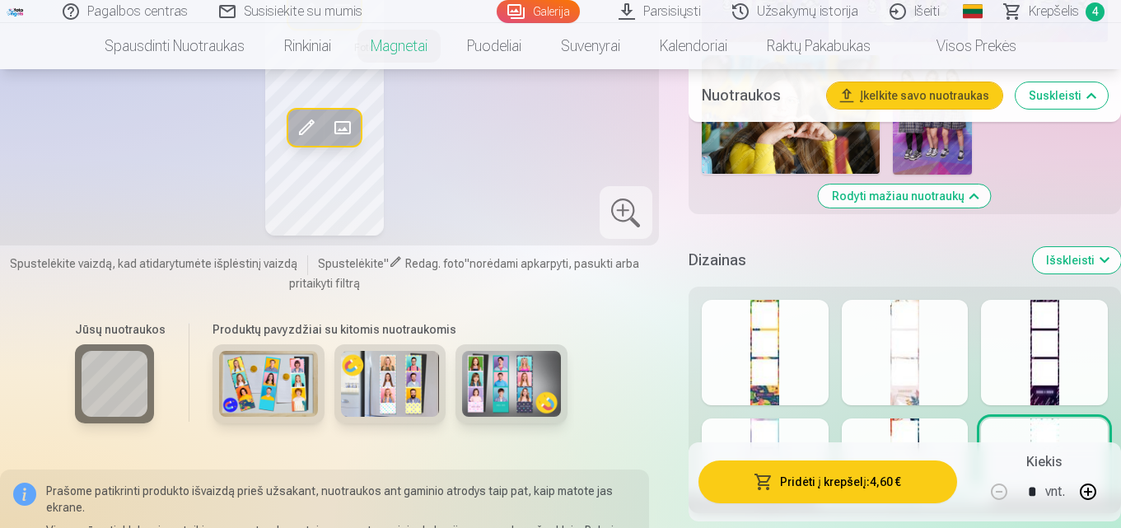
click at [906, 392] on div at bounding box center [905, 352] width 127 height 105
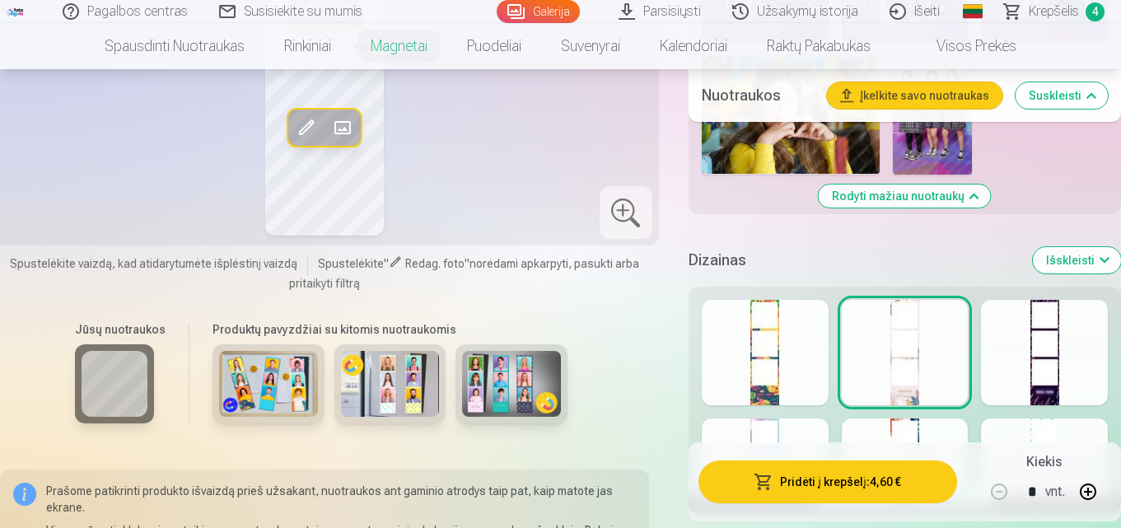
click at [773, 427] on div at bounding box center [765, 470] width 127 height 105
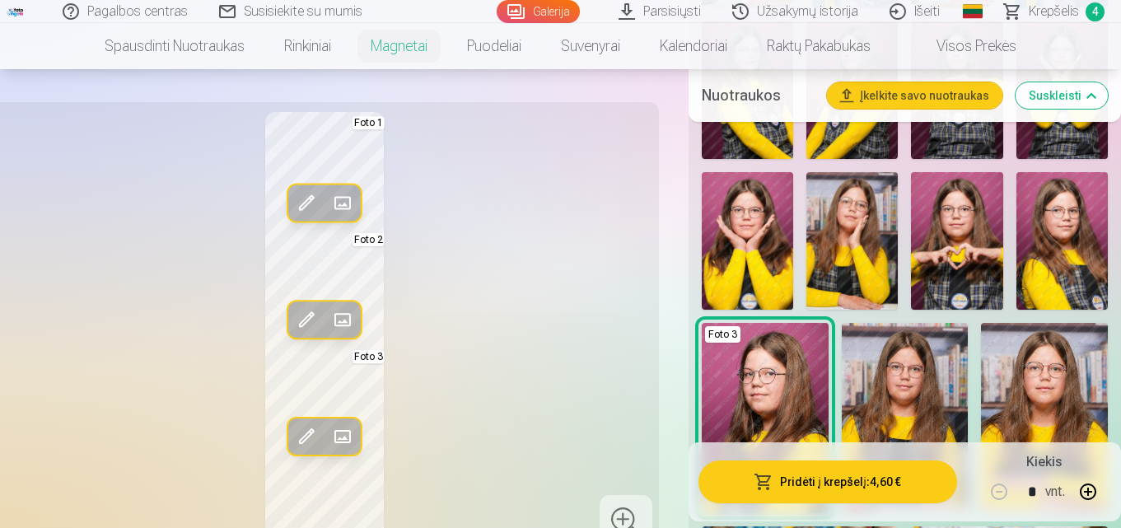
scroll to position [917, 0]
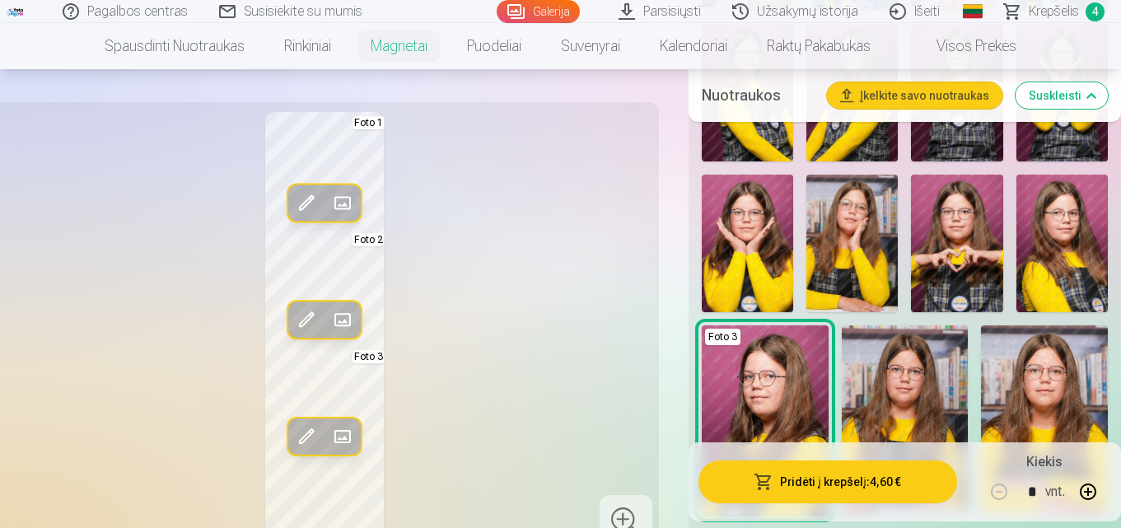
click at [829, 230] on img at bounding box center [851, 244] width 91 height 138
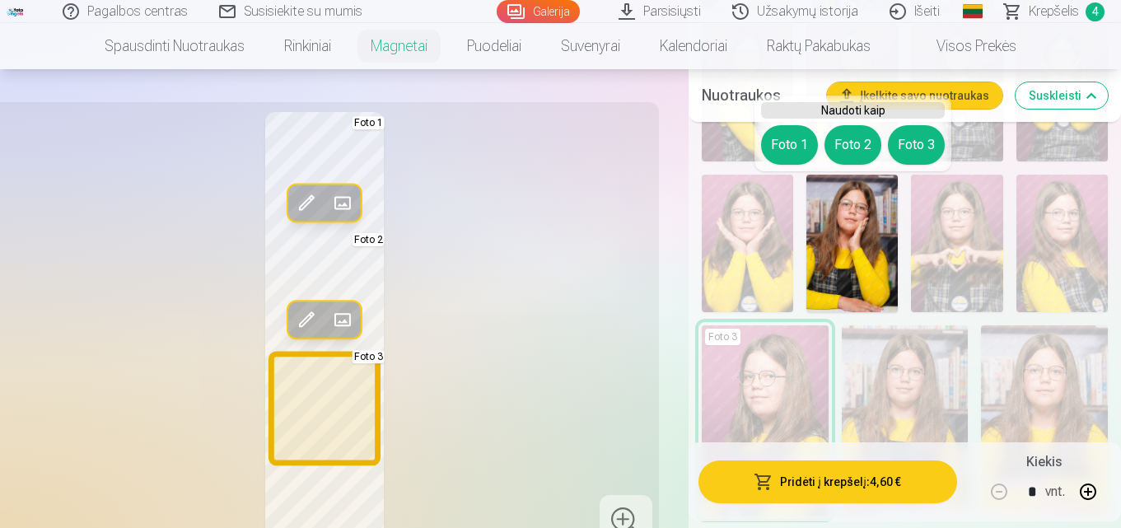
click at [931, 152] on button "Foto 3" at bounding box center [916, 145] width 57 height 40
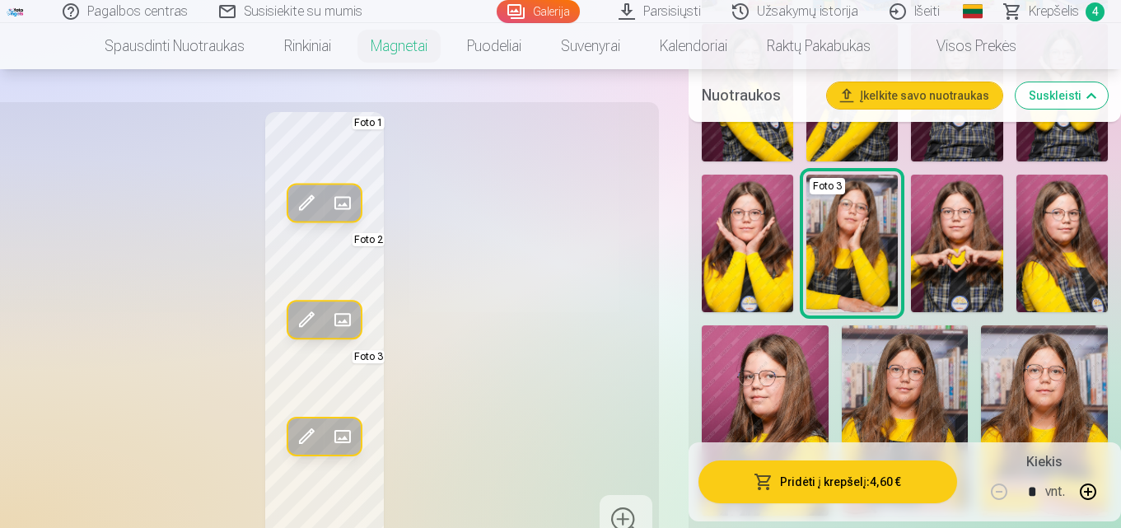
click at [932, 251] on img at bounding box center [956, 244] width 91 height 138
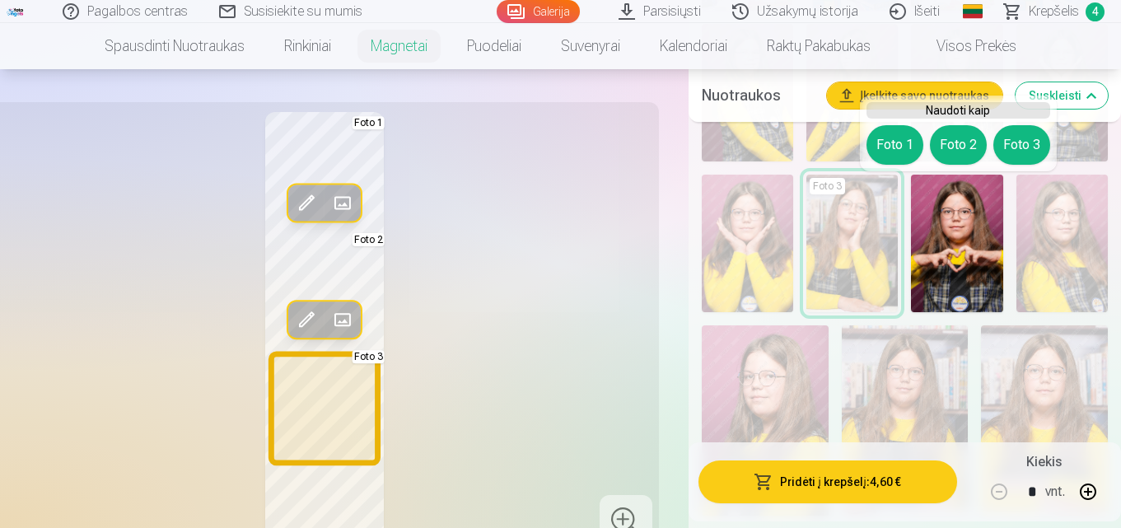
click at [1020, 138] on button "Foto 3" at bounding box center [1021, 145] width 57 height 40
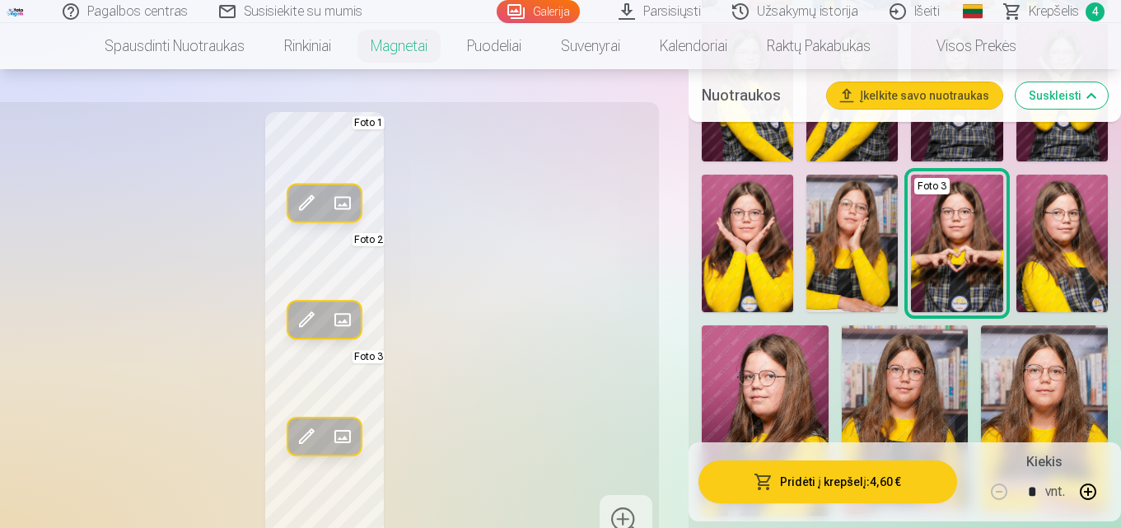
click at [1020, 138] on img at bounding box center [1061, 93] width 91 height 138
click at [1050, 229] on img at bounding box center [1061, 244] width 91 height 138
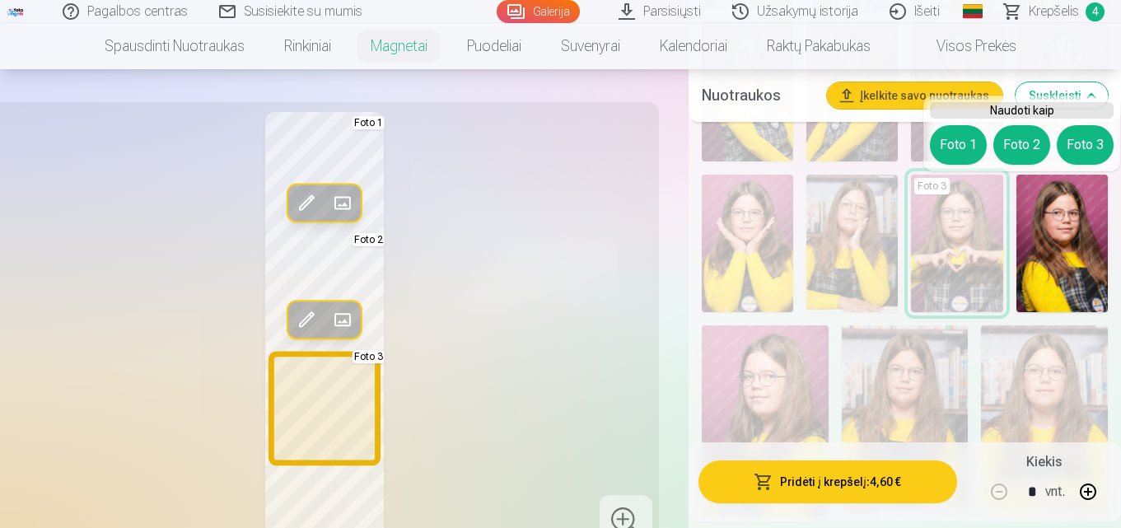
click at [1079, 143] on button "Foto 3" at bounding box center [1085, 145] width 57 height 40
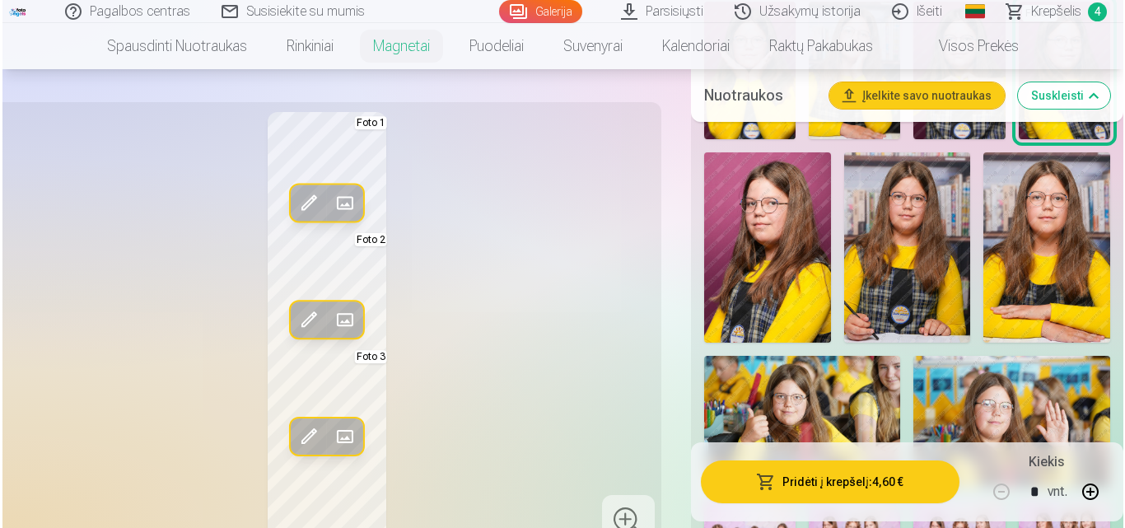
scroll to position [1140, 0]
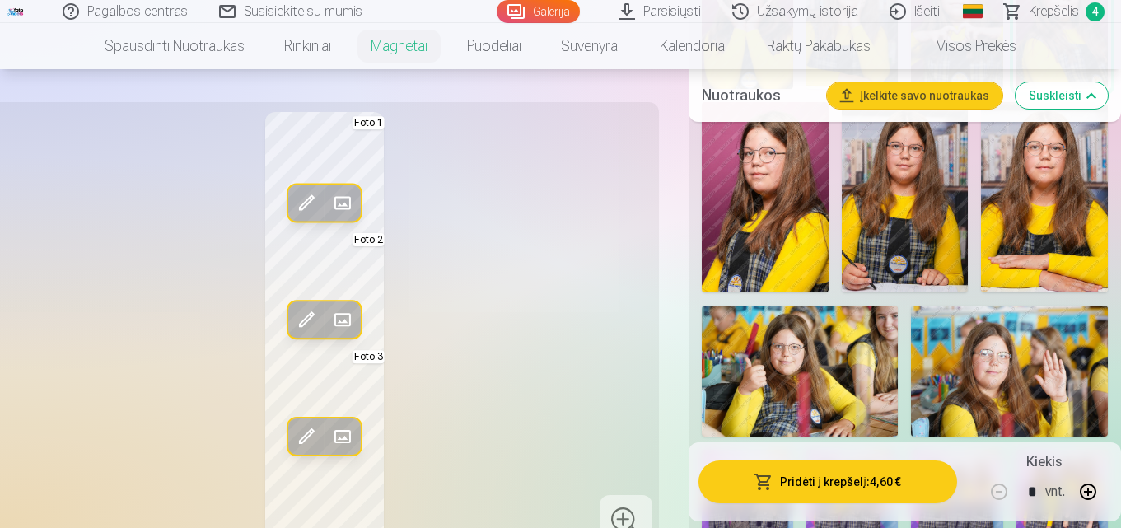
click at [849, 483] on button "Pridėti į krepšelį : 4,60 €" at bounding box center [827, 481] width 259 height 43
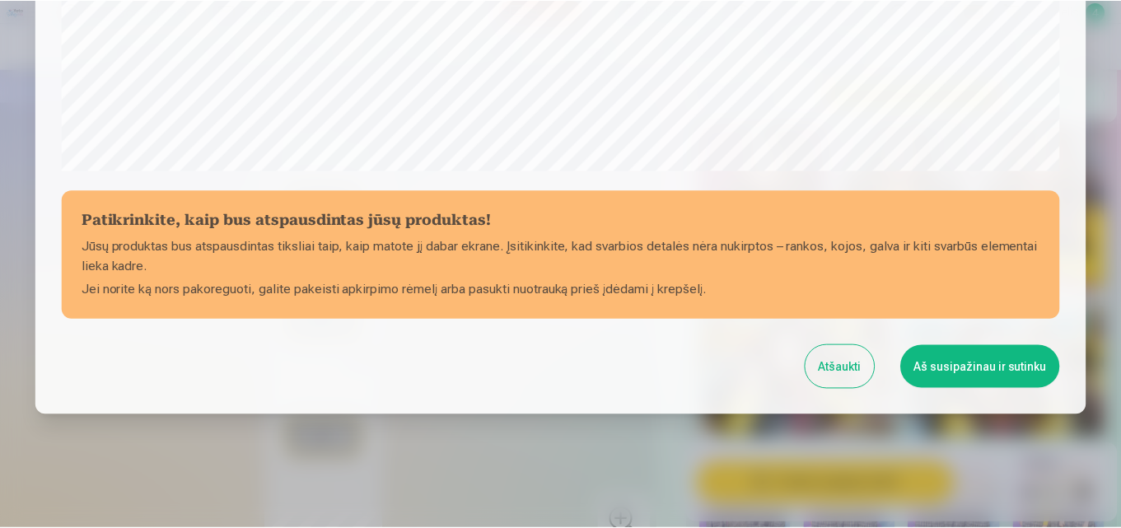
scroll to position [658, 0]
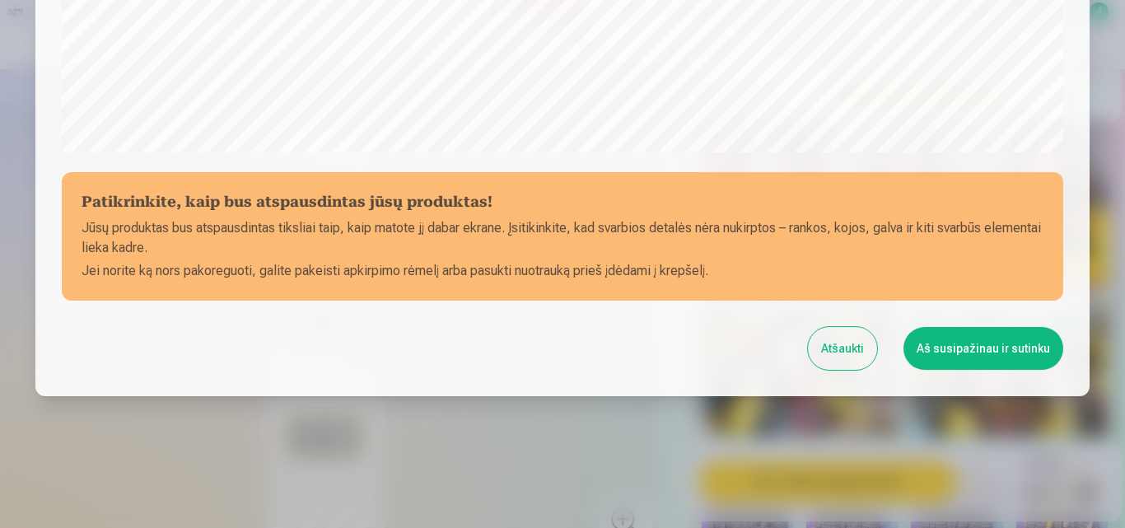
click at [929, 350] on button "Aš susipažinau ir sutinku" at bounding box center [984, 348] width 160 height 43
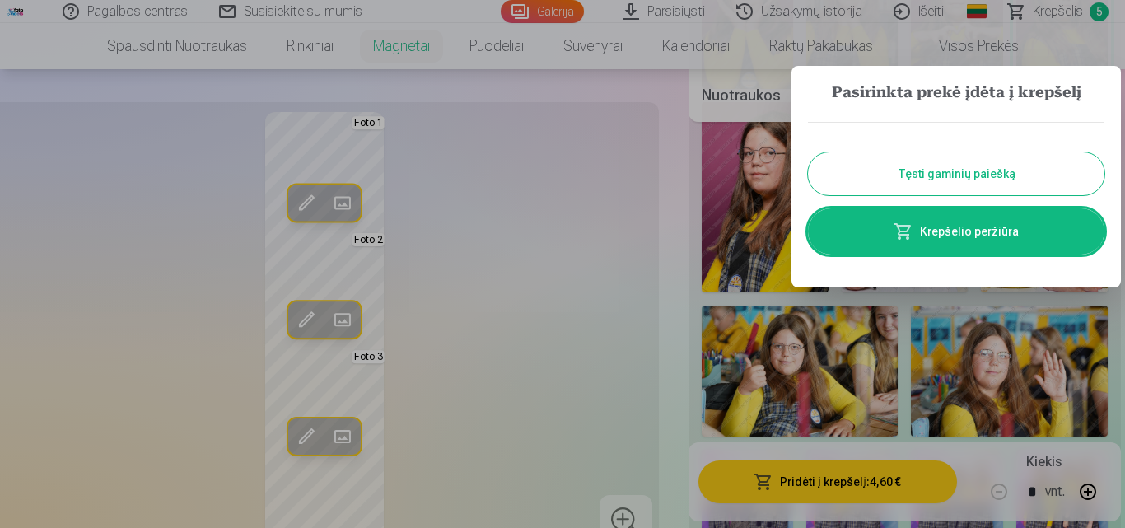
click at [967, 174] on button "Tęsti gaminių paiešką" at bounding box center [956, 173] width 297 height 43
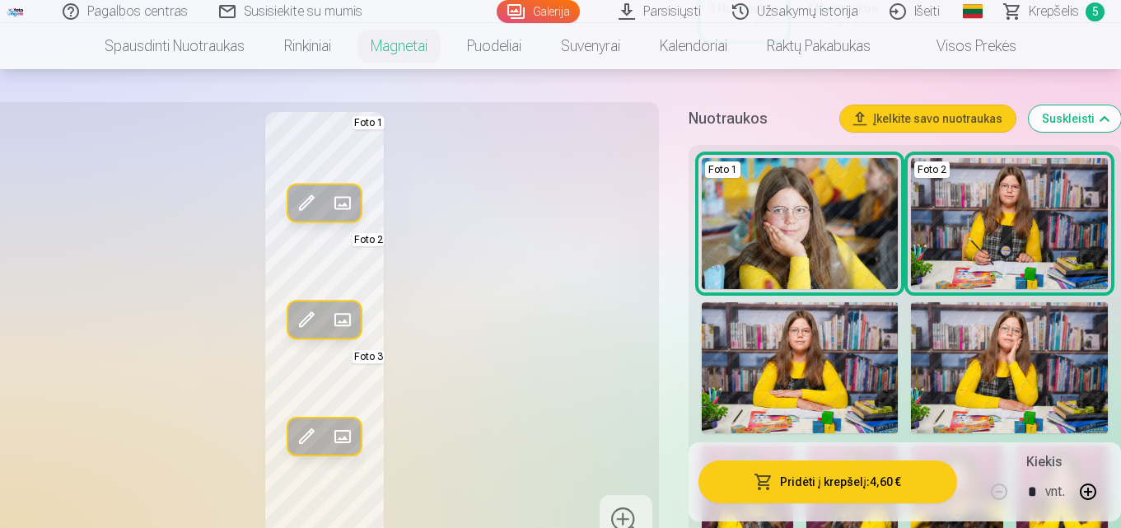
scroll to position [444, 0]
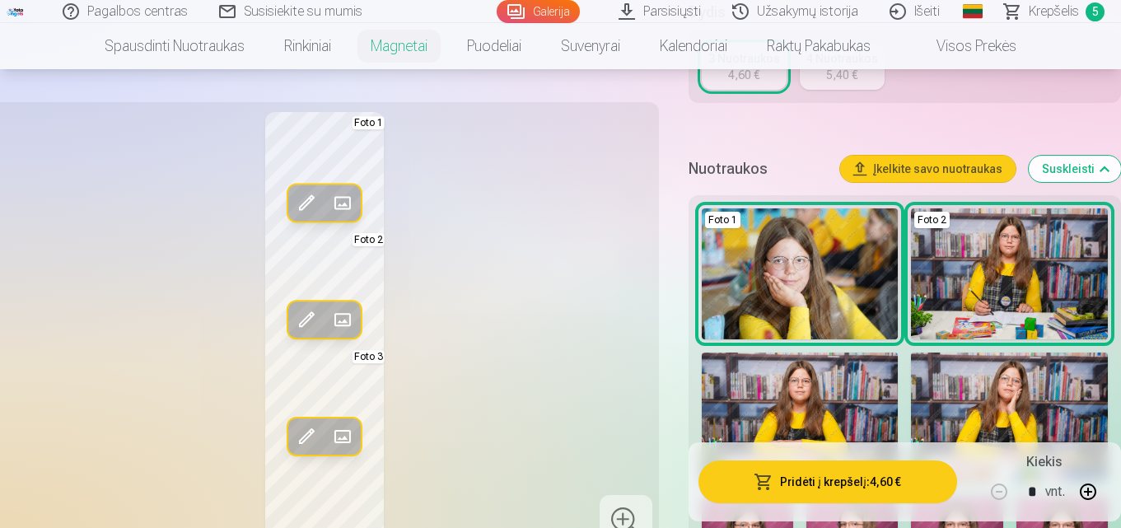
click at [1055, 10] on span "Krepšelis" at bounding box center [1054, 12] width 50 height 20
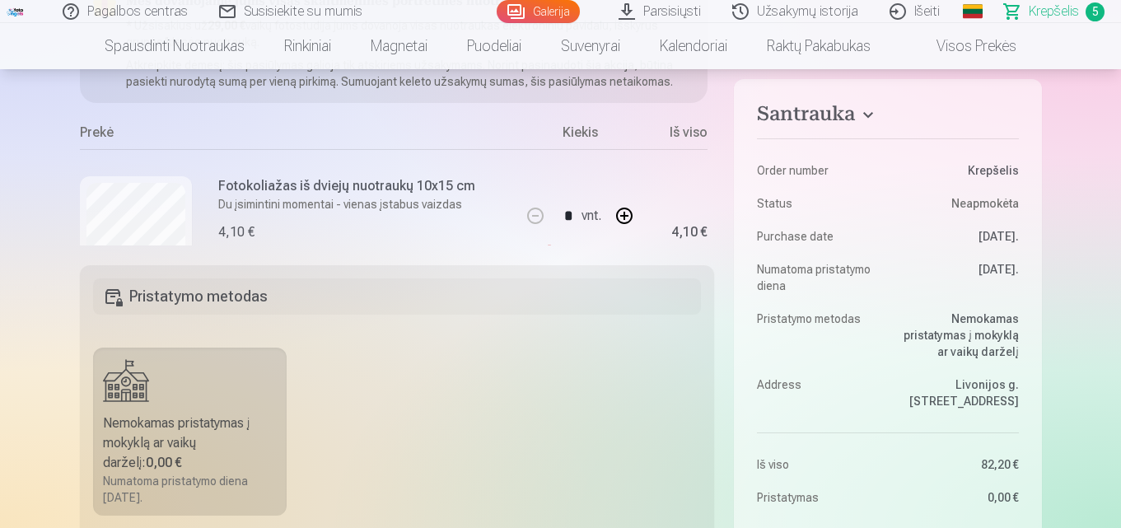
scroll to position [260, 0]
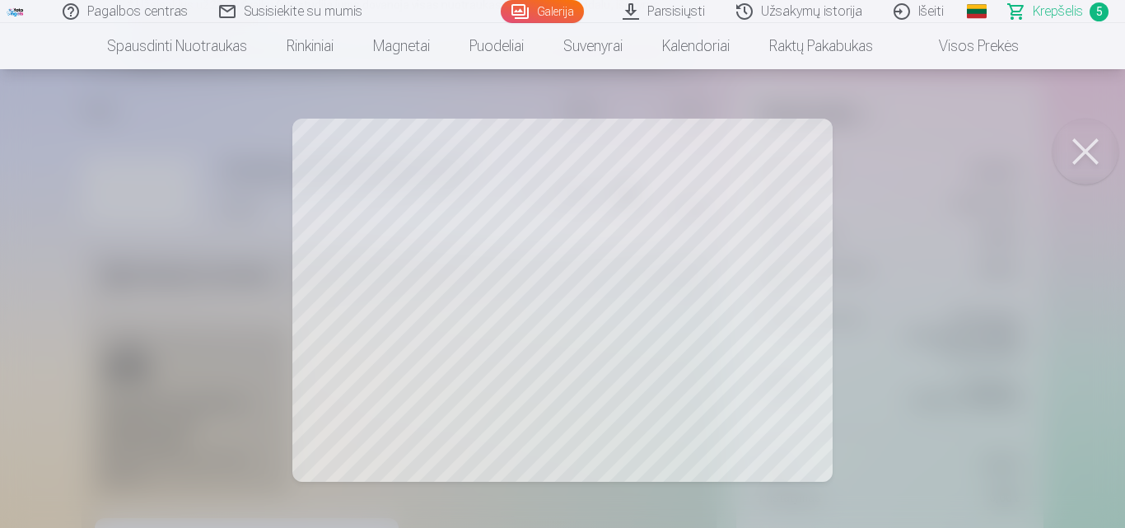
click at [1075, 144] on button at bounding box center [1086, 152] width 66 height 66
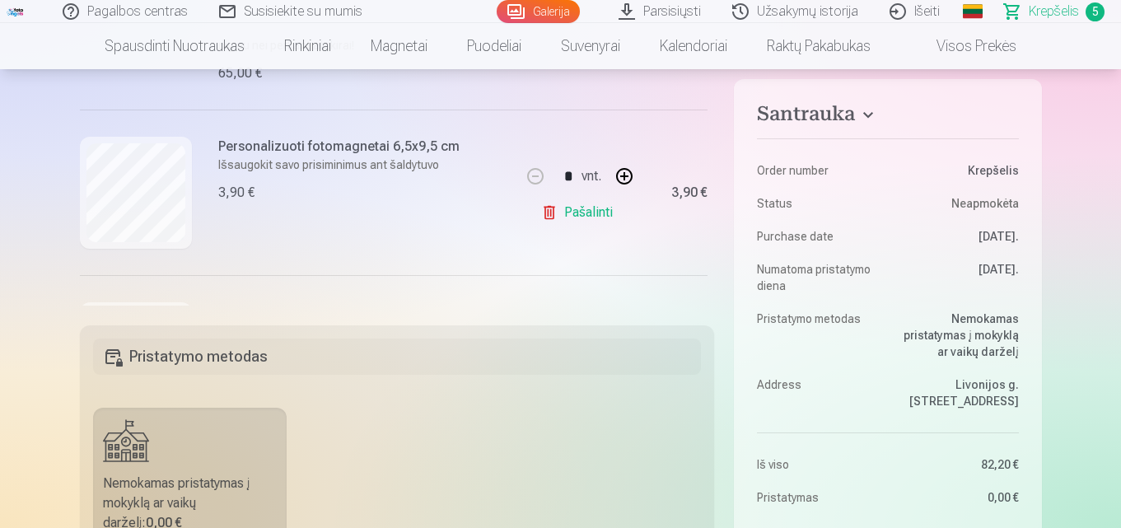
scroll to position [478, 0]
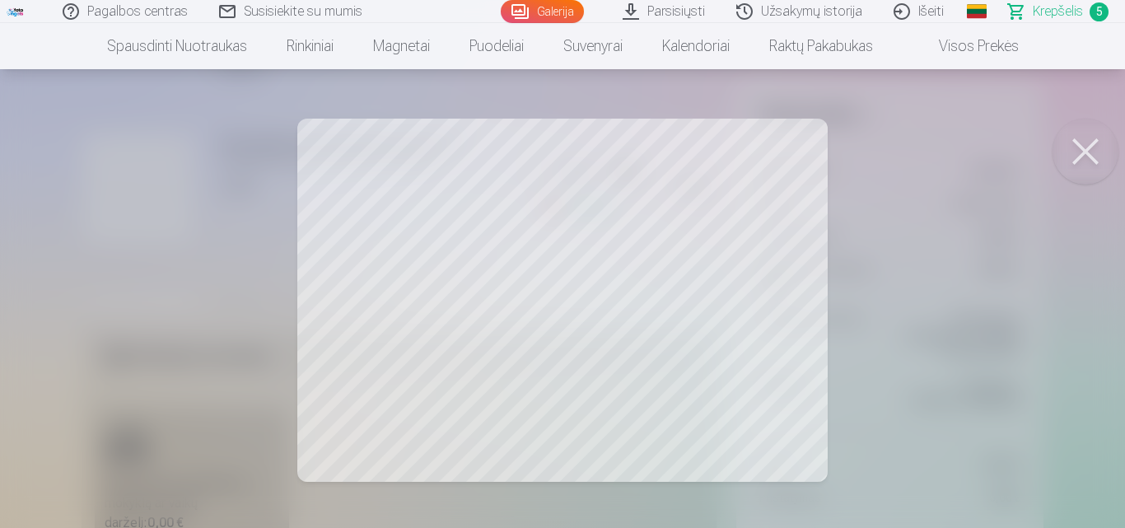
click at [1077, 147] on button at bounding box center [1086, 152] width 66 height 66
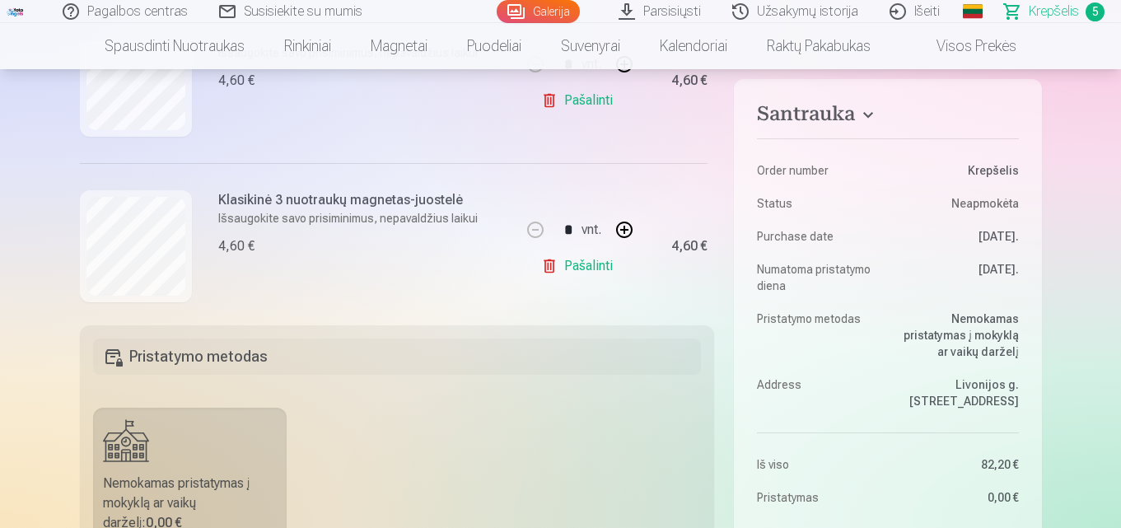
scroll to position [768, 0]
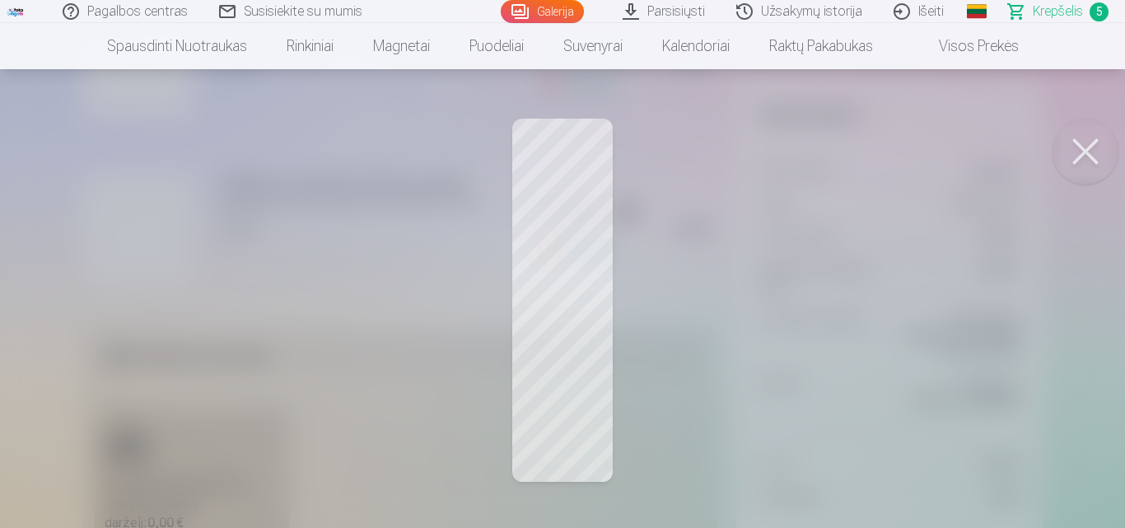
click at [1074, 161] on button at bounding box center [1086, 152] width 66 height 66
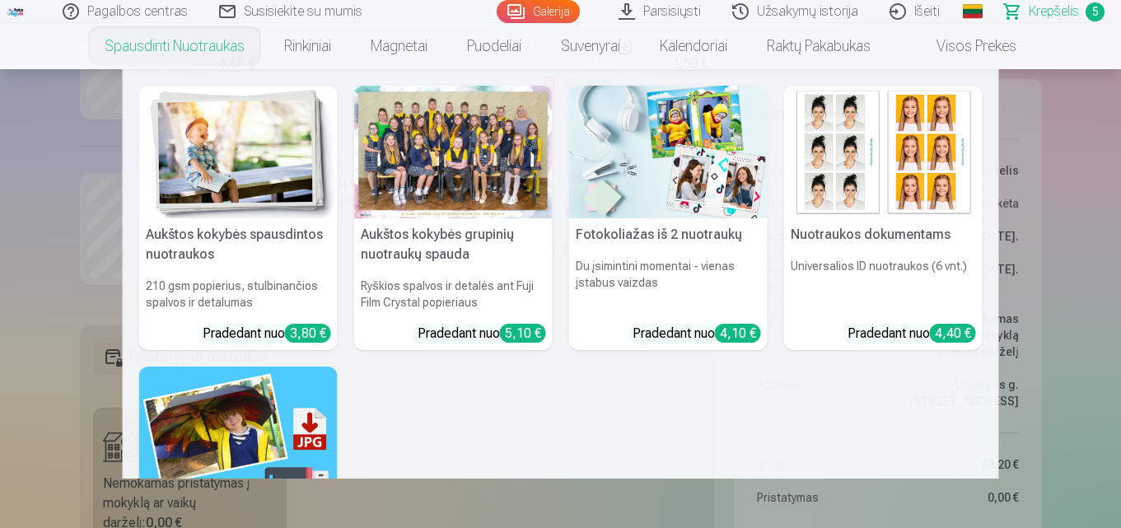
click at [29, 132] on nav "Aukštos kokybės spausdintos nuotraukos 210 gsm popierius, stulbinančios spalvos…" at bounding box center [560, 273] width 1121 height 409
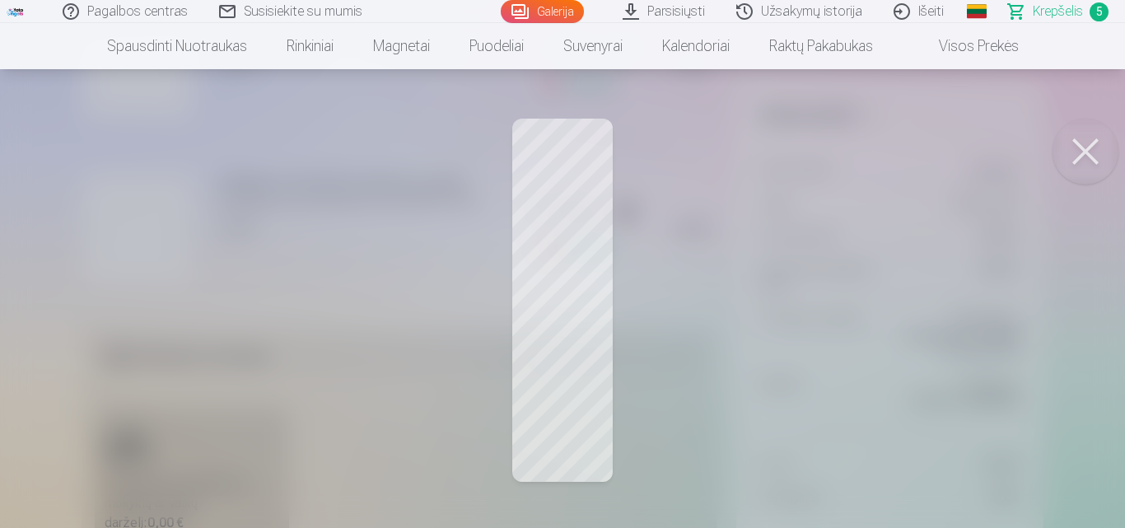
click at [1097, 132] on button at bounding box center [1086, 152] width 66 height 66
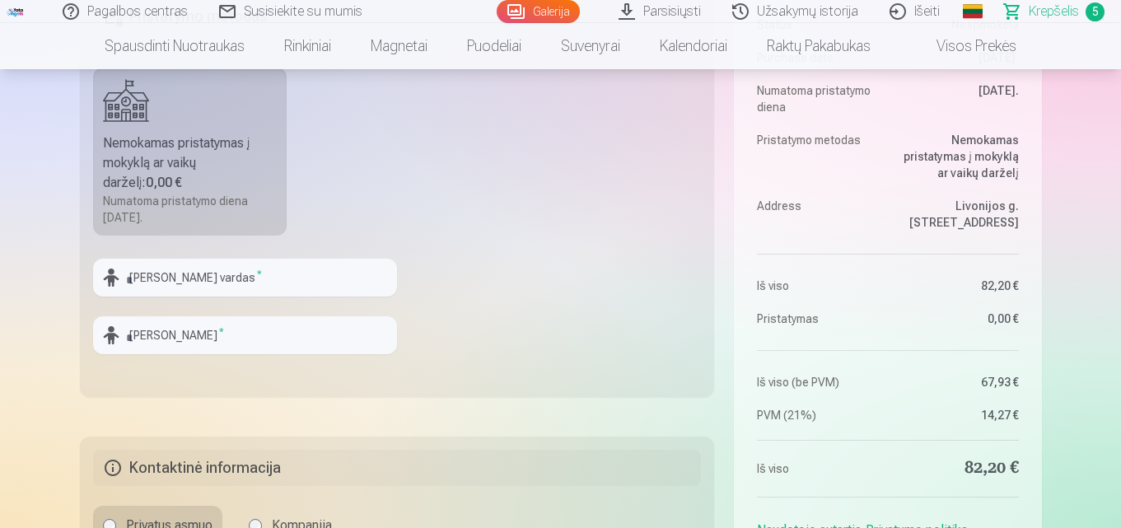
scroll to position [501, 0]
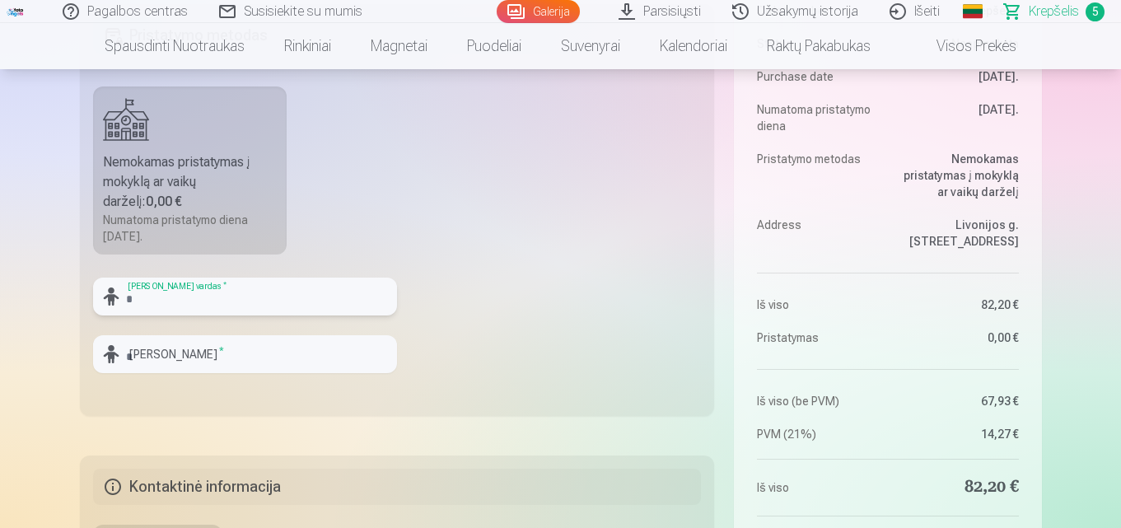
click at [261, 303] on input "text" at bounding box center [245, 297] width 304 height 38
type input "*****"
click at [237, 359] on input "text" at bounding box center [245, 354] width 304 height 38
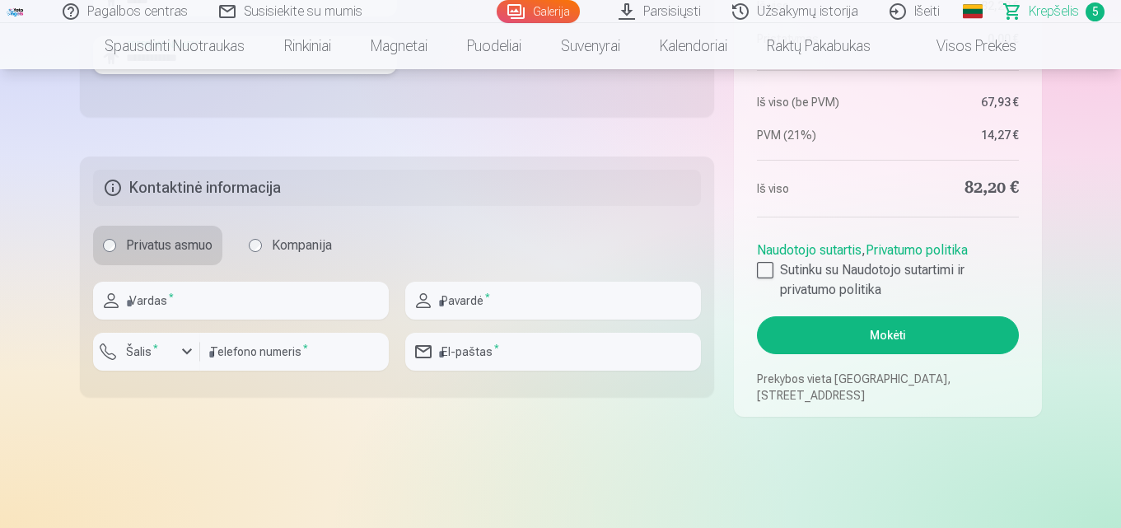
scroll to position [810, 0]
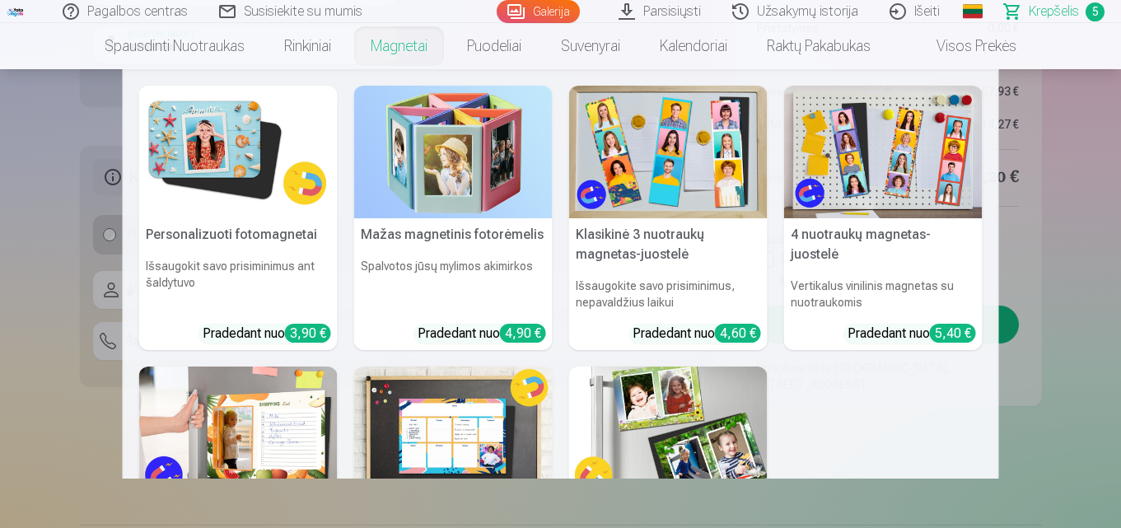
type input "**********"
click at [56, 387] on nav "Personalizuoti fotomagnetai Išsaugokit savo prisiminimus ant šaldytuvo Pradedan…" at bounding box center [560, 273] width 1121 height 409
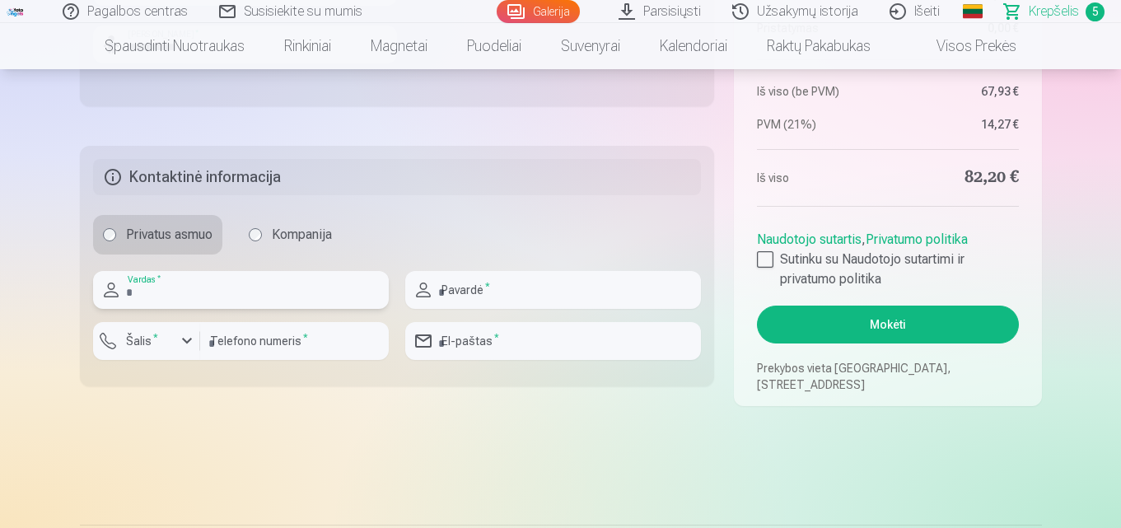
click at [178, 292] on input "text" at bounding box center [241, 290] width 296 height 38
type input "****"
type input "**********"
type input "*********"
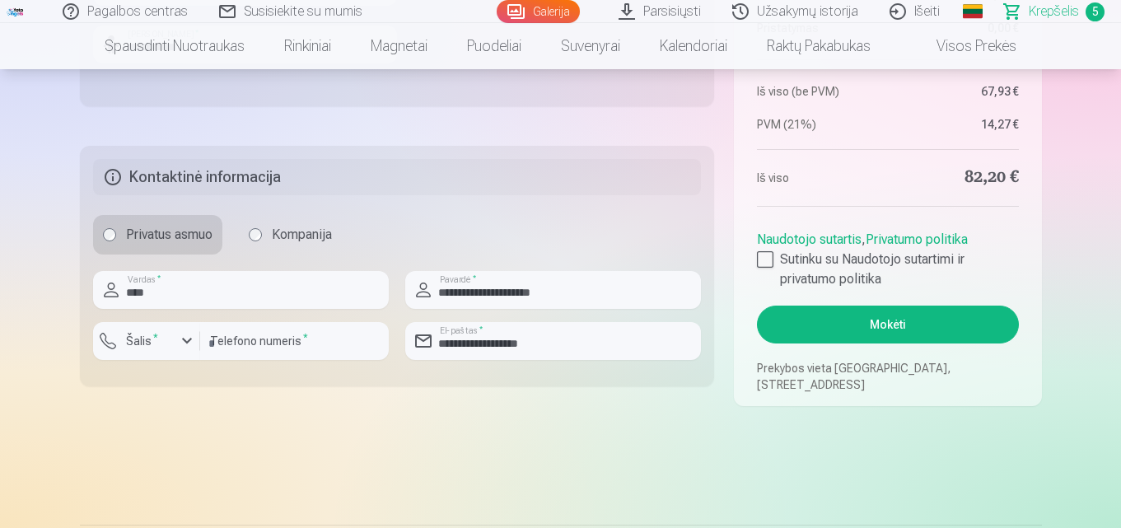
click at [573, 346] on input "**********" at bounding box center [553, 341] width 296 height 38
type input "**********"
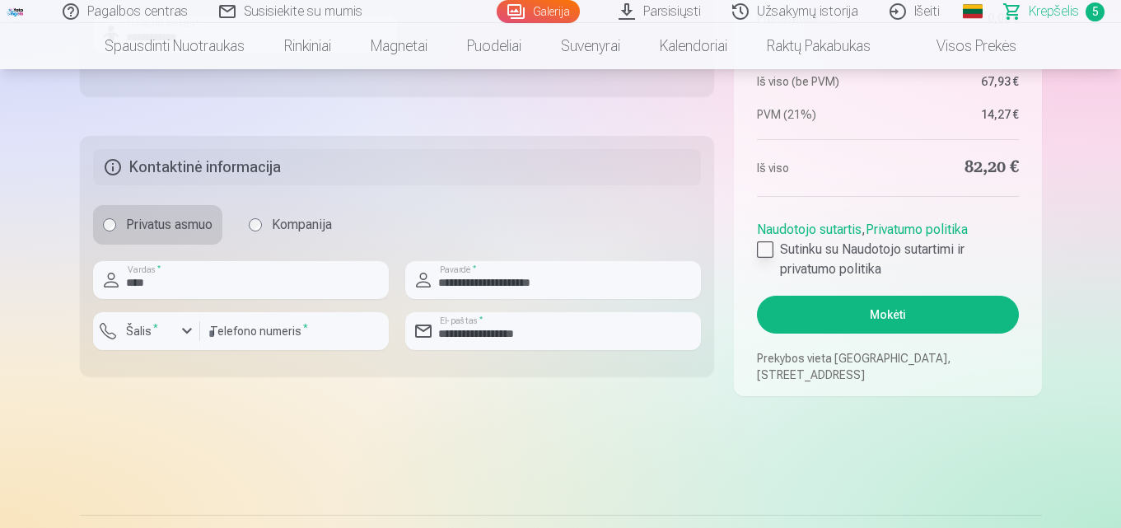
click at [767, 254] on div at bounding box center [765, 249] width 16 height 16
click at [765, 248] on div at bounding box center [765, 249] width 16 height 16
click at [766, 251] on div at bounding box center [765, 249] width 16 height 16
click at [948, 317] on button "Mokėti" at bounding box center [887, 315] width 261 height 38
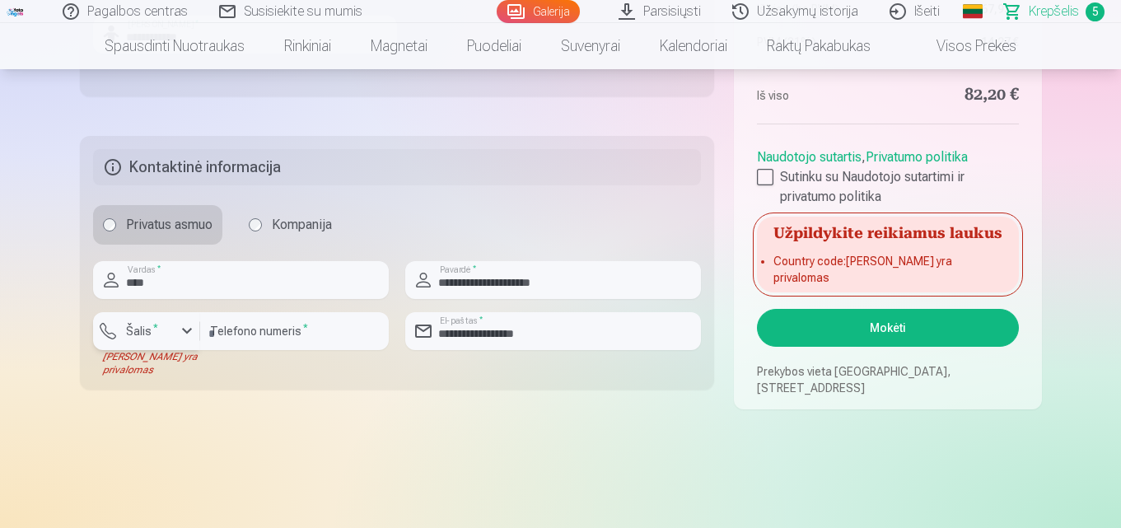
click at [185, 337] on div "button" at bounding box center [187, 331] width 20 height 20
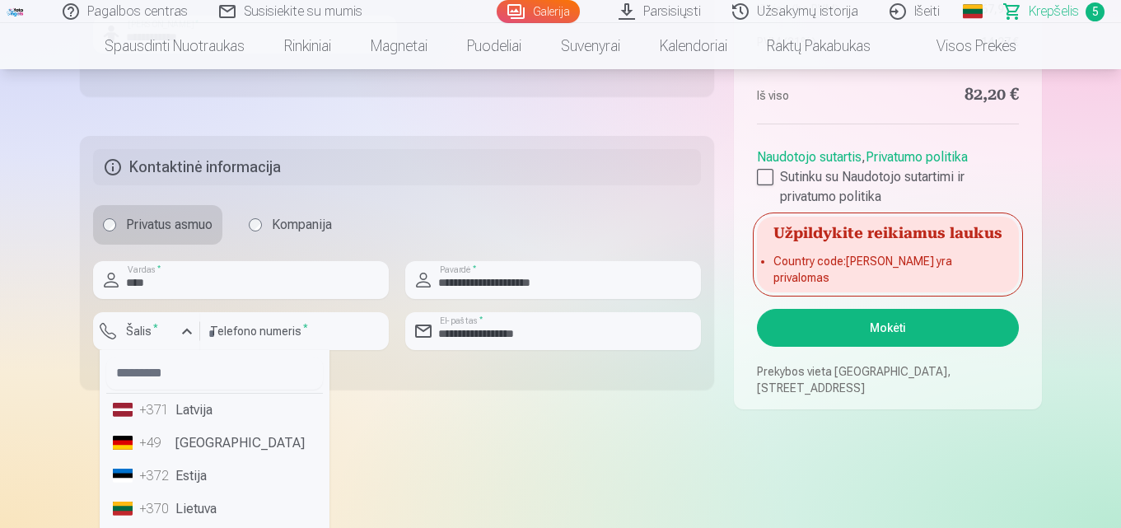
click at [232, 509] on li "+370 Lietuva" at bounding box center [214, 509] width 217 height 33
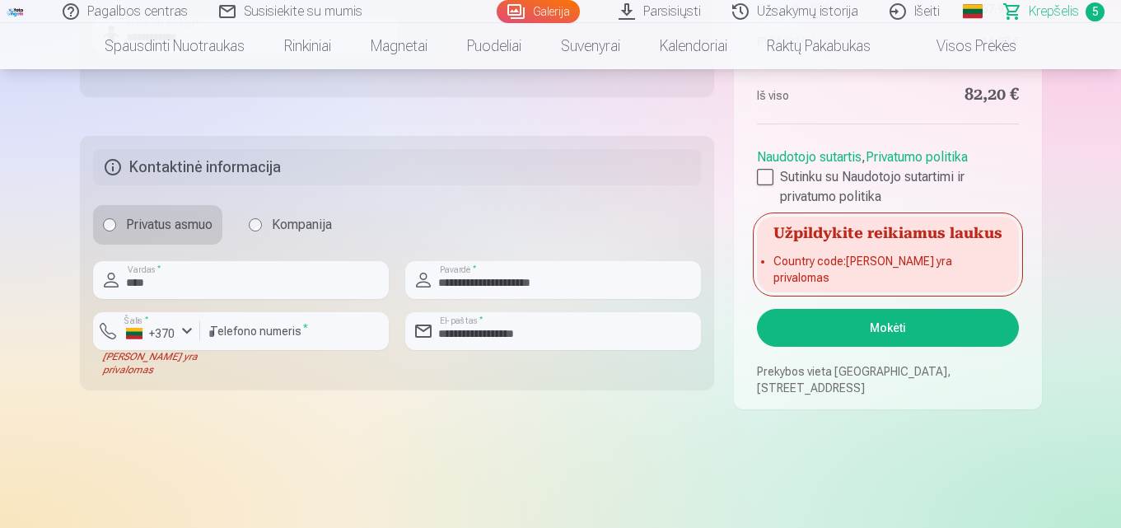
click at [837, 322] on button "Mokėti" at bounding box center [887, 328] width 261 height 38
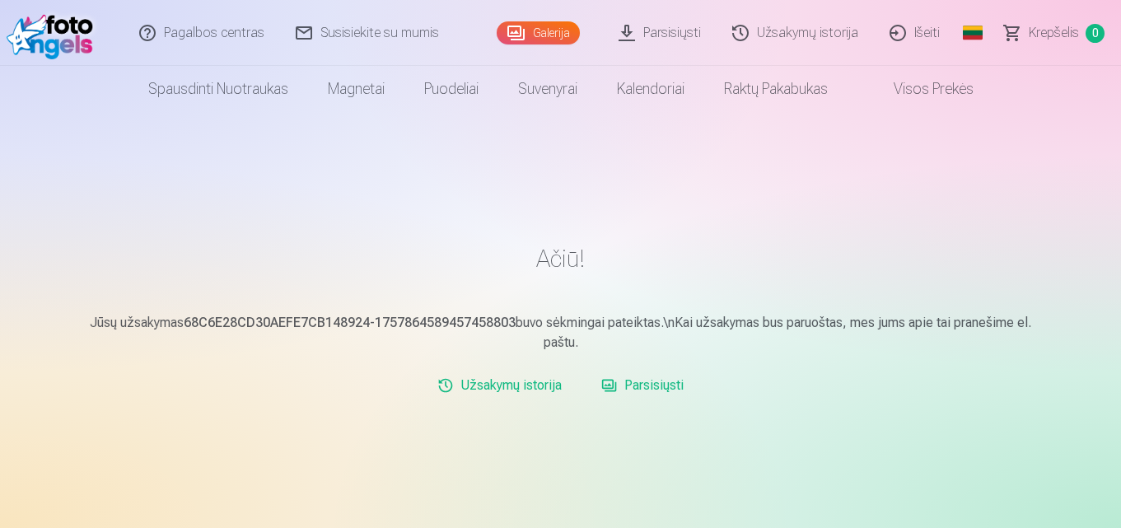
click at [540, 386] on link "Užsakymų istorija" at bounding box center [500, 385] width 138 height 33
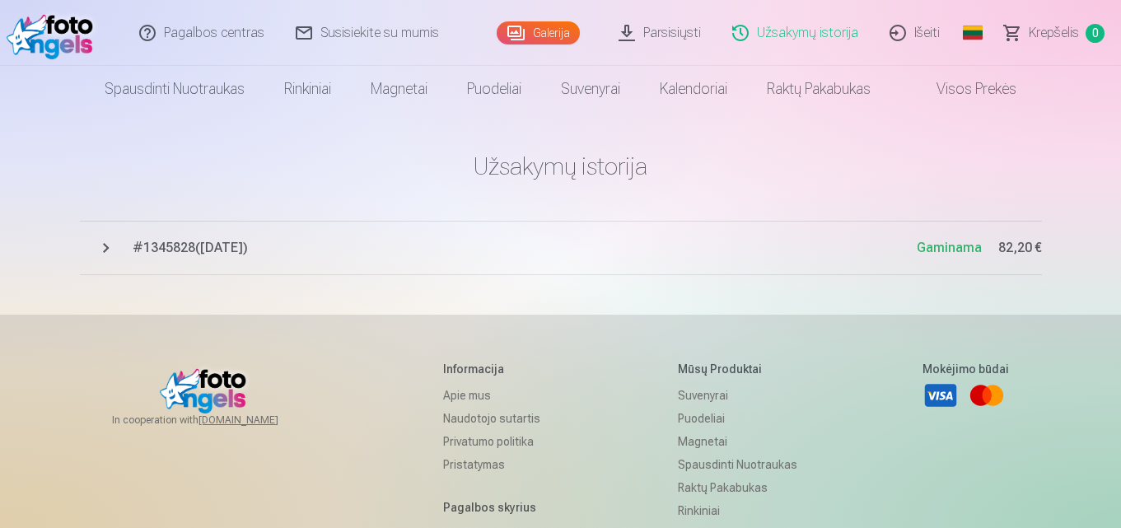
click at [247, 249] on span "# 1345828 ( [DATE] )" at bounding box center [525, 248] width 784 height 20
